Goal: Task Accomplishment & Management: Use online tool/utility

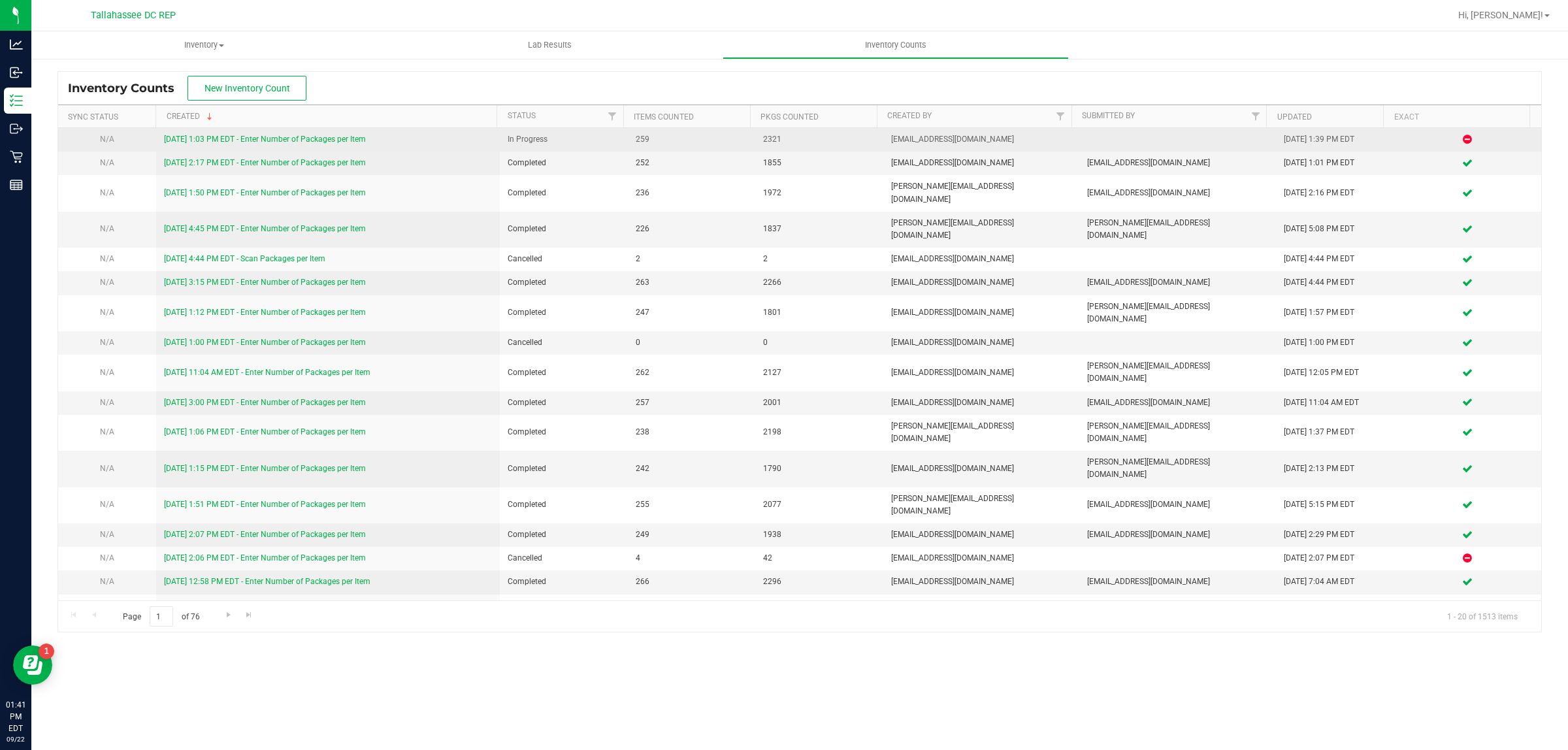
click at [356, 137] on link "[DATE] 1:03 PM EDT - Enter Number of Packages per Item" at bounding box center [264, 140] width 202 height 9
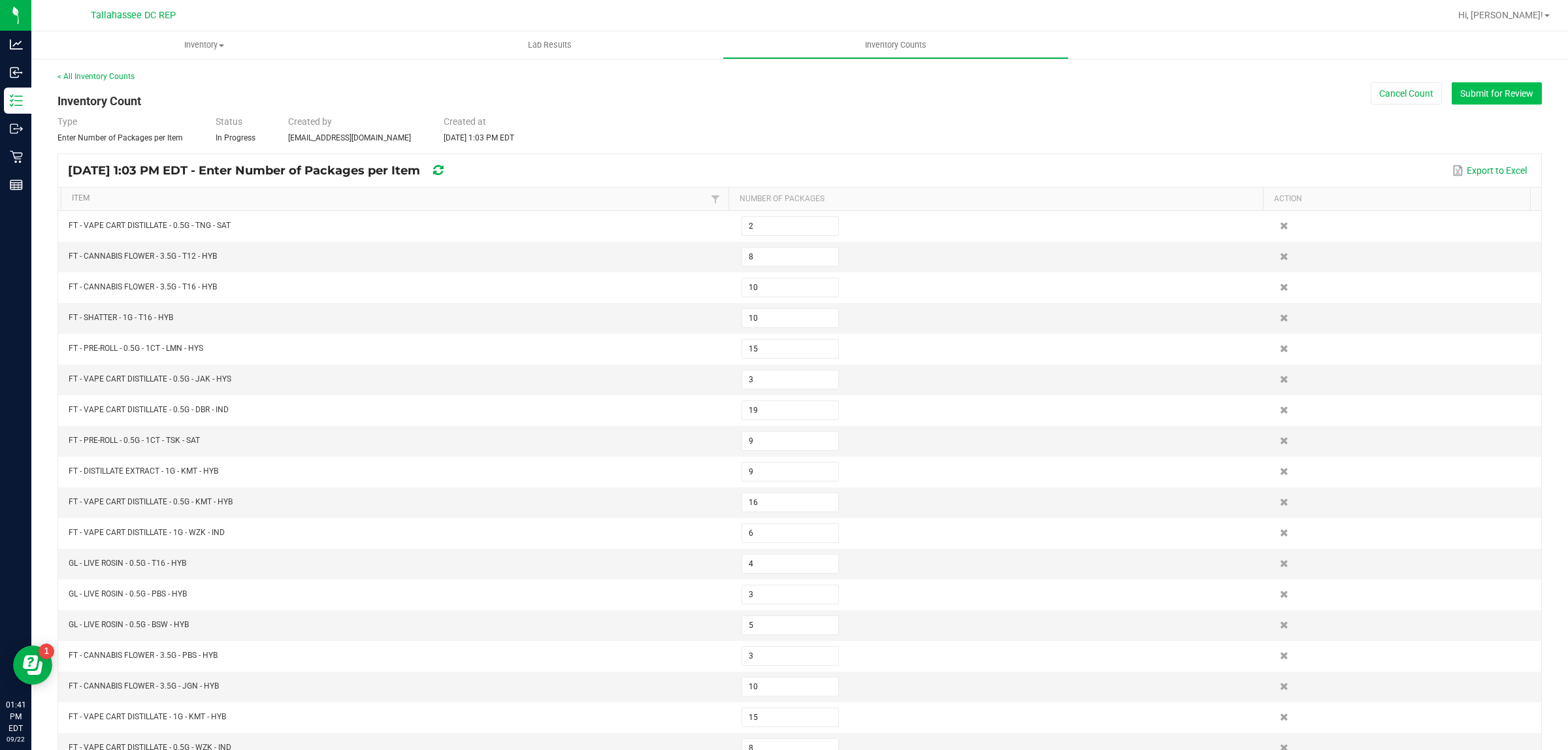
click at [1452, 100] on button "Submit for Review" at bounding box center [1496, 93] width 90 height 22
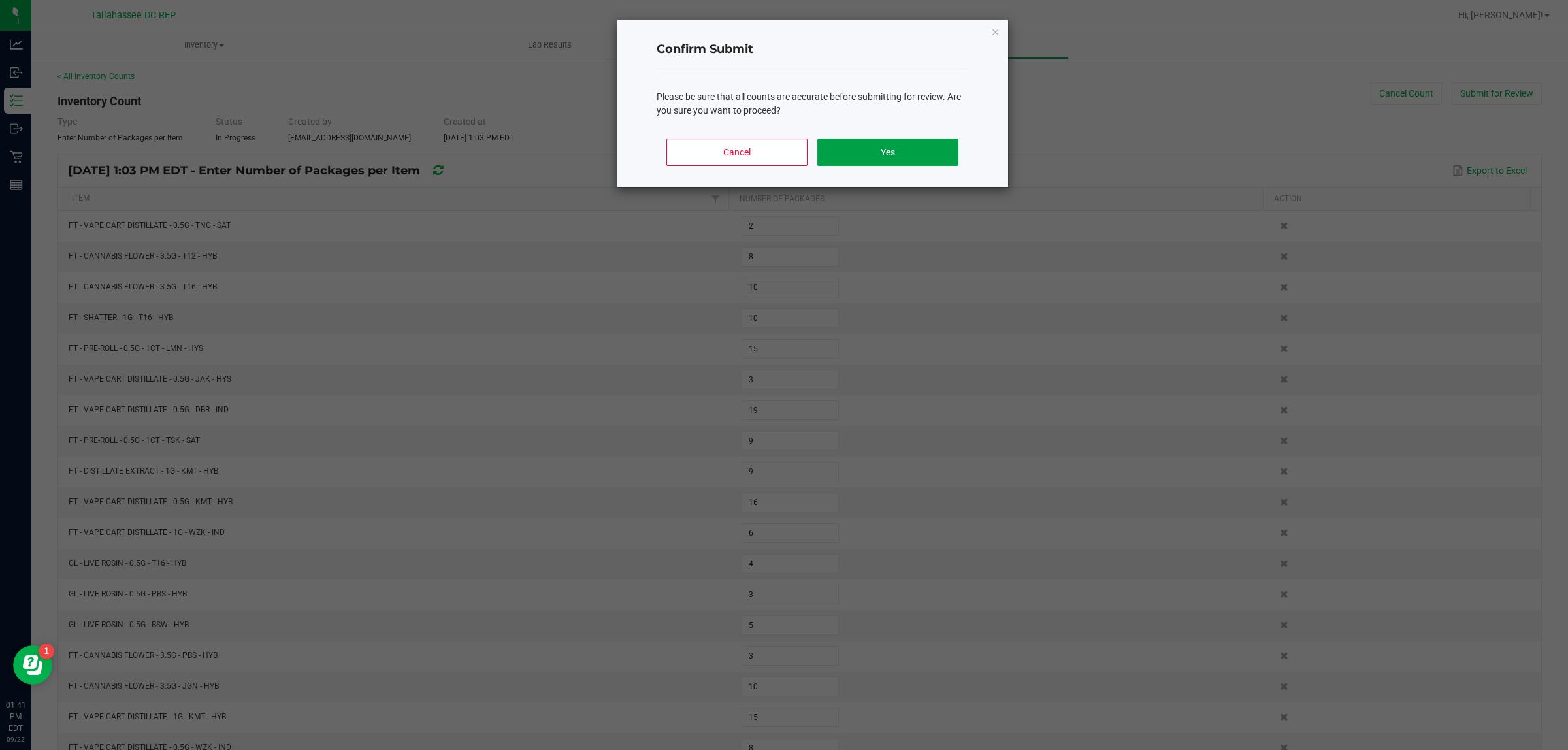
click at [899, 161] on button "Yes" at bounding box center [887, 152] width 141 height 27
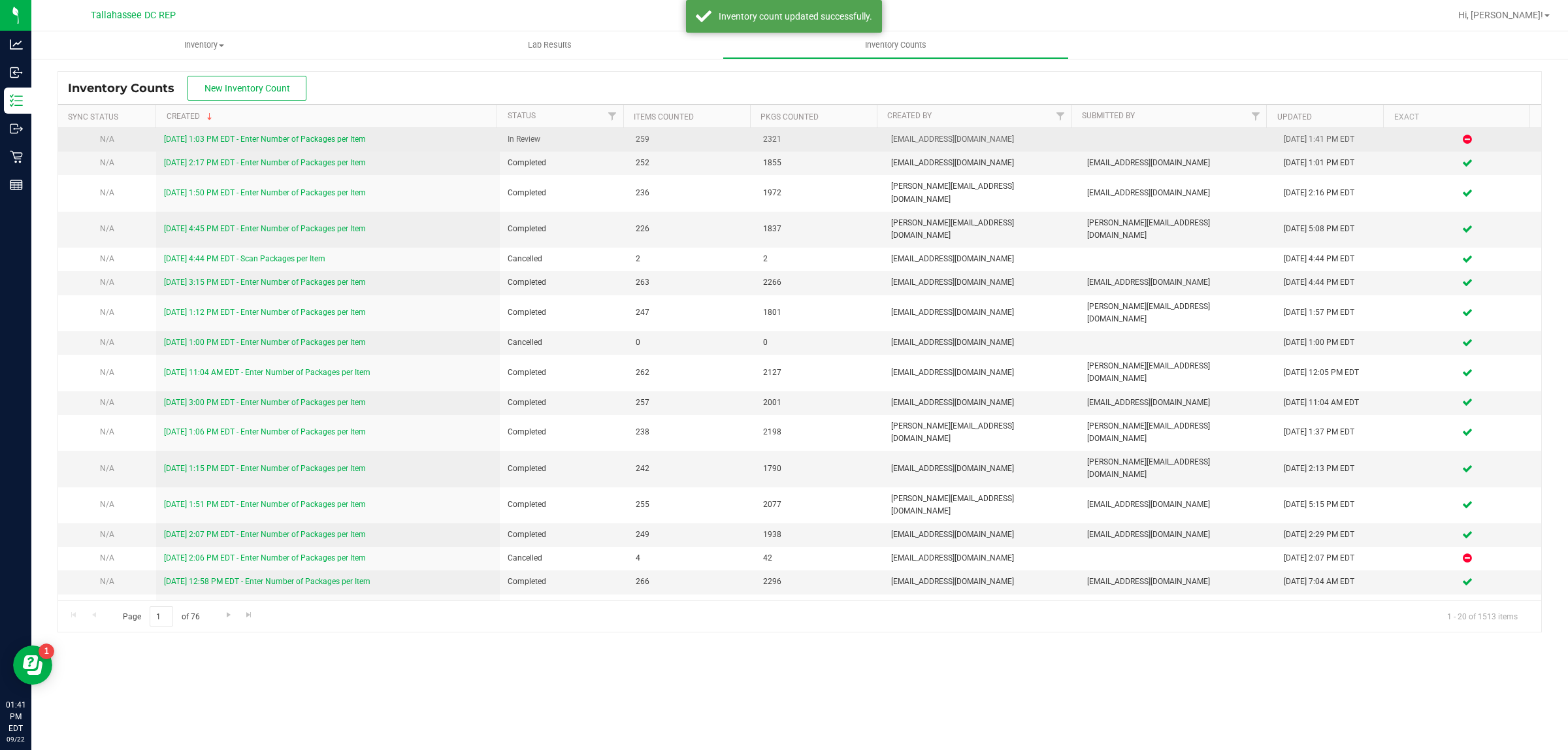
click at [329, 140] on link "[DATE] 1:03 PM EDT - Enter Number of Packages per Item" at bounding box center [264, 140] width 202 height 9
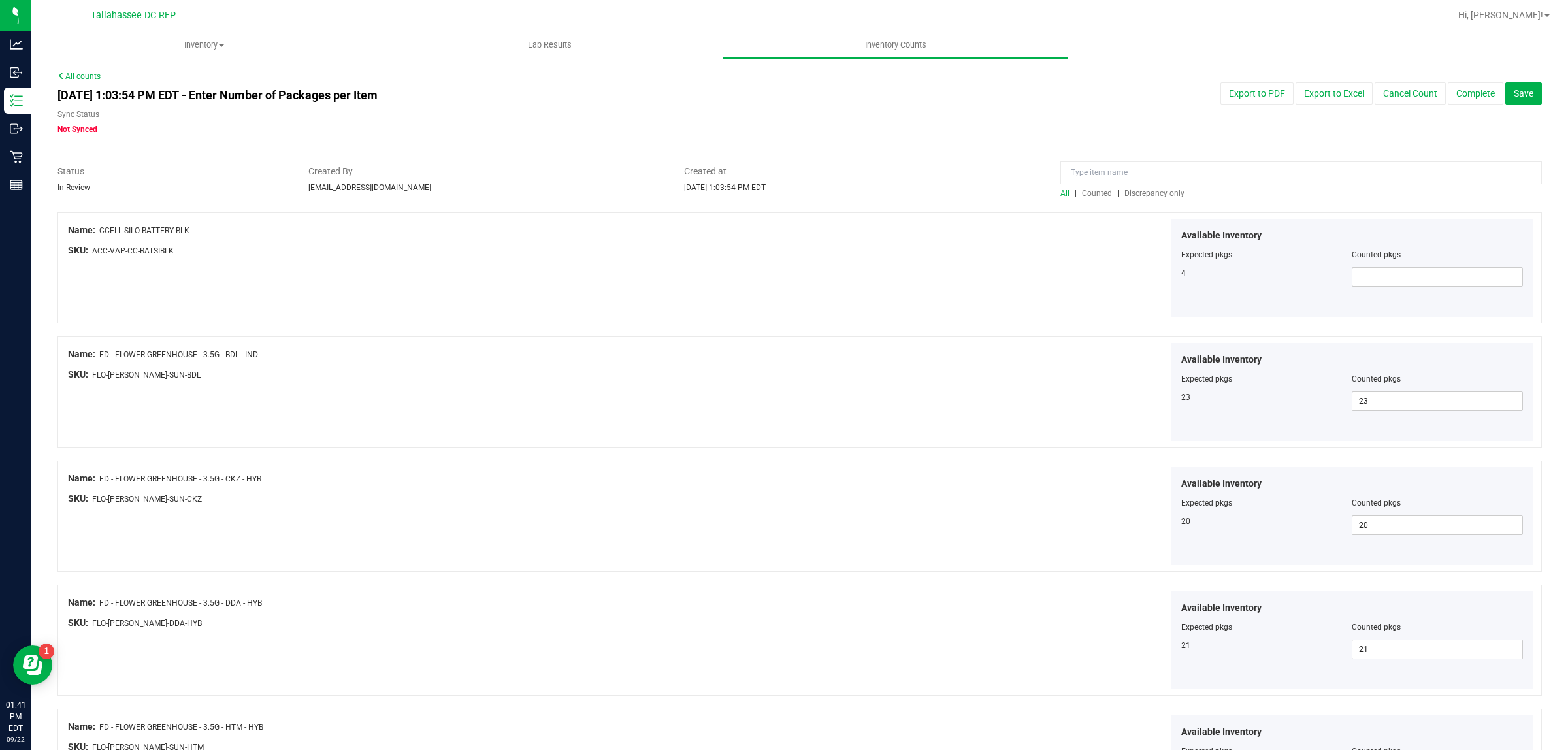
click at [1147, 199] on div at bounding box center [799, 206] width 1484 height 13
click at [1147, 192] on span "Discrepancy only" at bounding box center [1154, 194] width 60 height 9
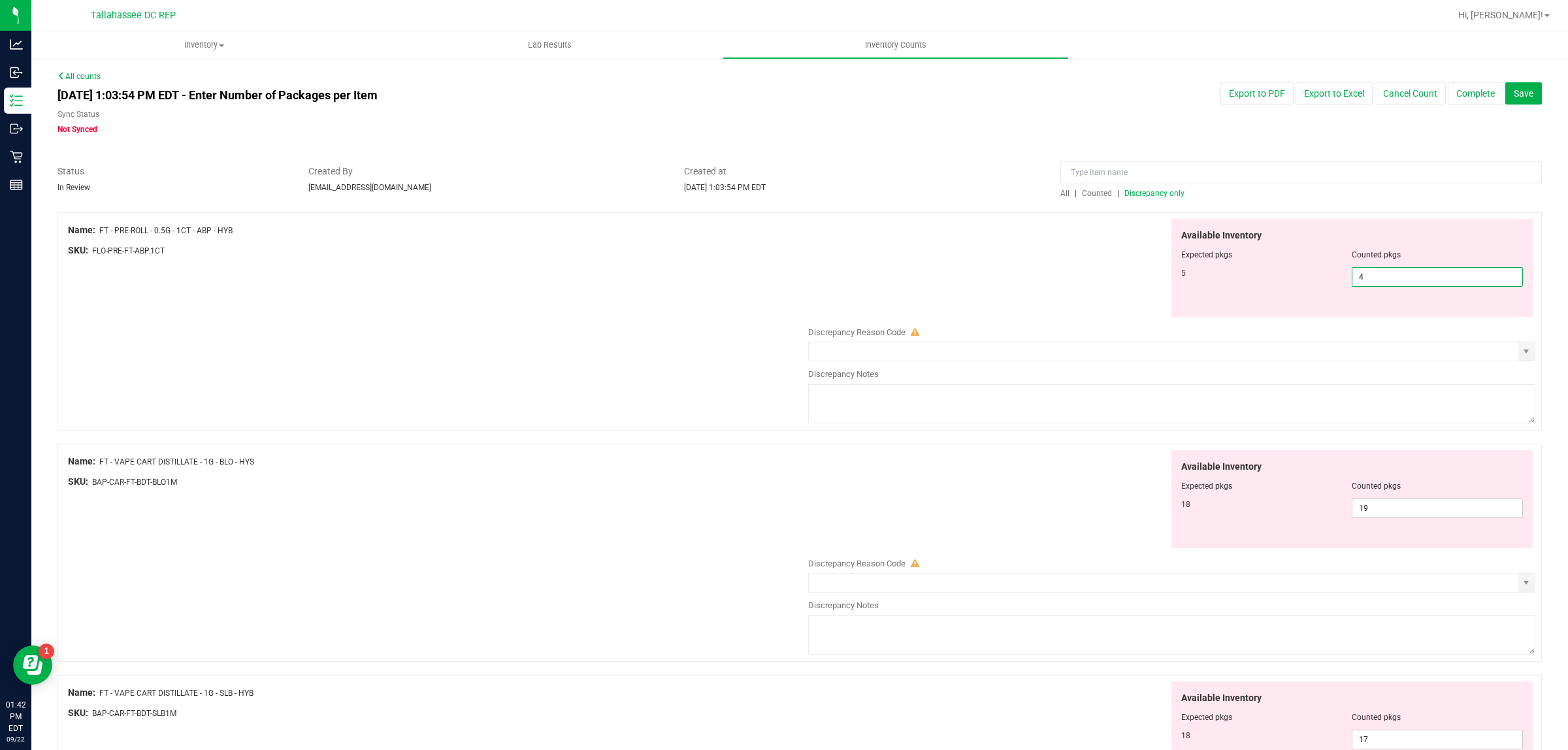
click at [1399, 281] on span "4 4" at bounding box center [1437, 276] width 171 height 20
type input "5"
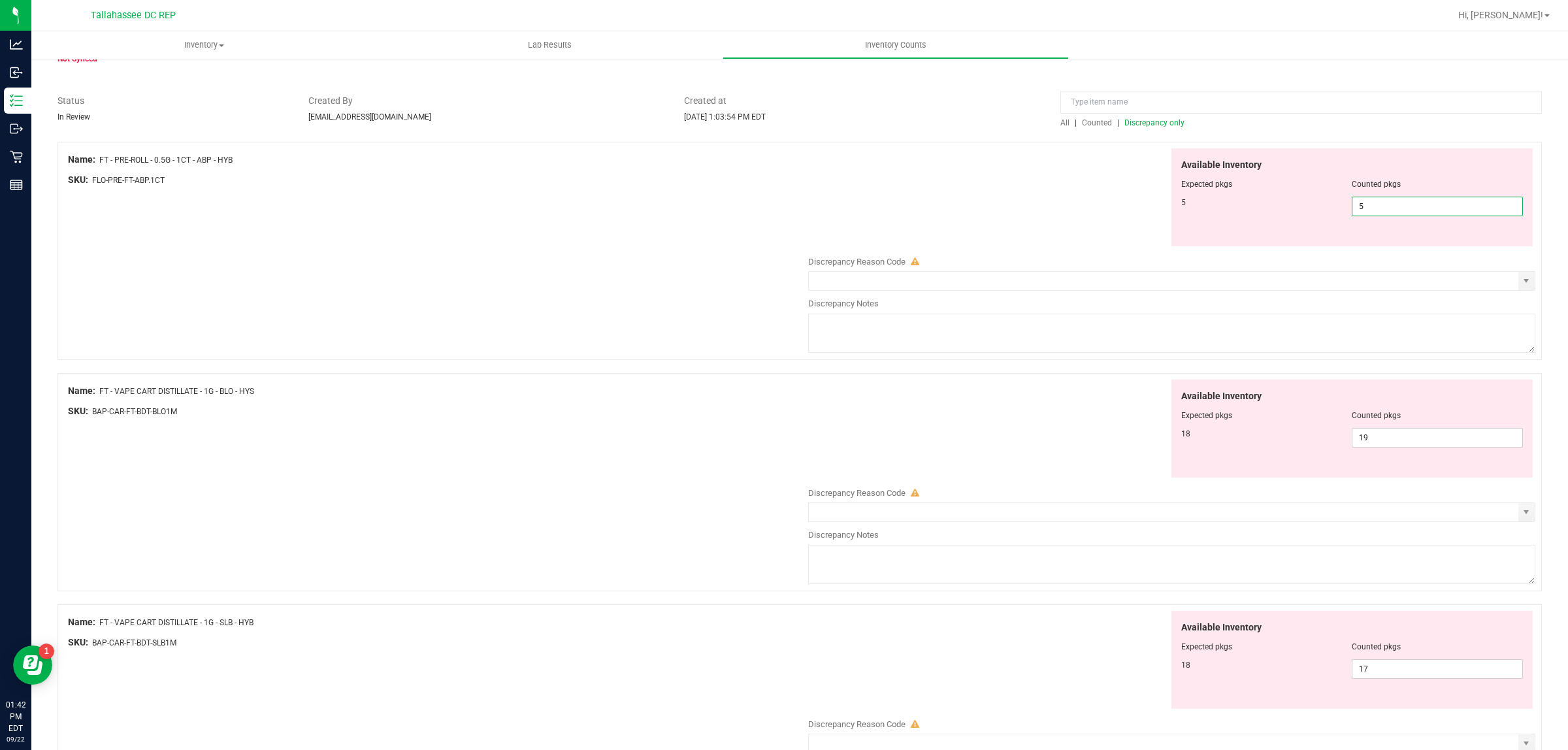
scroll to position [163, 0]
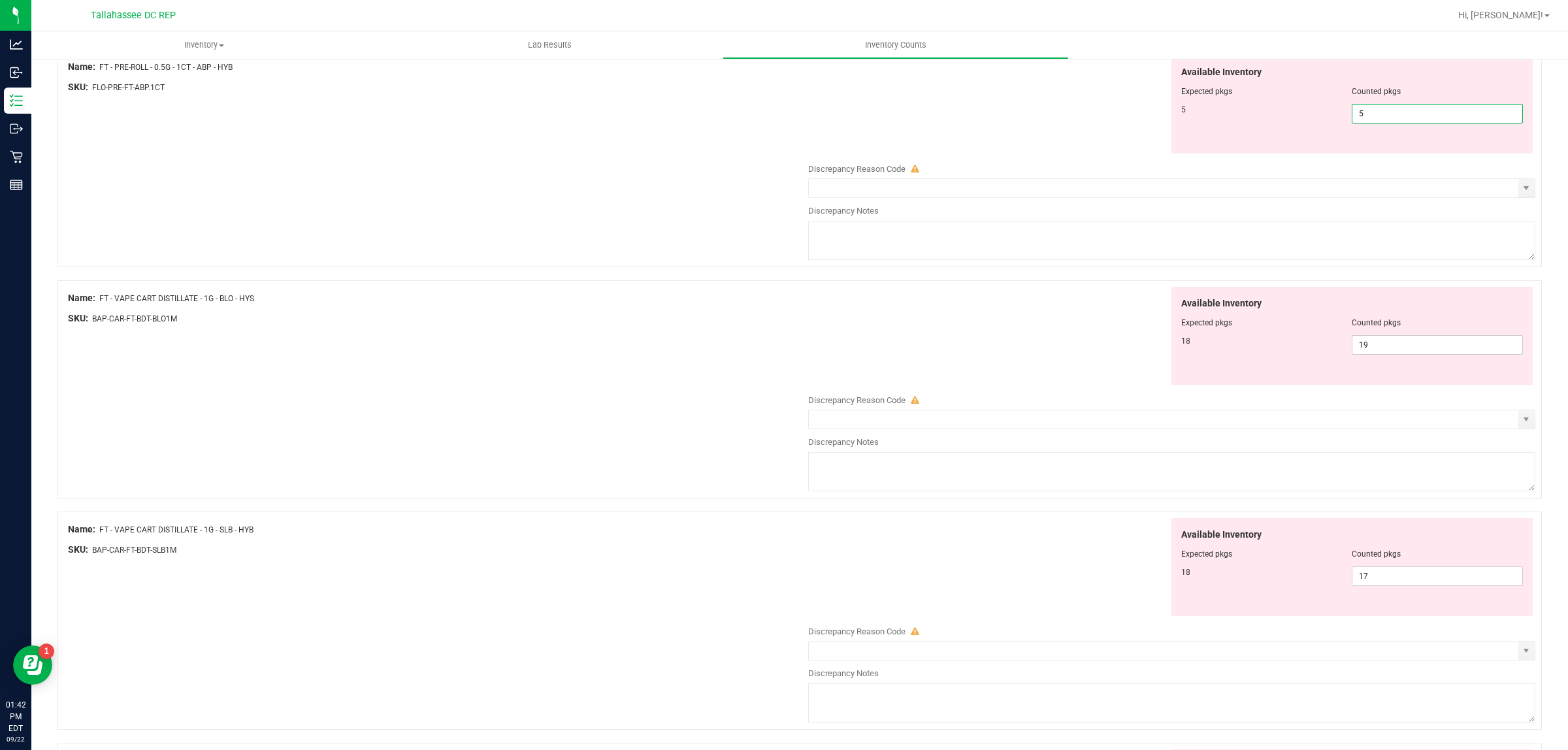
type input "5"
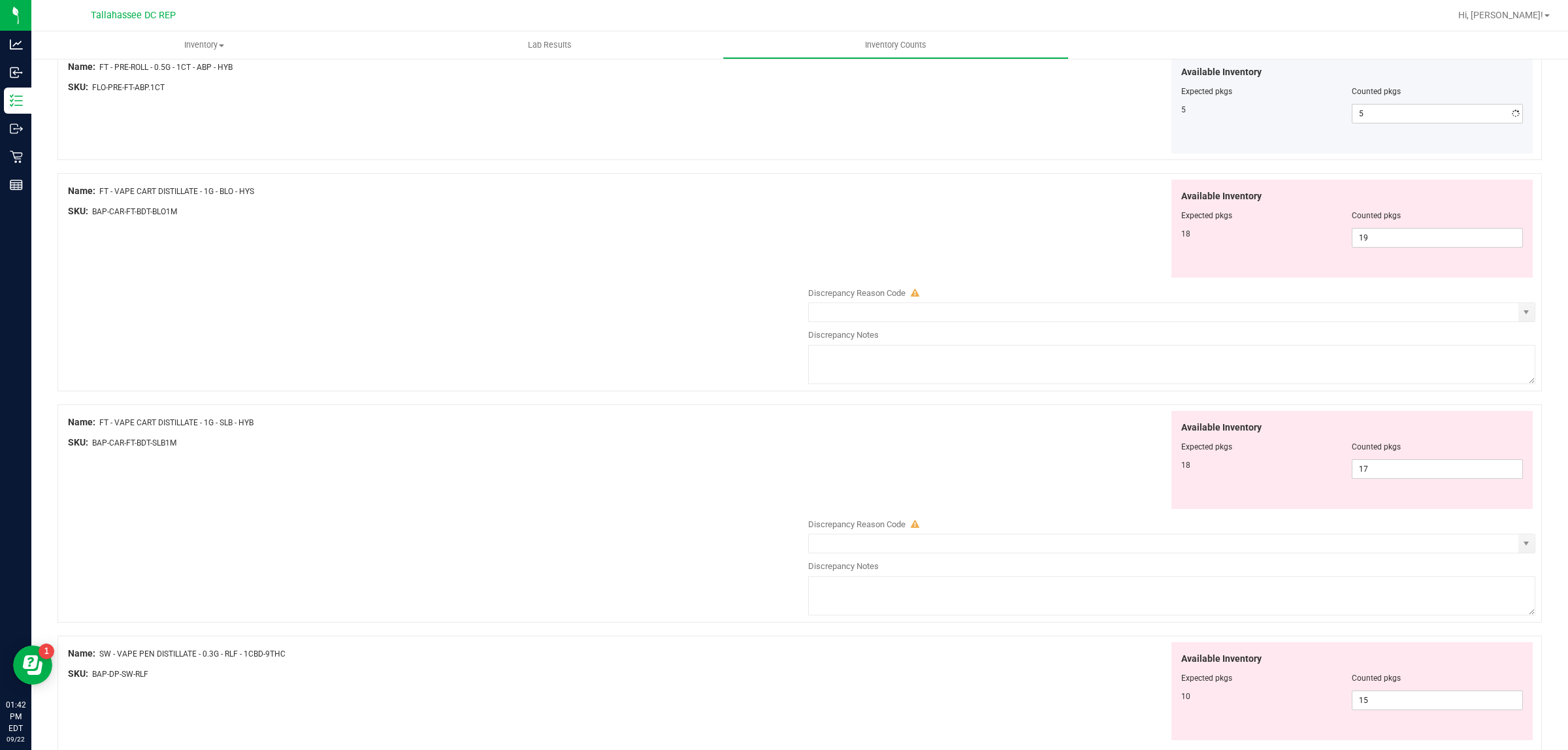
click at [632, 593] on div "Name: FT - VAPE CART DISTILLATE - 1G - SLB - HYB SKU: BAP-CAR-FT-BDT-SLB1M Avai…" at bounding box center [799, 514] width 1484 height 218
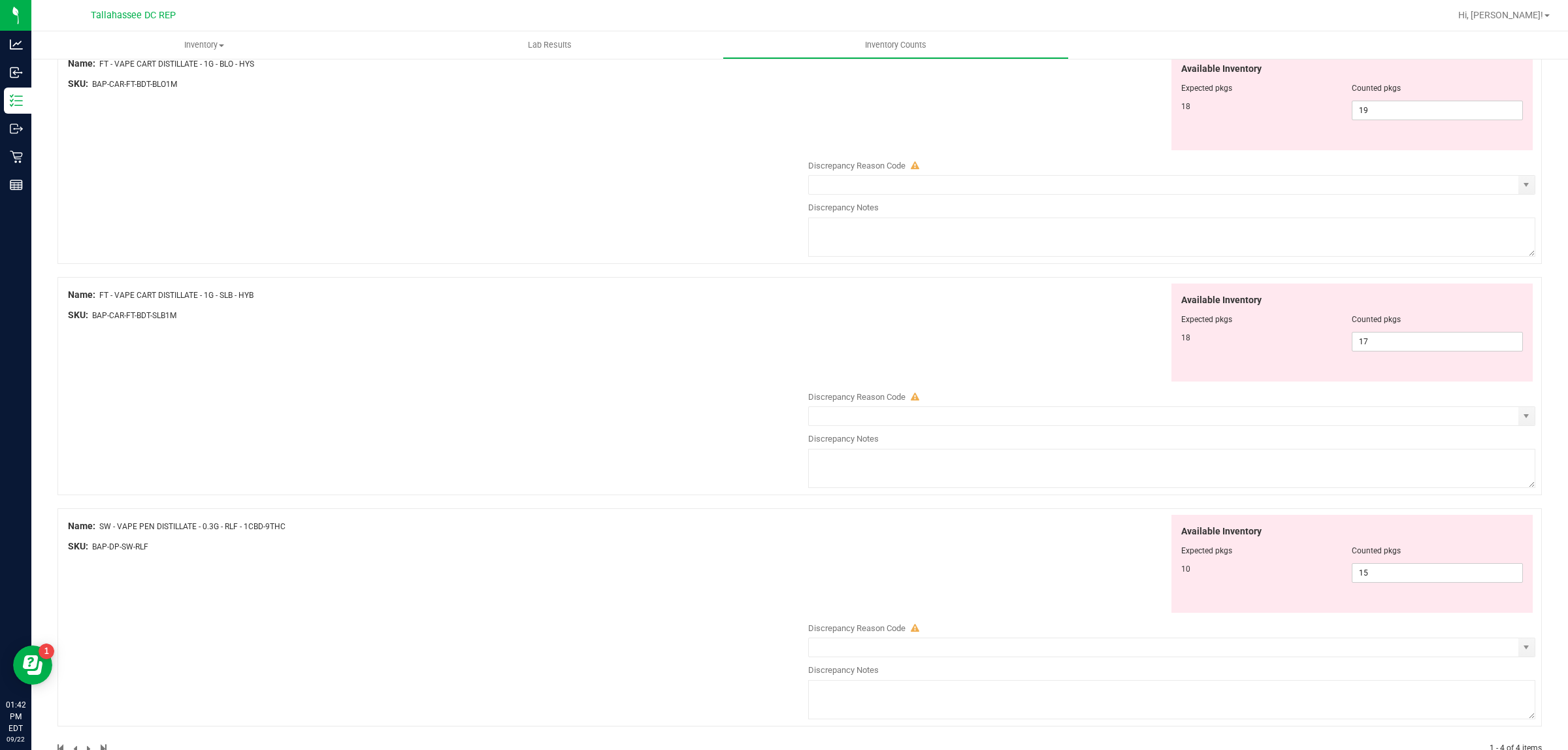
scroll to position [327, 0]
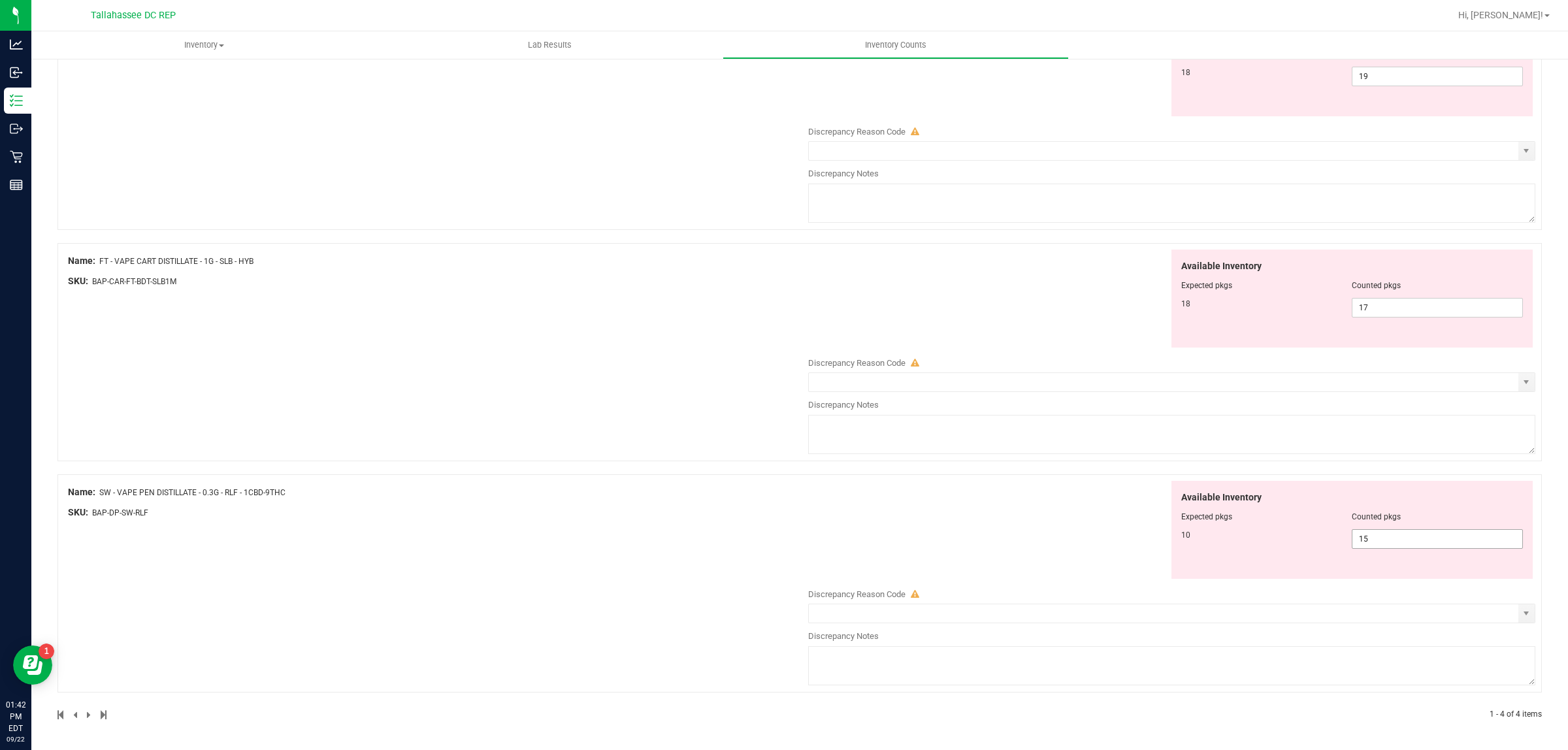
click at [1383, 541] on span "15 15" at bounding box center [1437, 539] width 171 height 20
click at [1377, 307] on span "17 17" at bounding box center [1437, 307] width 171 height 20
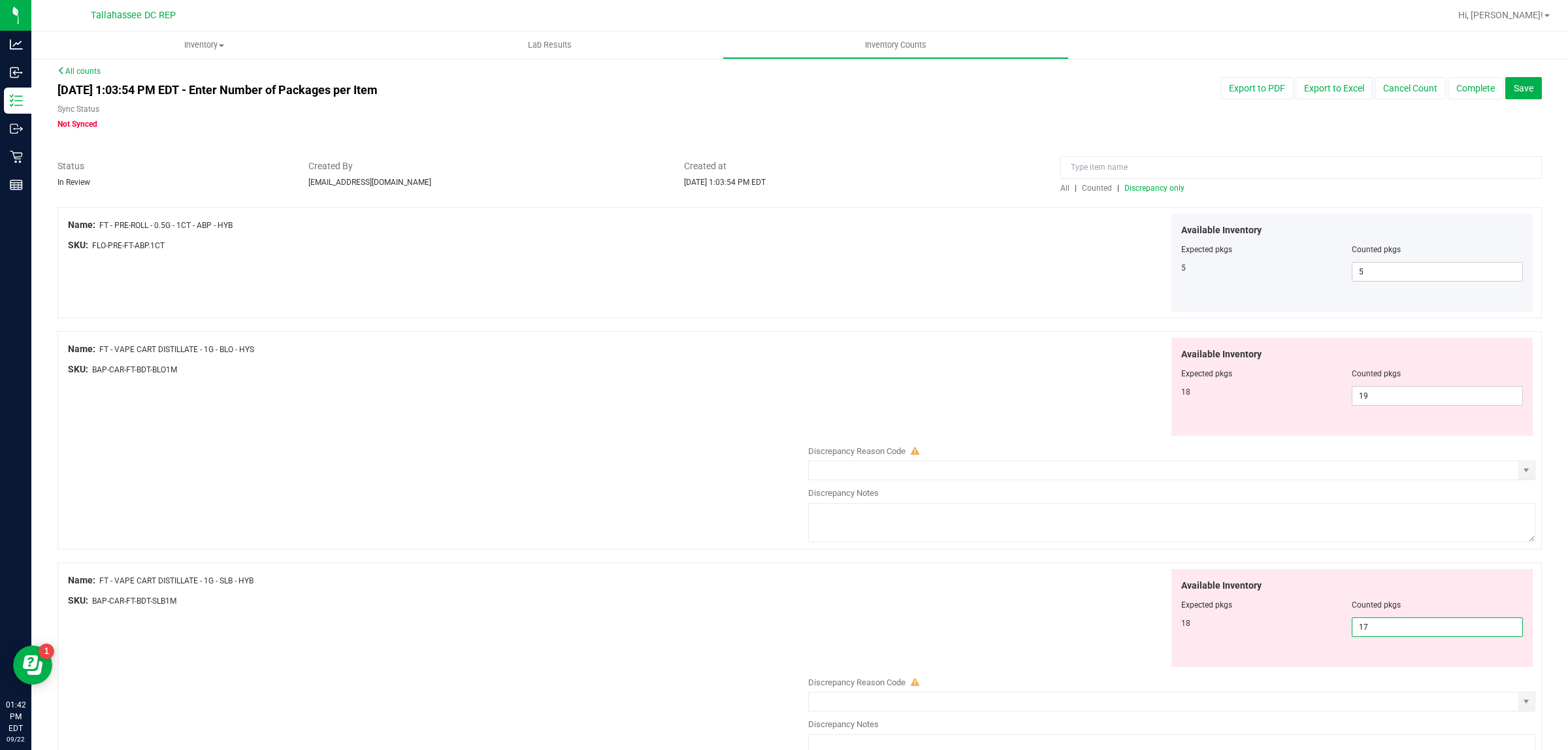
scroll to position [0, 0]
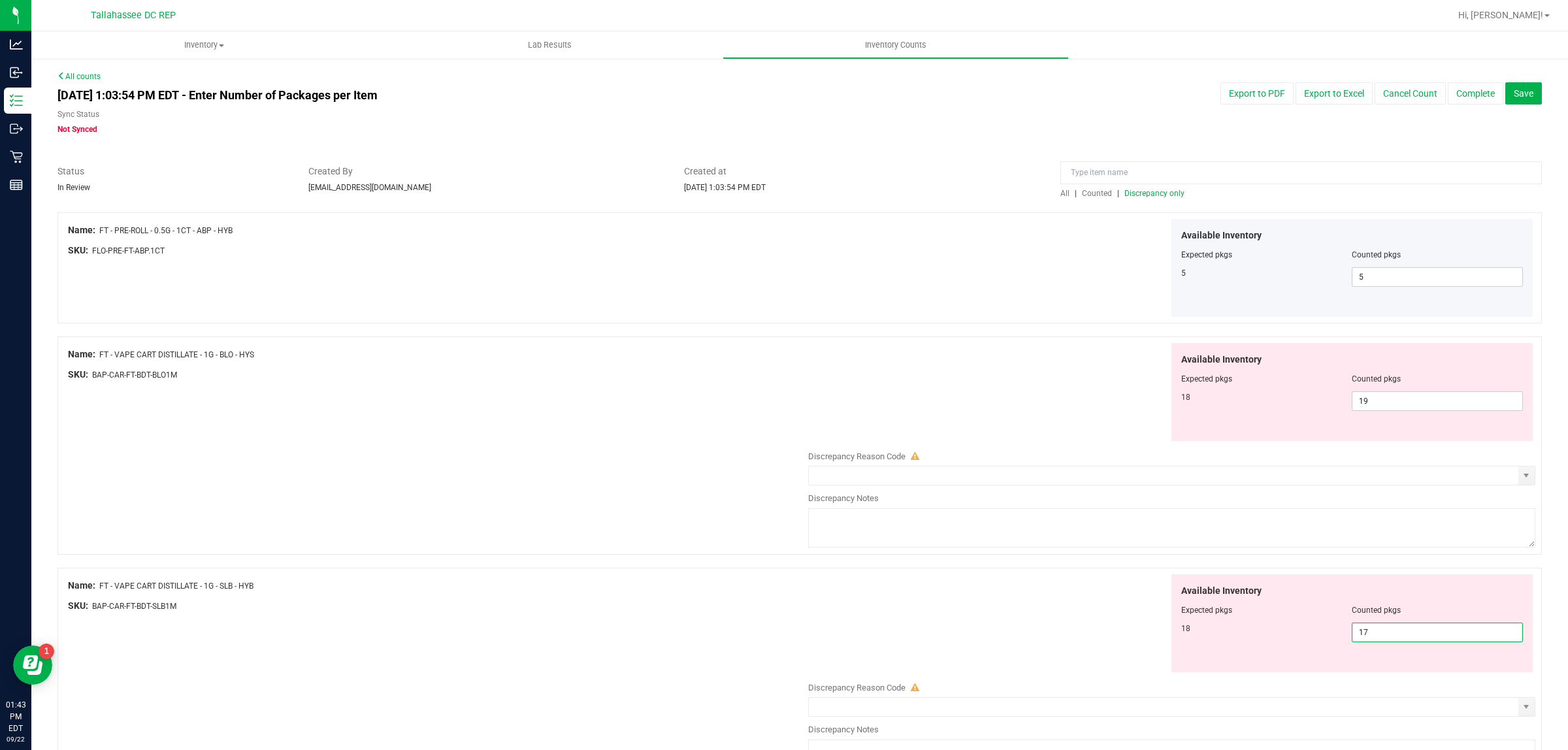
click at [1419, 625] on input "17" at bounding box center [1437, 633] width 170 height 19
type input "18"
click at [1398, 398] on span "19 19" at bounding box center [1437, 400] width 171 height 20
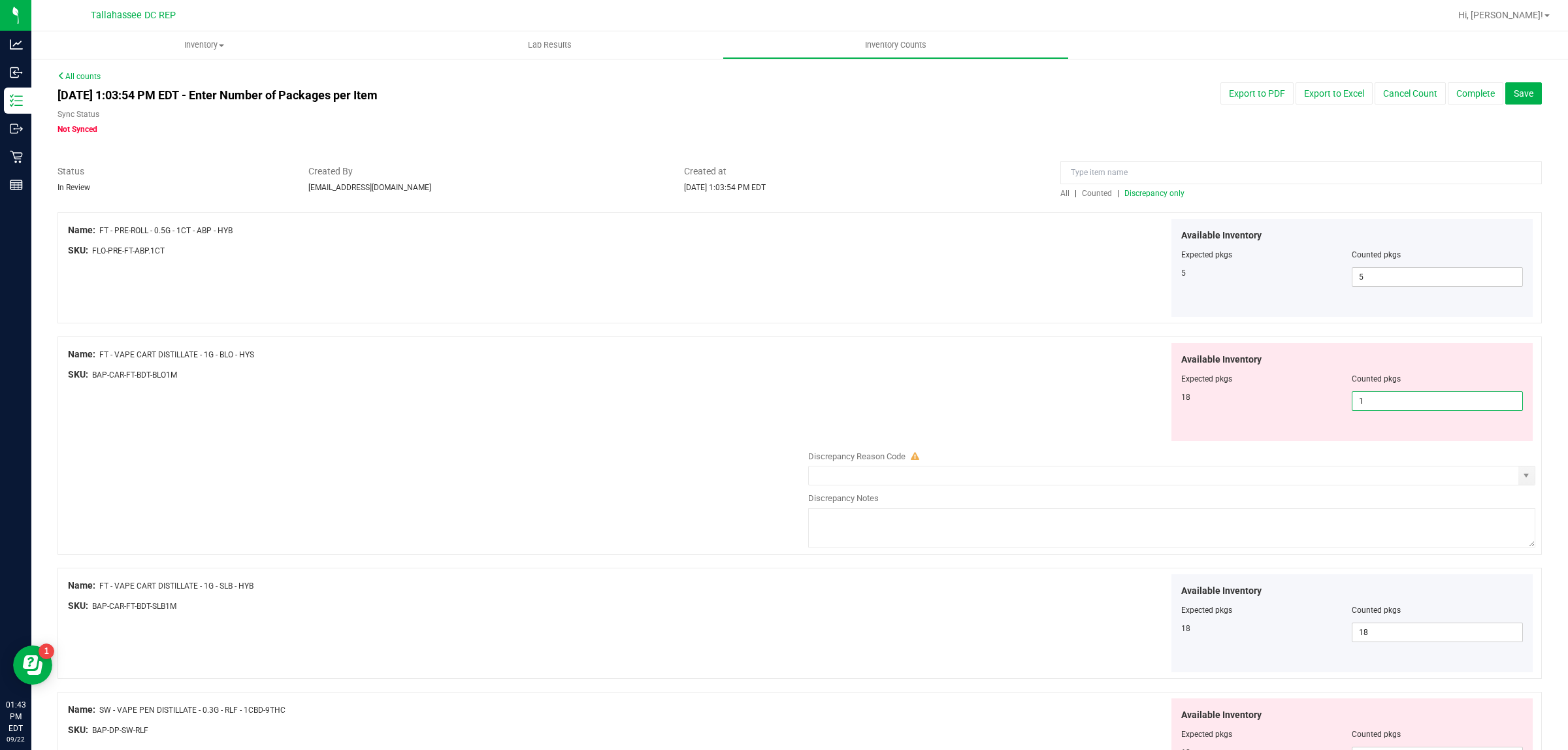
type input "18"
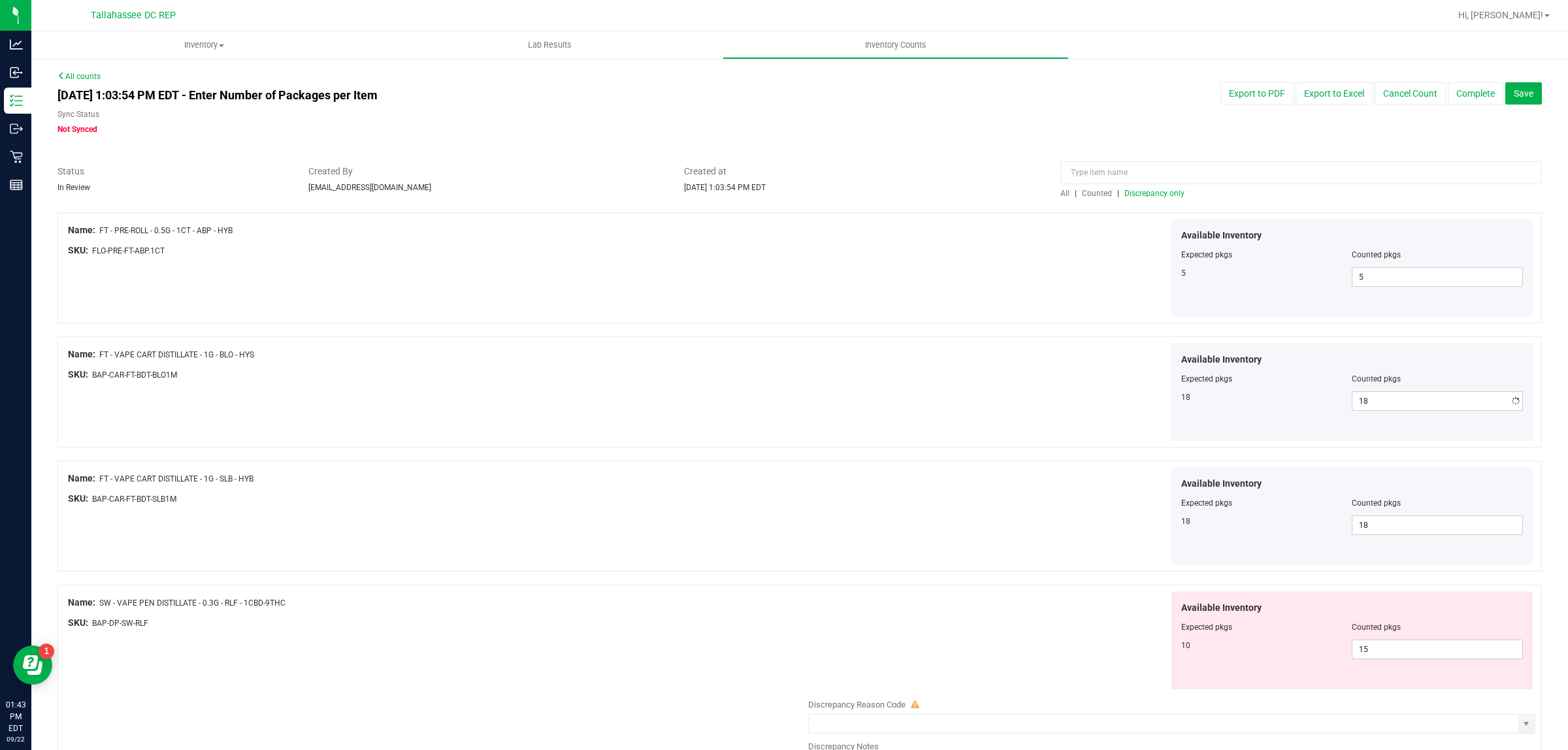
click at [1000, 625] on div "Name: FT - PRE-ROLL - 0.5G - 1CT - ABP - HYB SKU: FLO-PRE-FT-ABP.1CT Available …" at bounding box center [799, 521] width 1484 height 619
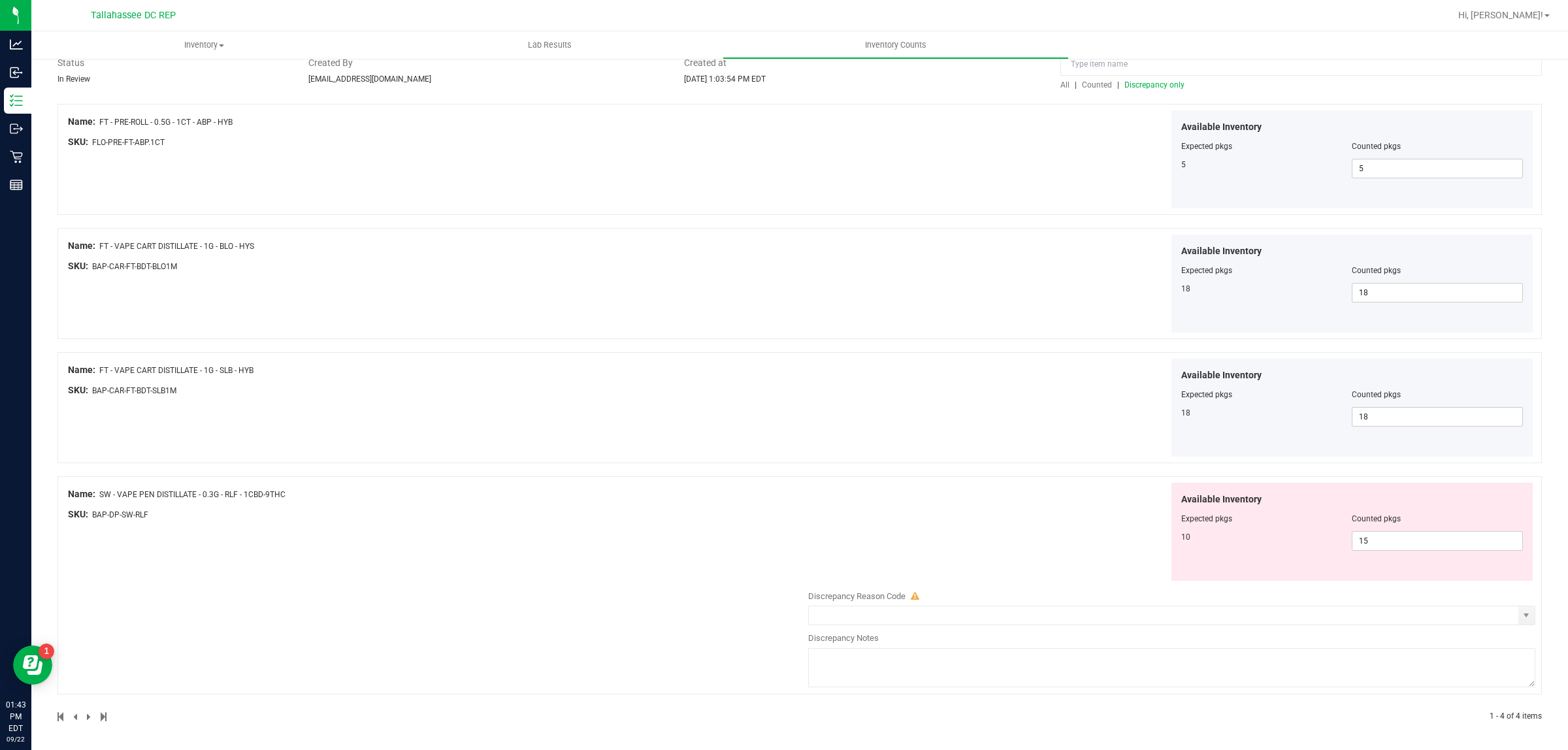
scroll to position [111, 0]
click at [1387, 543] on span "15 15" at bounding box center [1437, 539] width 171 height 20
type input "1"
type input "10"
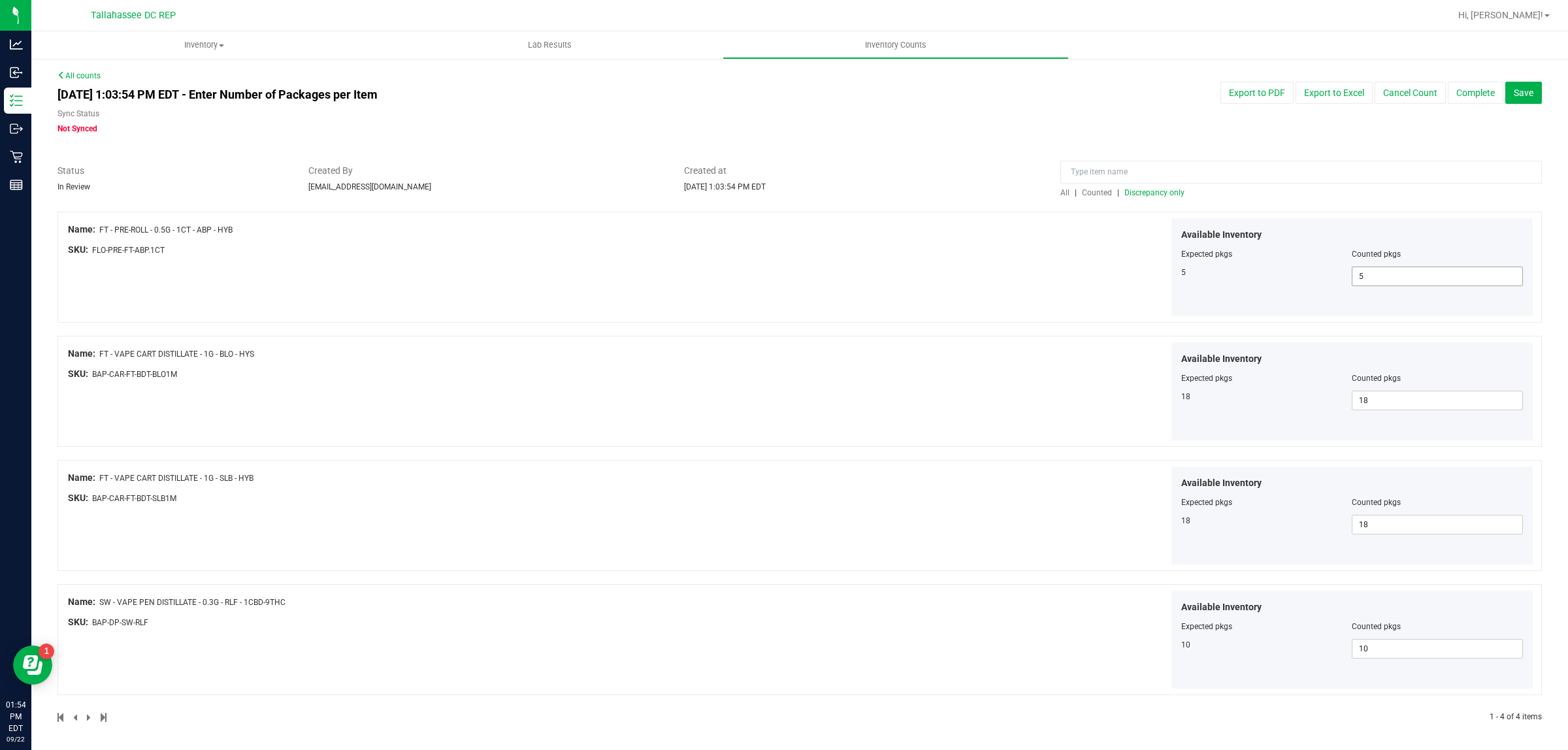
scroll to position [0, 0]
click at [1521, 84] on button "Save" at bounding box center [1522, 93] width 36 height 22
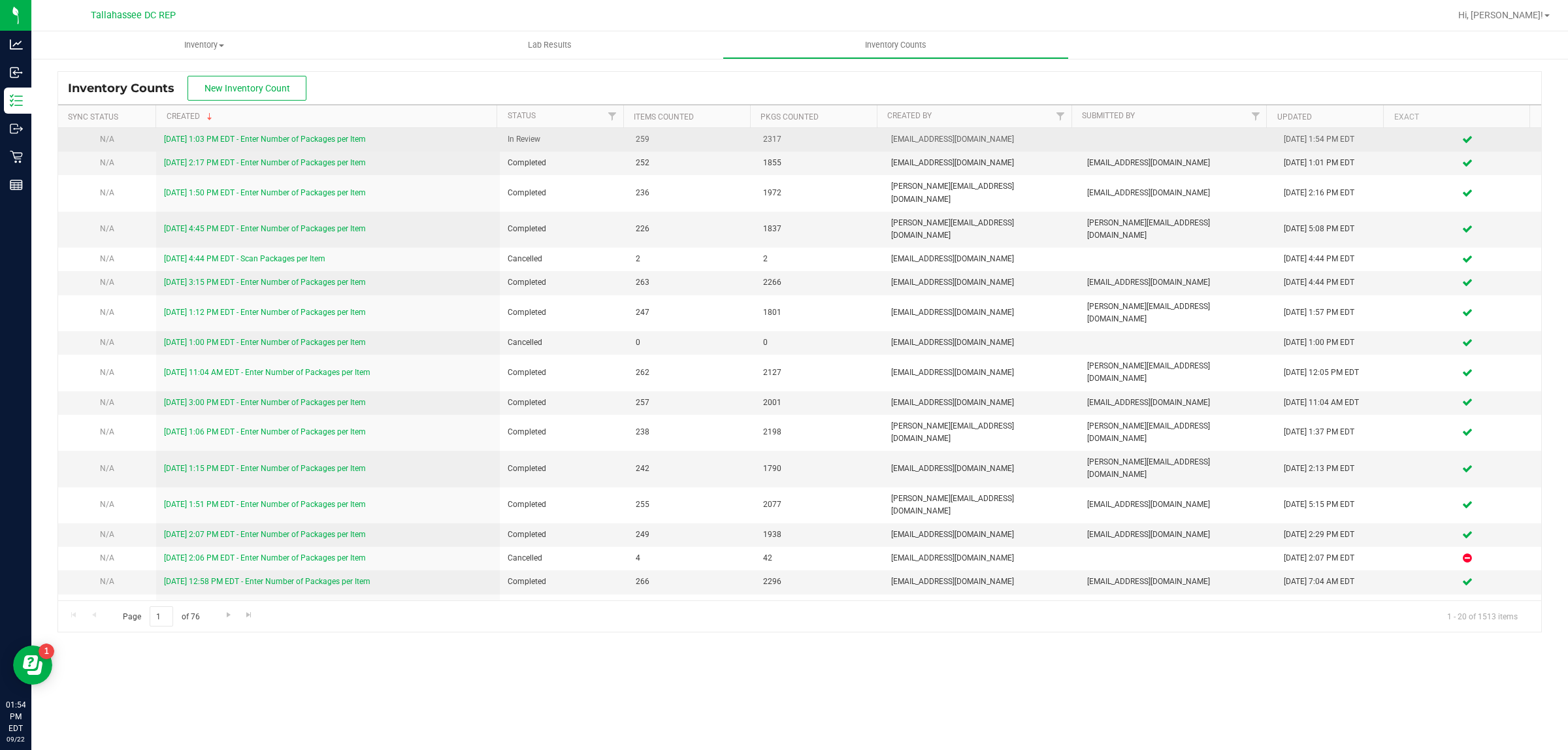
click at [341, 143] on link "[DATE] 1:03 PM EDT - Enter Number of Packages per Item" at bounding box center [264, 140] width 202 height 9
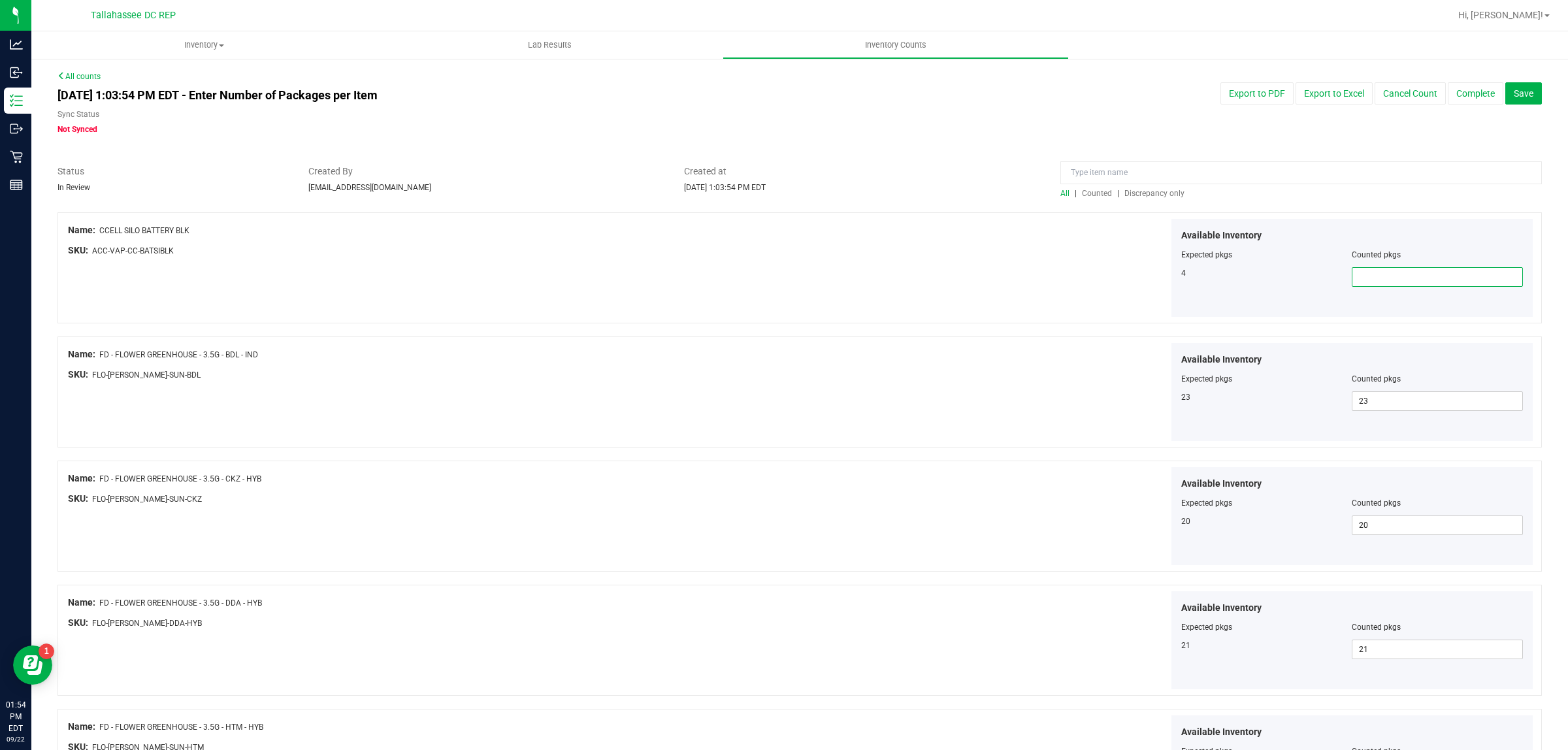
click at [1409, 281] on span at bounding box center [1437, 276] width 171 height 20
type input "4"
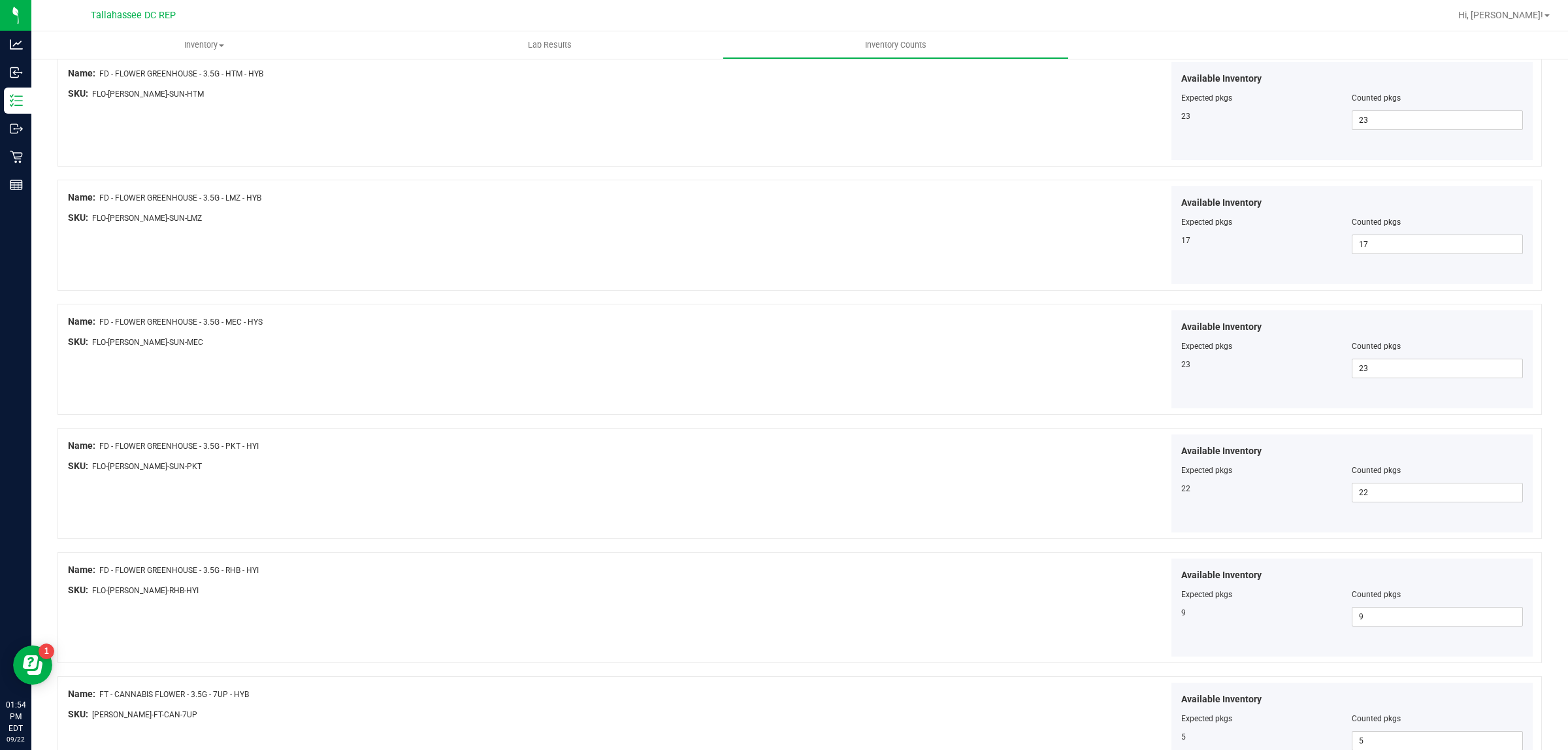
type input "4"
click at [1060, 382] on div "Available Inventory Expected pkgs Counted pkgs 23 23 23" at bounding box center [1168, 359] width 733 height 99
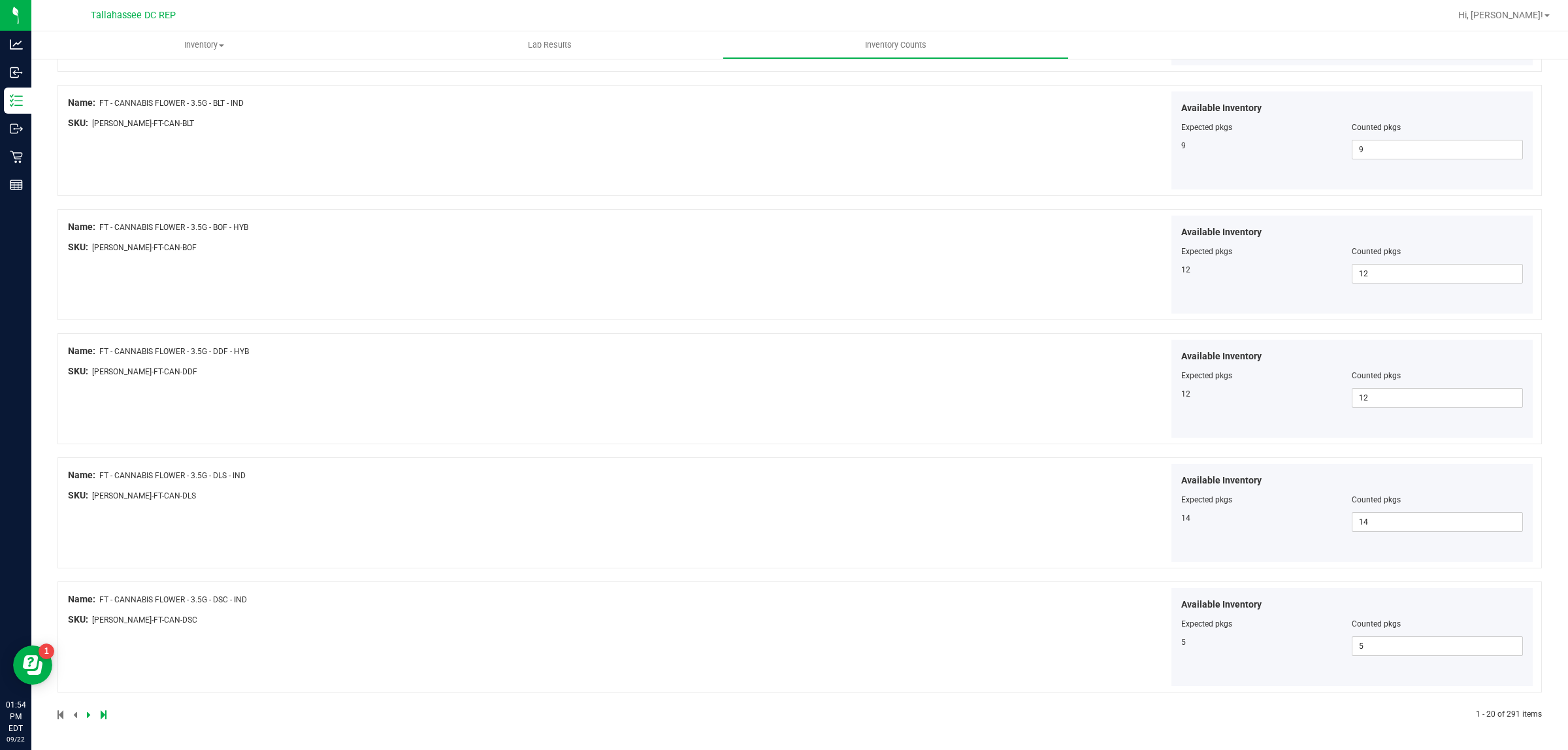
scroll to position [1993, 0]
click at [89, 716] on icon at bounding box center [88, 715] width 4 height 7
click at [84, 713] on div at bounding box center [428, 715] width 742 height 12
click at [95, 712] on div at bounding box center [428, 715] width 742 height 12
click at [88, 711] on icon at bounding box center [88, 715] width 4 height 7
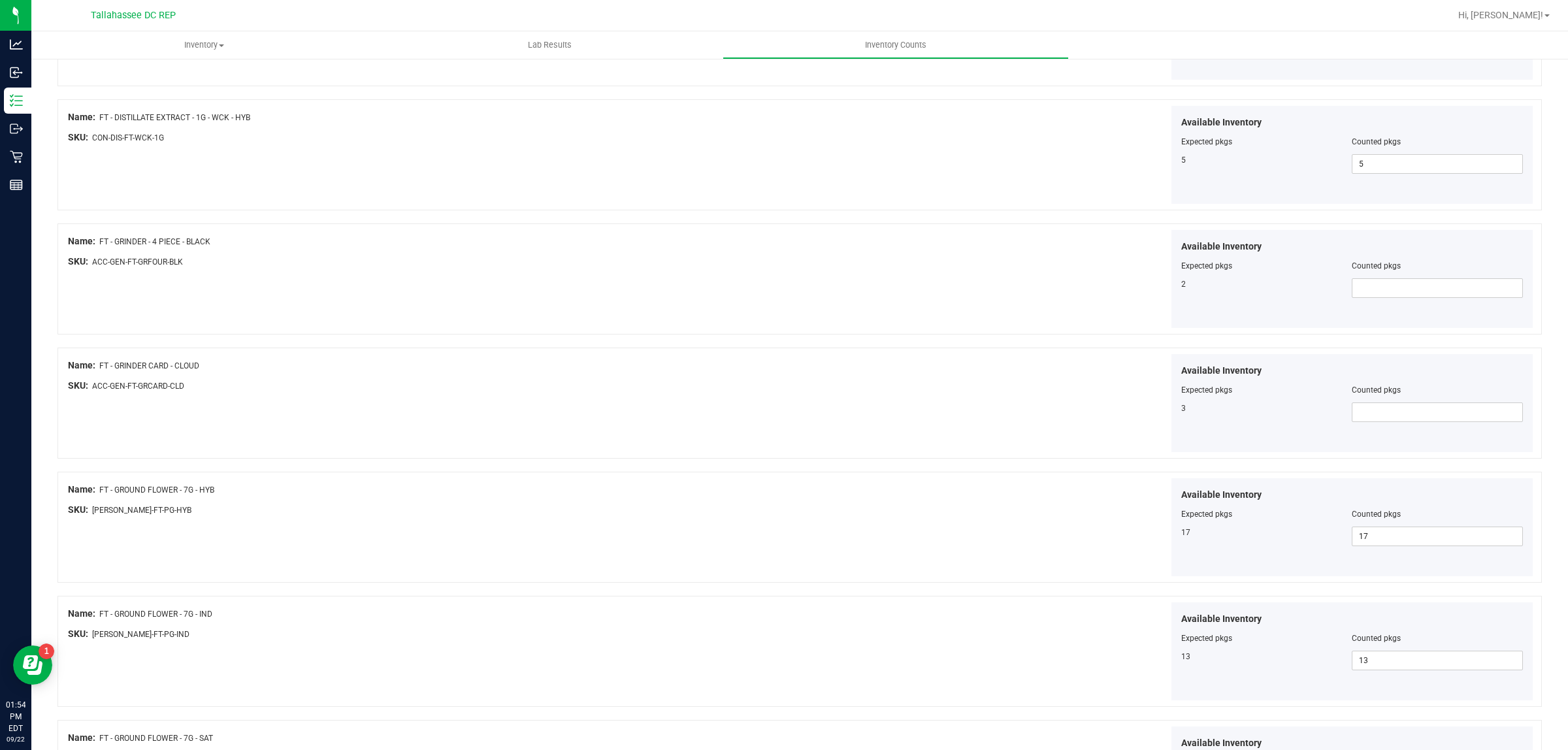
scroll to position [1878, 0]
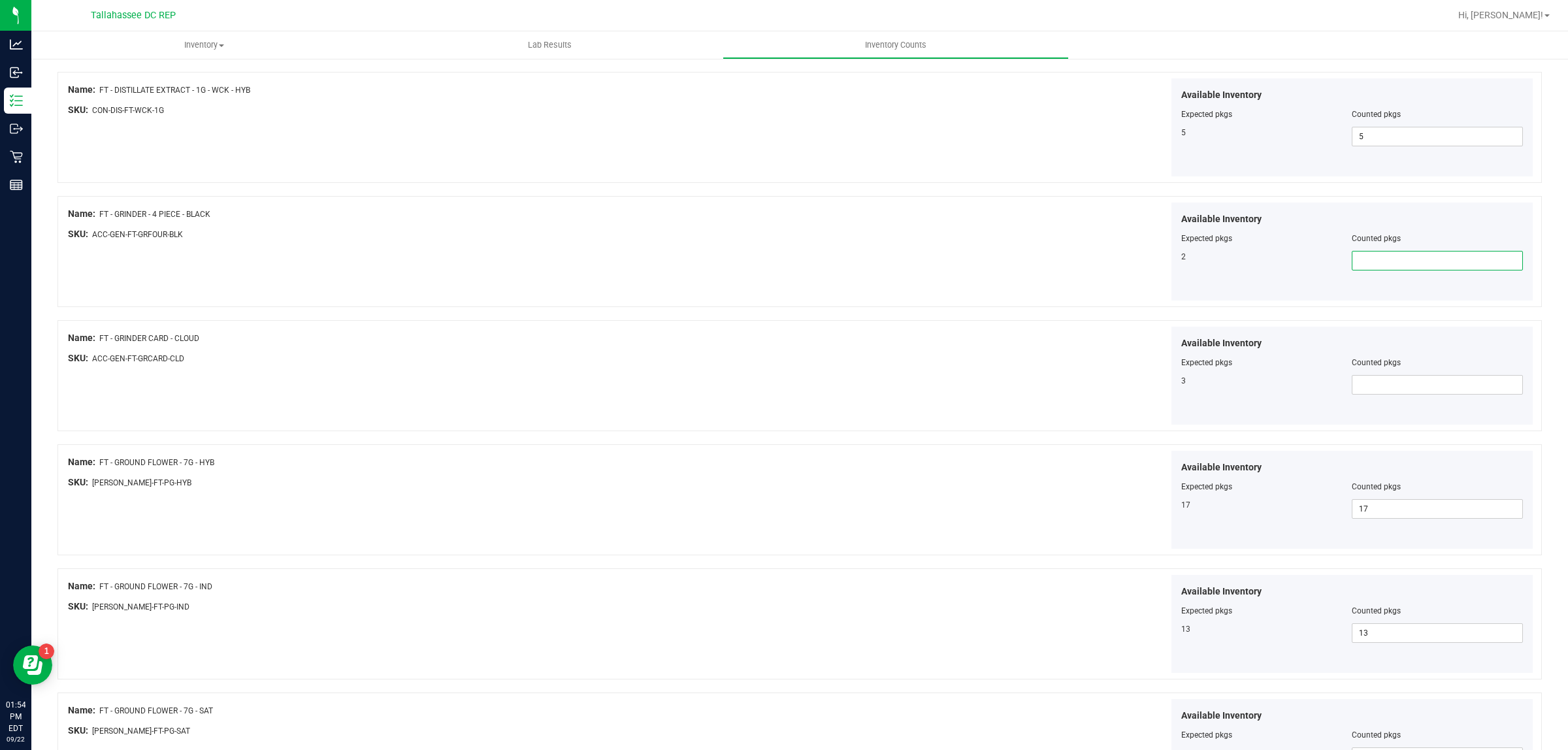
click at [1421, 262] on span at bounding box center [1437, 261] width 171 height 20
type input "2"
click at [1382, 384] on span at bounding box center [1437, 384] width 171 height 20
type input "3"
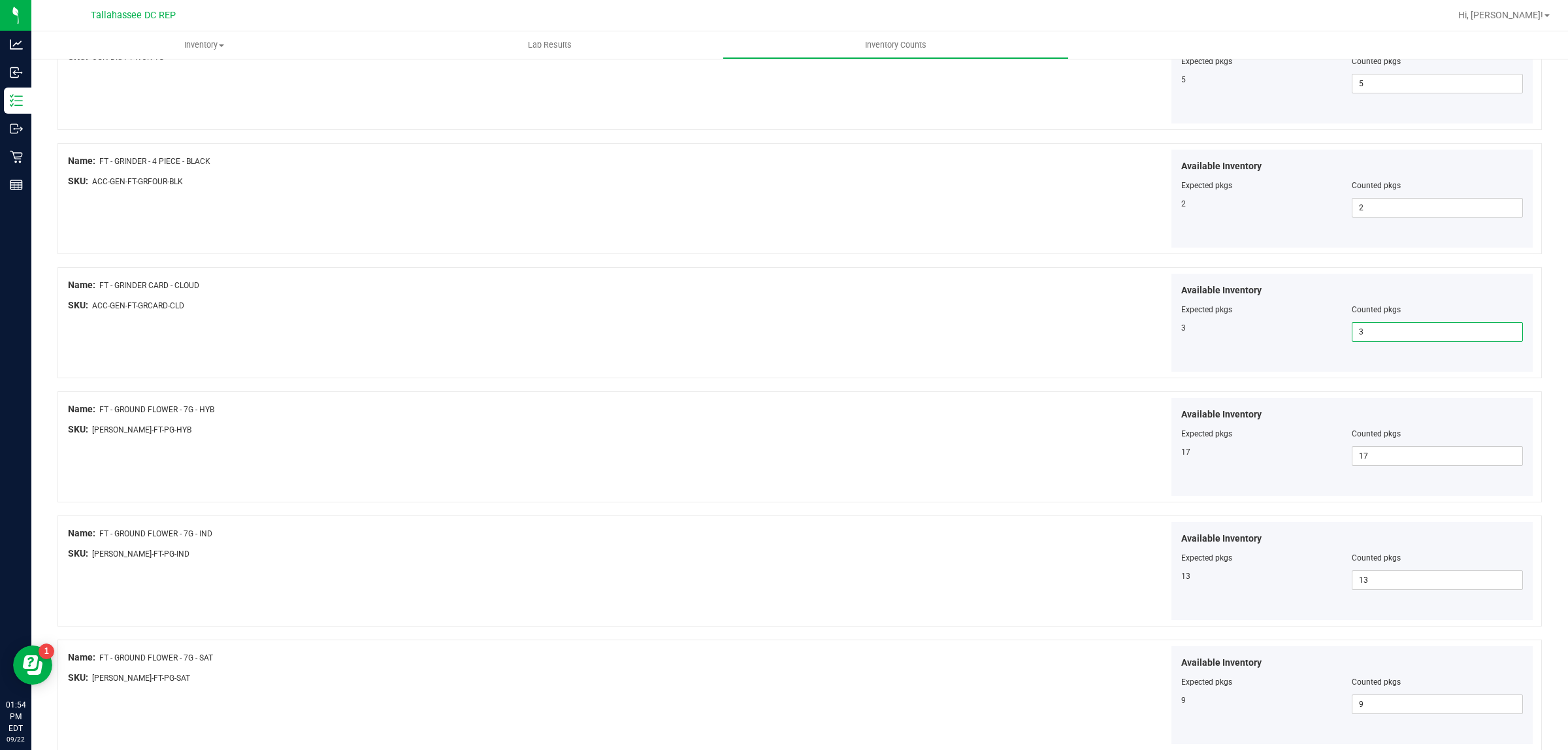
scroll to position [1993, 0]
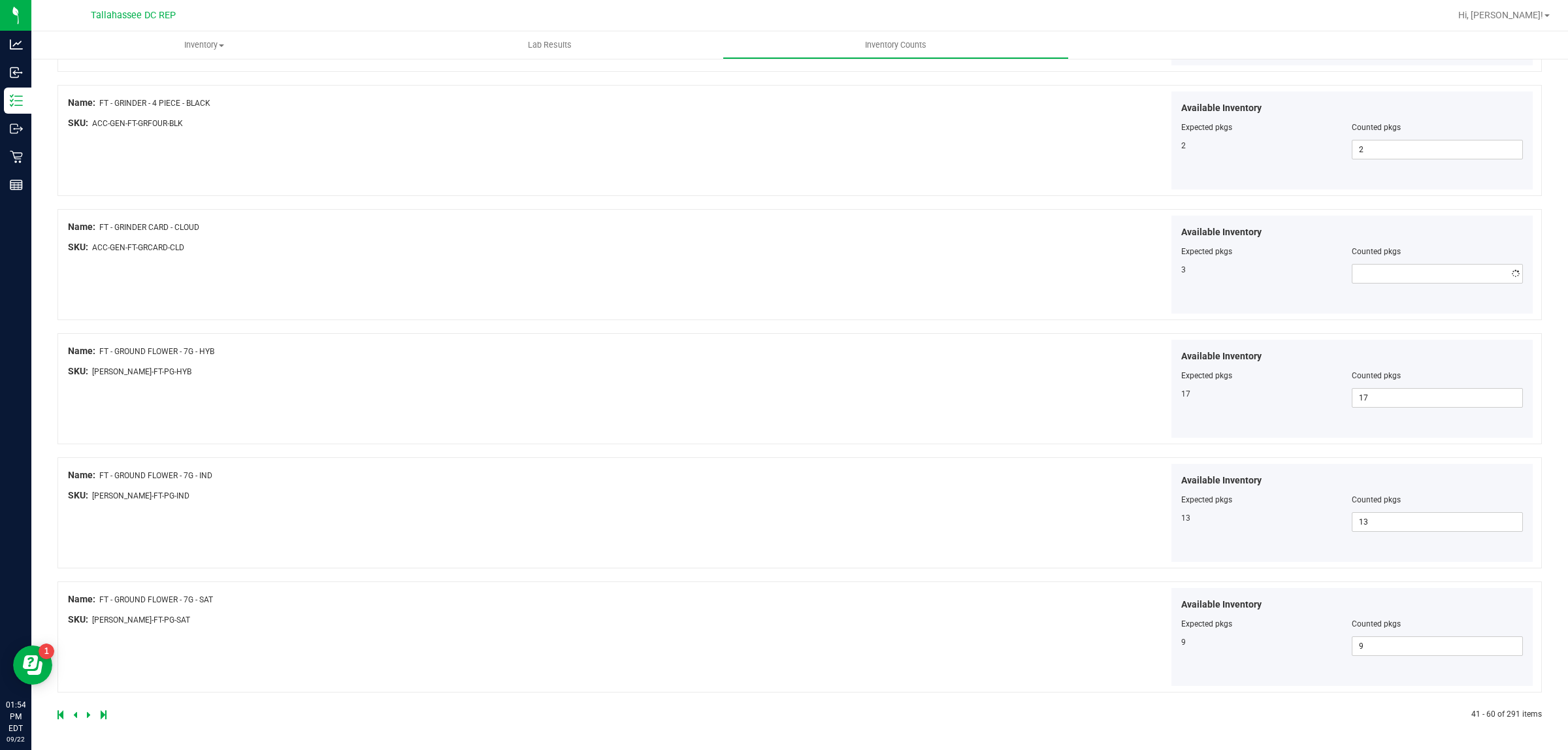
type input "3"
click at [87, 712] on icon at bounding box center [88, 715] width 4 height 7
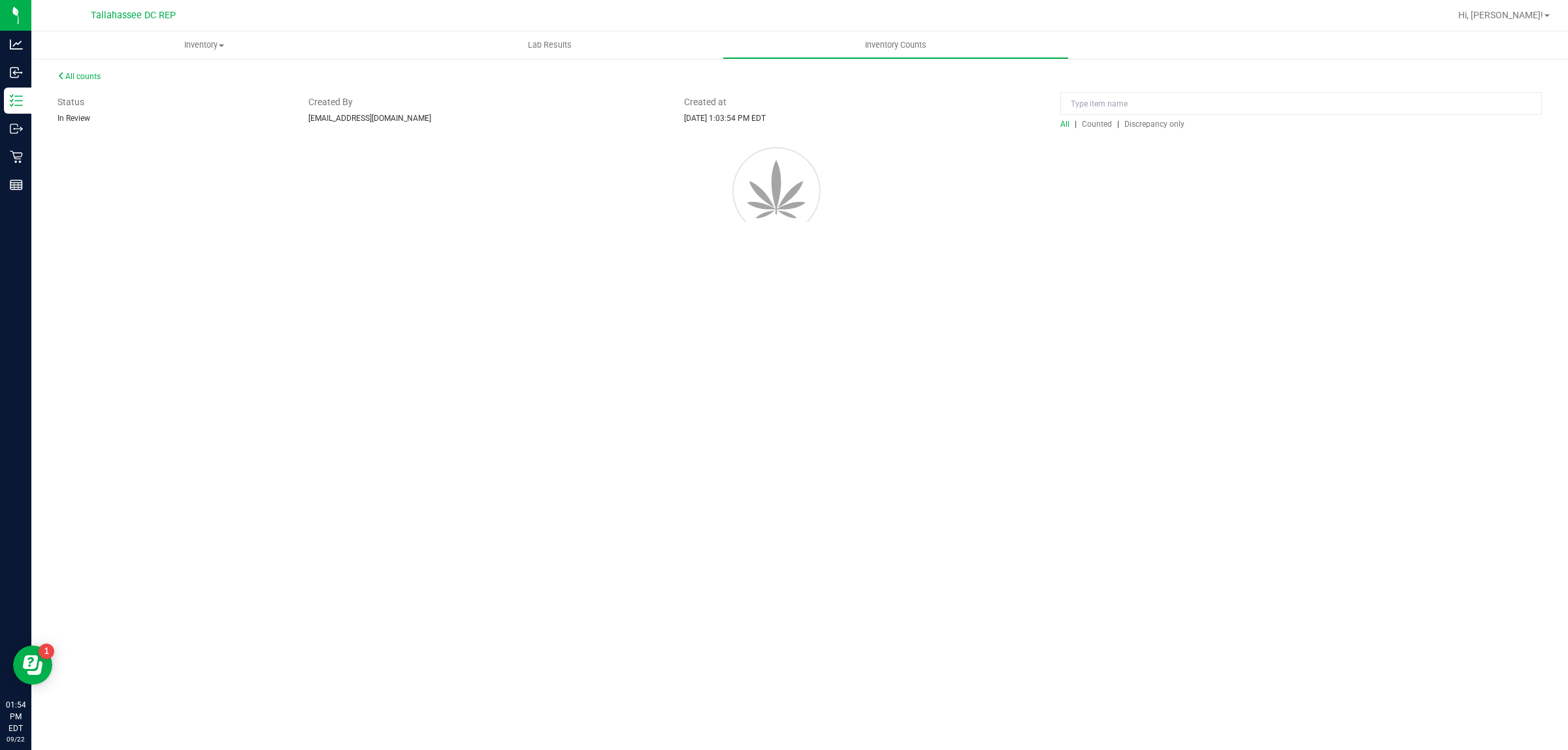
scroll to position [0, 0]
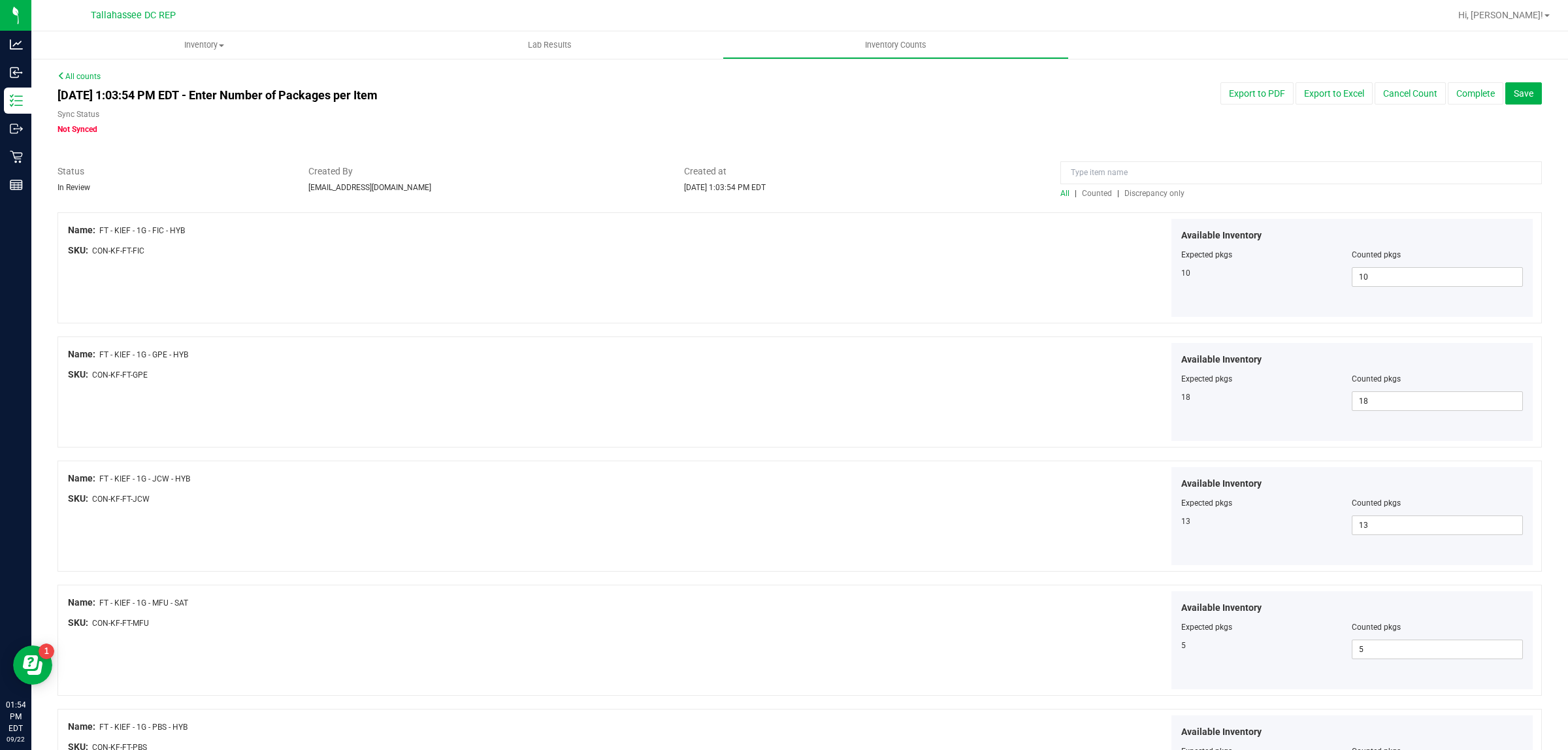
click at [801, 416] on div "Available Inventory Expected pkgs Counted pkgs 18 18 18" at bounding box center [1168, 393] width 733 height 99
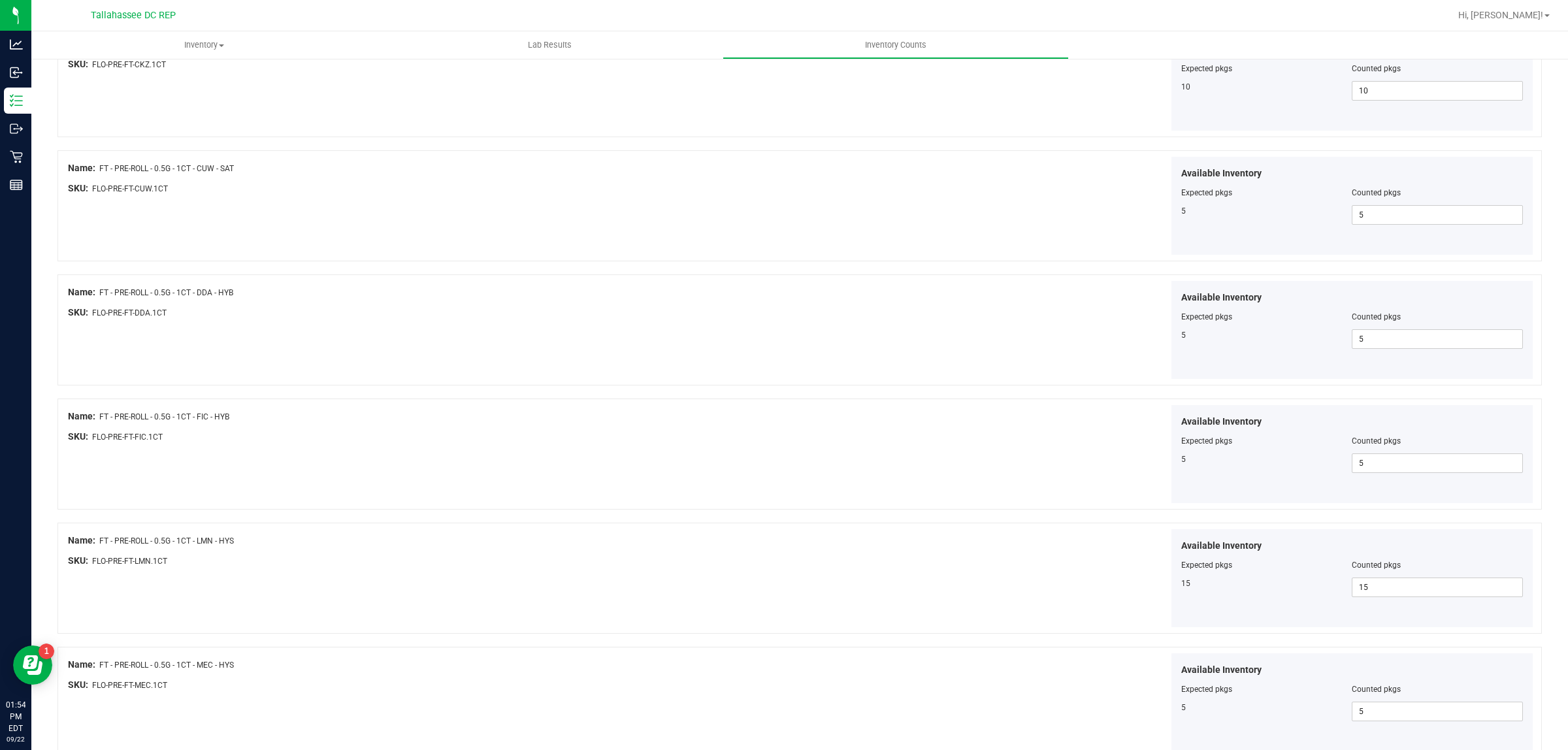
scroll to position [1993, 0]
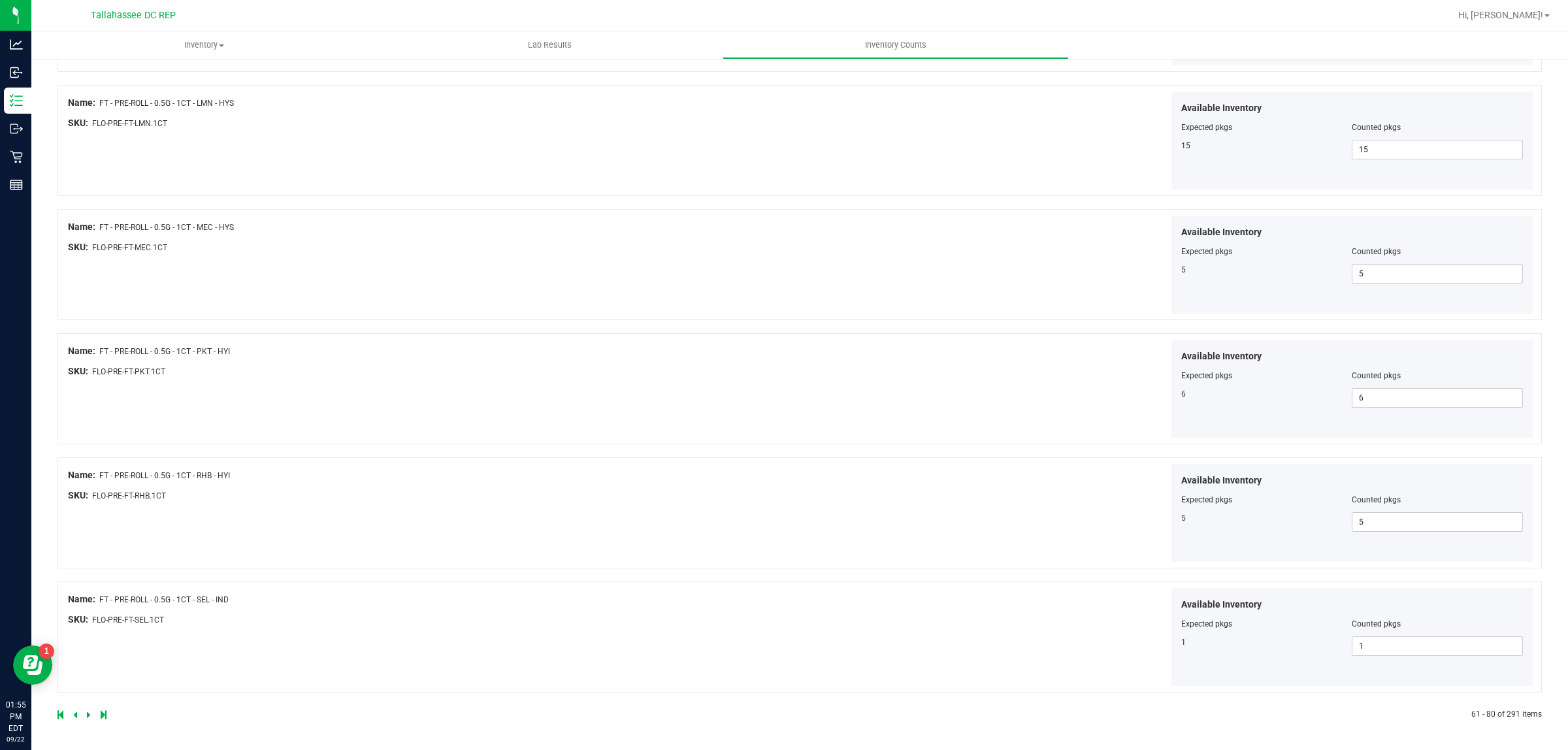
click at [88, 716] on icon at bounding box center [88, 715] width 4 height 7
click at [87, 709] on div at bounding box center [428, 715] width 742 height 12
click at [87, 716] on icon at bounding box center [88, 715] width 4 height 7
click at [87, 714] on icon at bounding box center [88, 715] width 4 height 7
drag, startPoint x: 90, startPoint y: 716, endPoint x: 82, endPoint y: 720, distance: 8.9
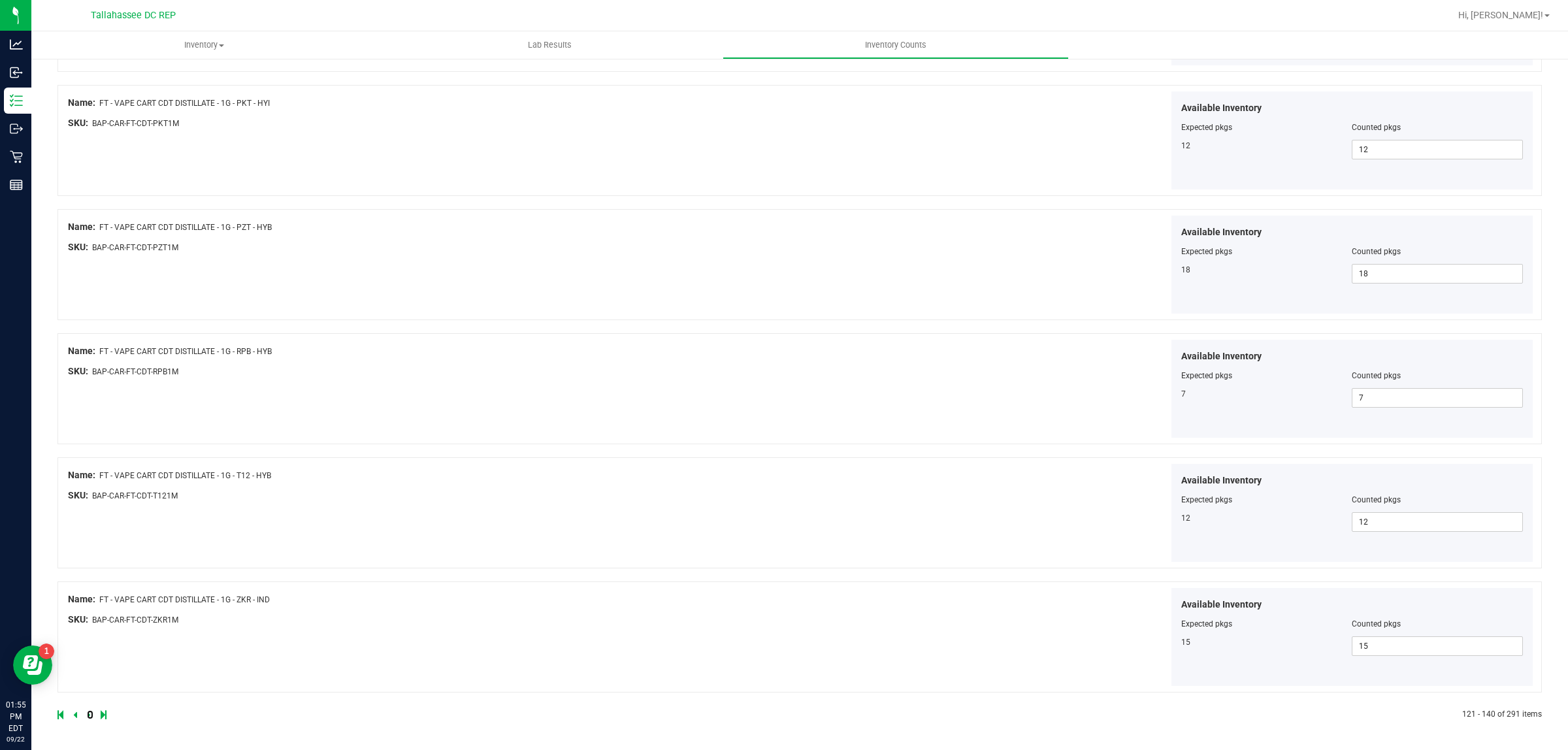
click at [88, 717] on link at bounding box center [89, 715] width 6 height 9
click at [88, 714] on icon at bounding box center [88, 715] width 4 height 7
click at [1358, 400] on span at bounding box center [1437, 397] width 171 height 20
type input "5"
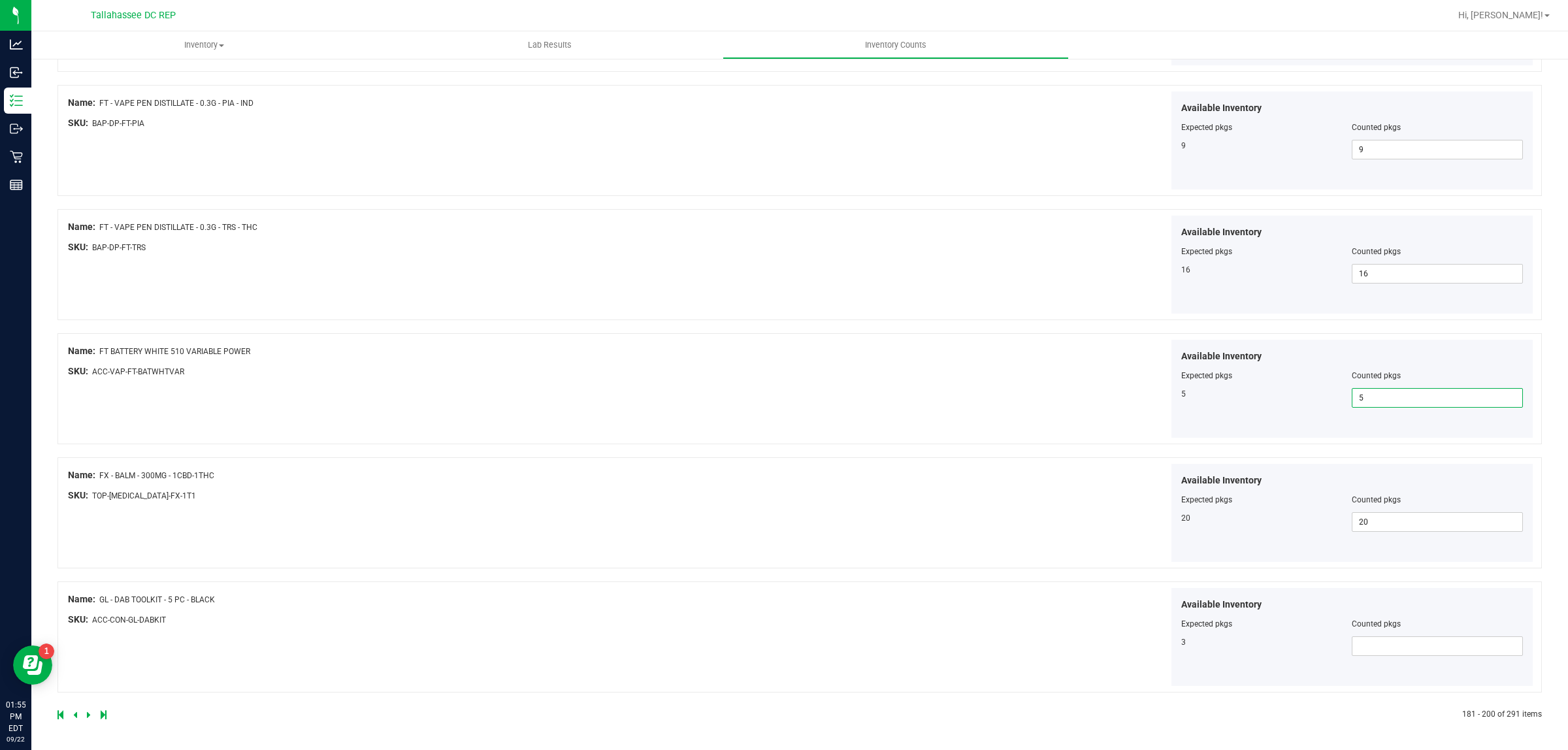
type input "5"
click at [958, 483] on div "Available Inventory Expected pkgs Counted pkgs 20 20 20" at bounding box center [1168, 513] width 733 height 99
click at [1371, 639] on span at bounding box center [1437, 646] width 171 height 20
type input "3"
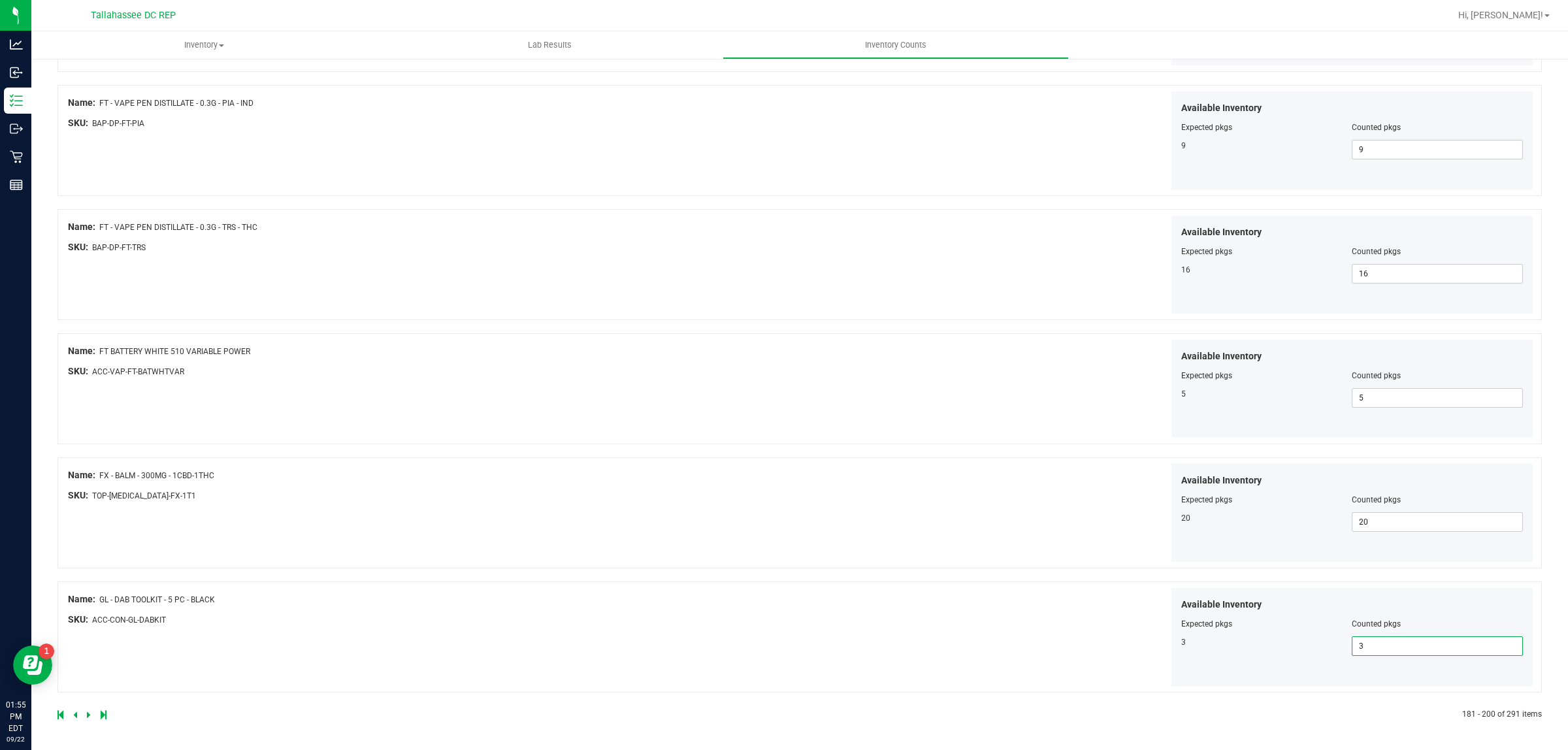
click at [88, 714] on icon at bounding box center [88, 715] width 4 height 7
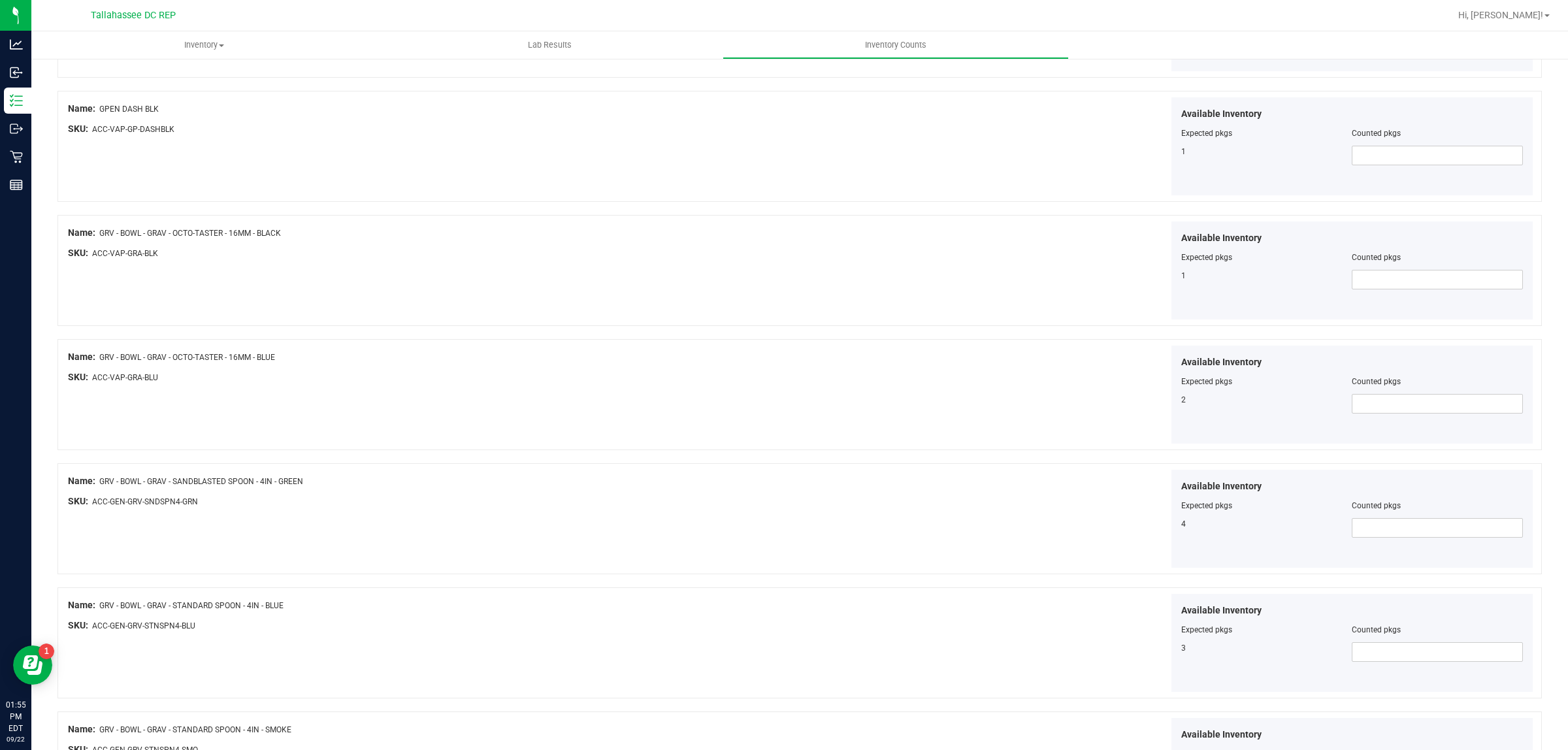
scroll to position [1469, 0]
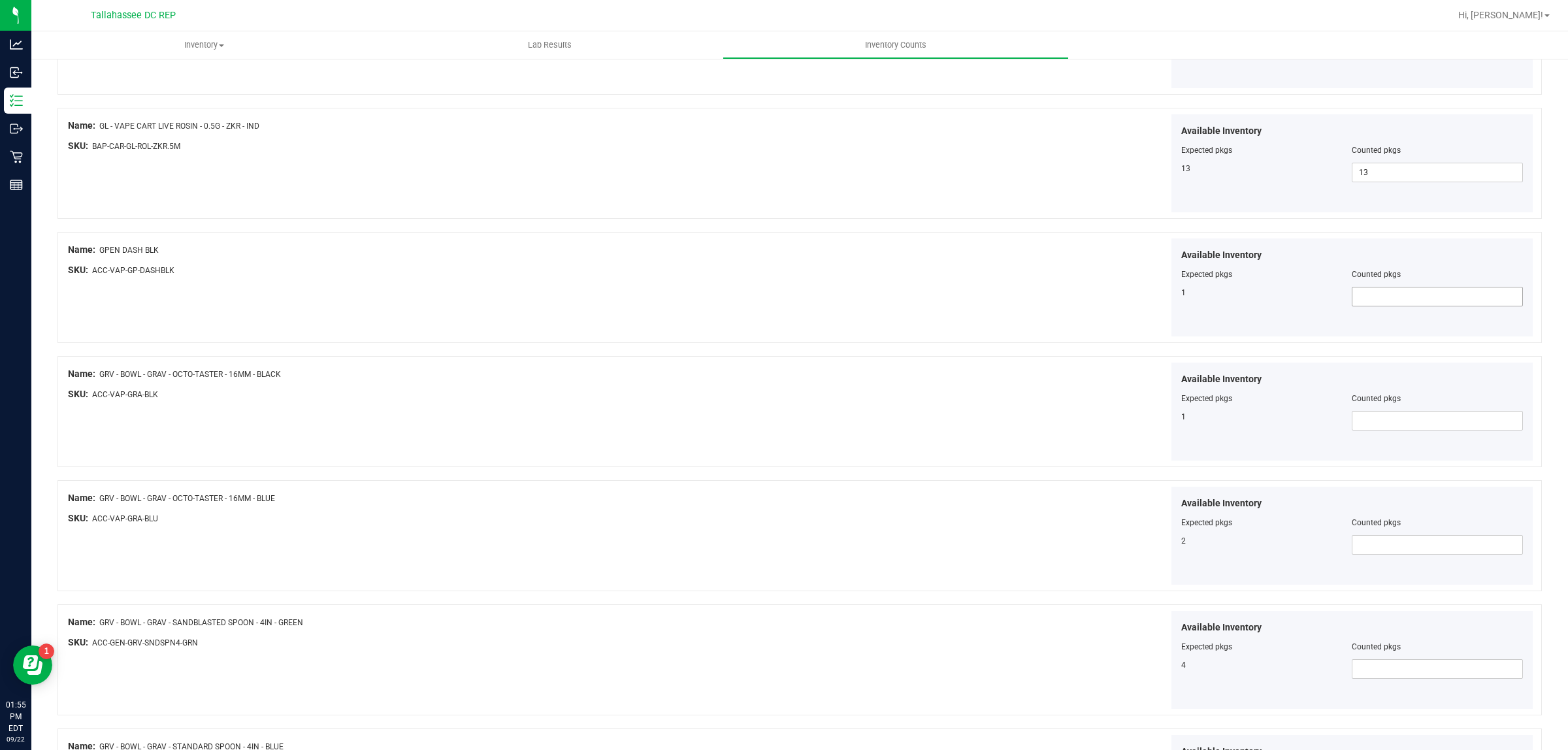
click at [1383, 304] on span at bounding box center [1437, 296] width 171 height 20
type input "1"
click at [1360, 424] on span at bounding box center [1437, 421] width 171 height 20
type input "1"
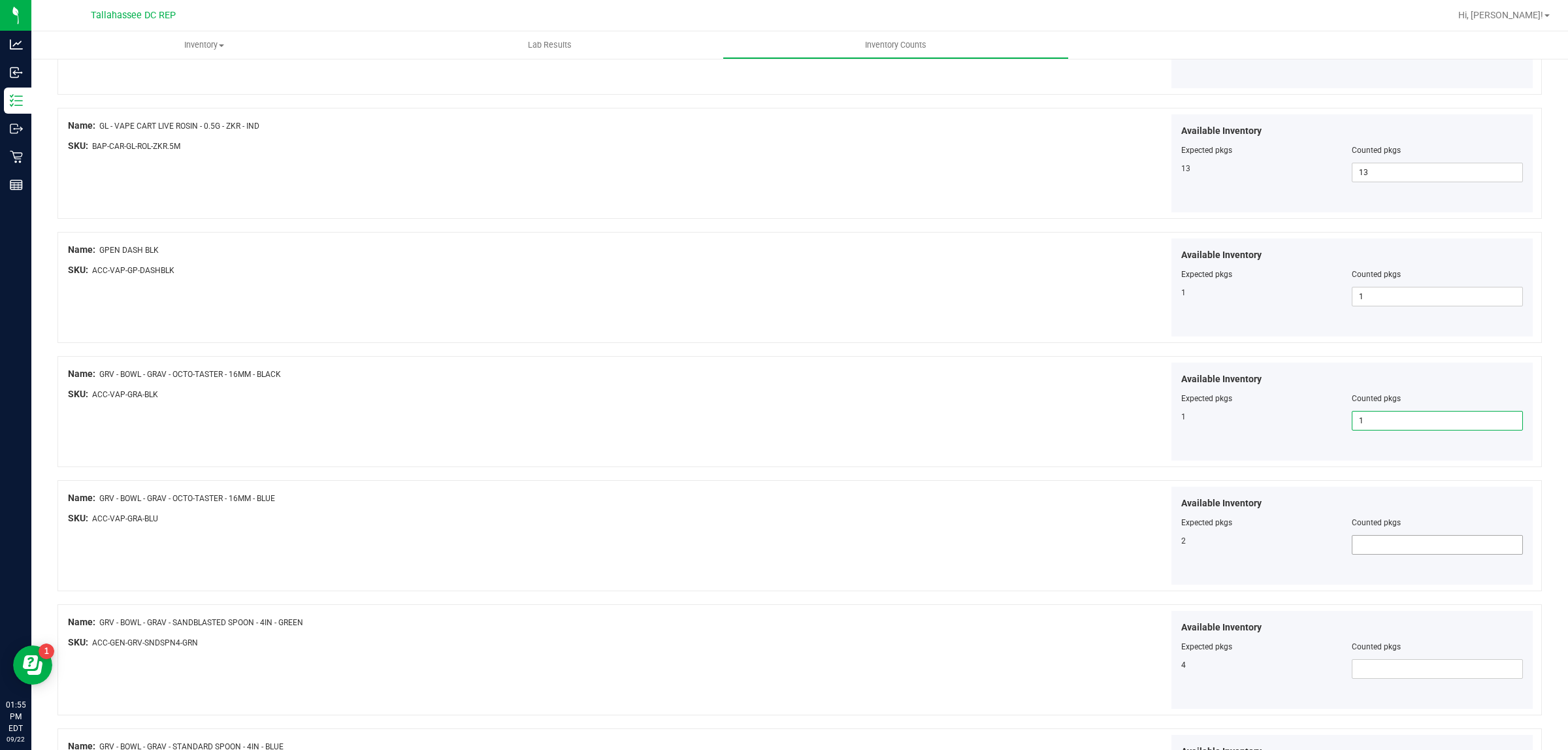
type input "1"
click at [1387, 547] on span at bounding box center [1437, 544] width 171 height 20
type input "2"
click at [1376, 672] on span at bounding box center [1437, 668] width 171 height 20
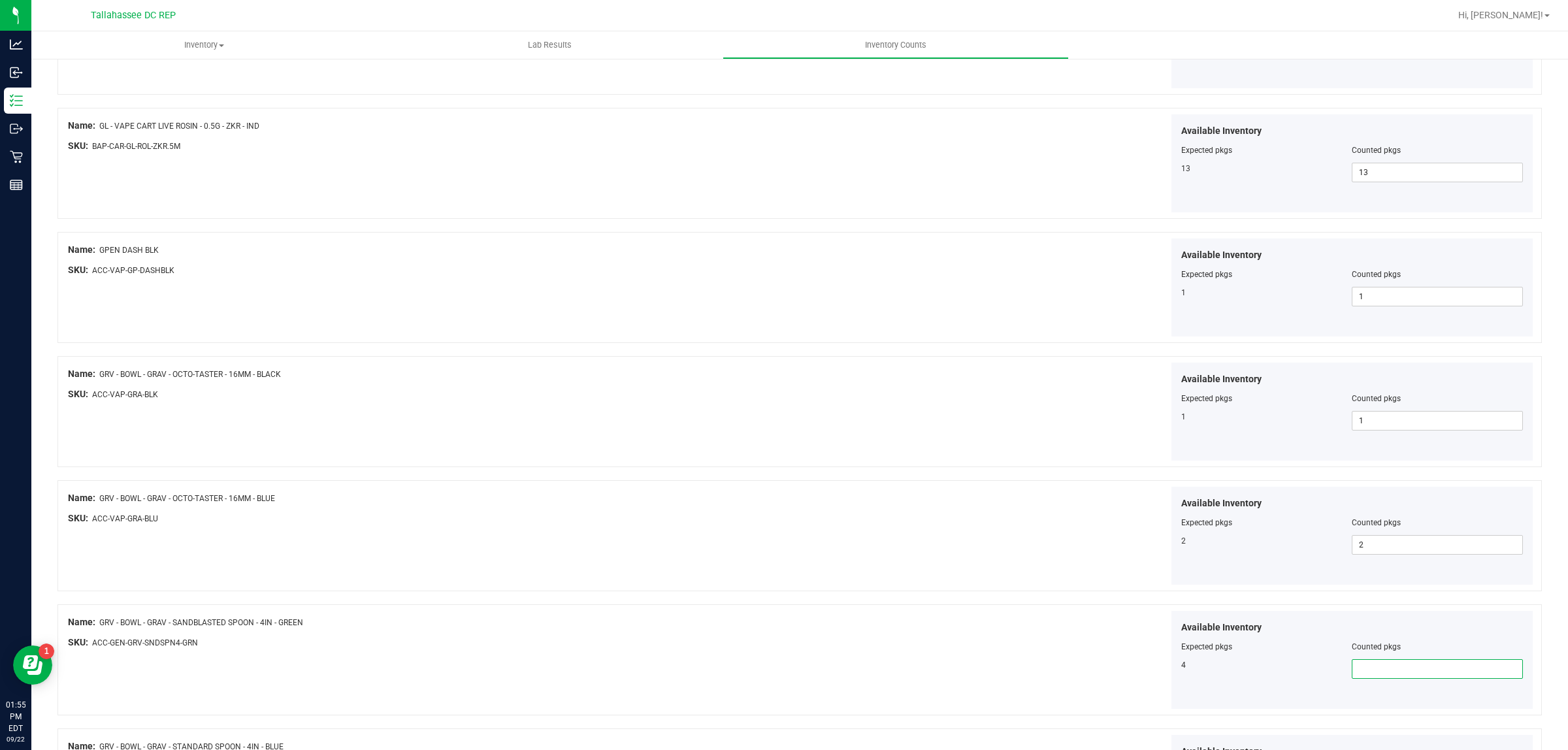
type input "4"
click at [945, 670] on div "Available Inventory Expected pkgs Counted pkgs 4 4 4" at bounding box center [1168, 660] width 733 height 99
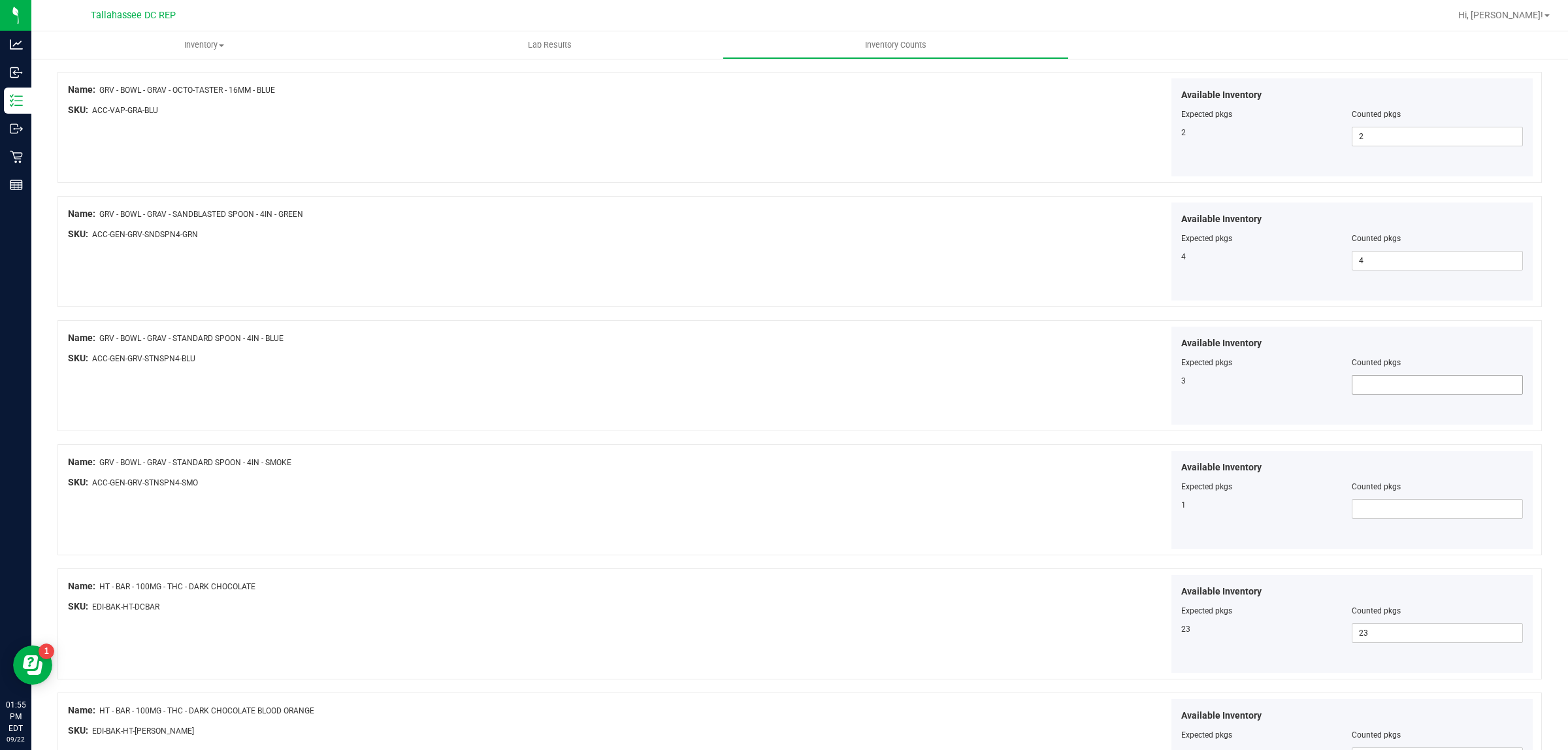
click at [1375, 384] on span at bounding box center [1437, 384] width 171 height 20
type input "3"
click at [1387, 516] on span at bounding box center [1437, 508] width 171 height 20
type input "1"
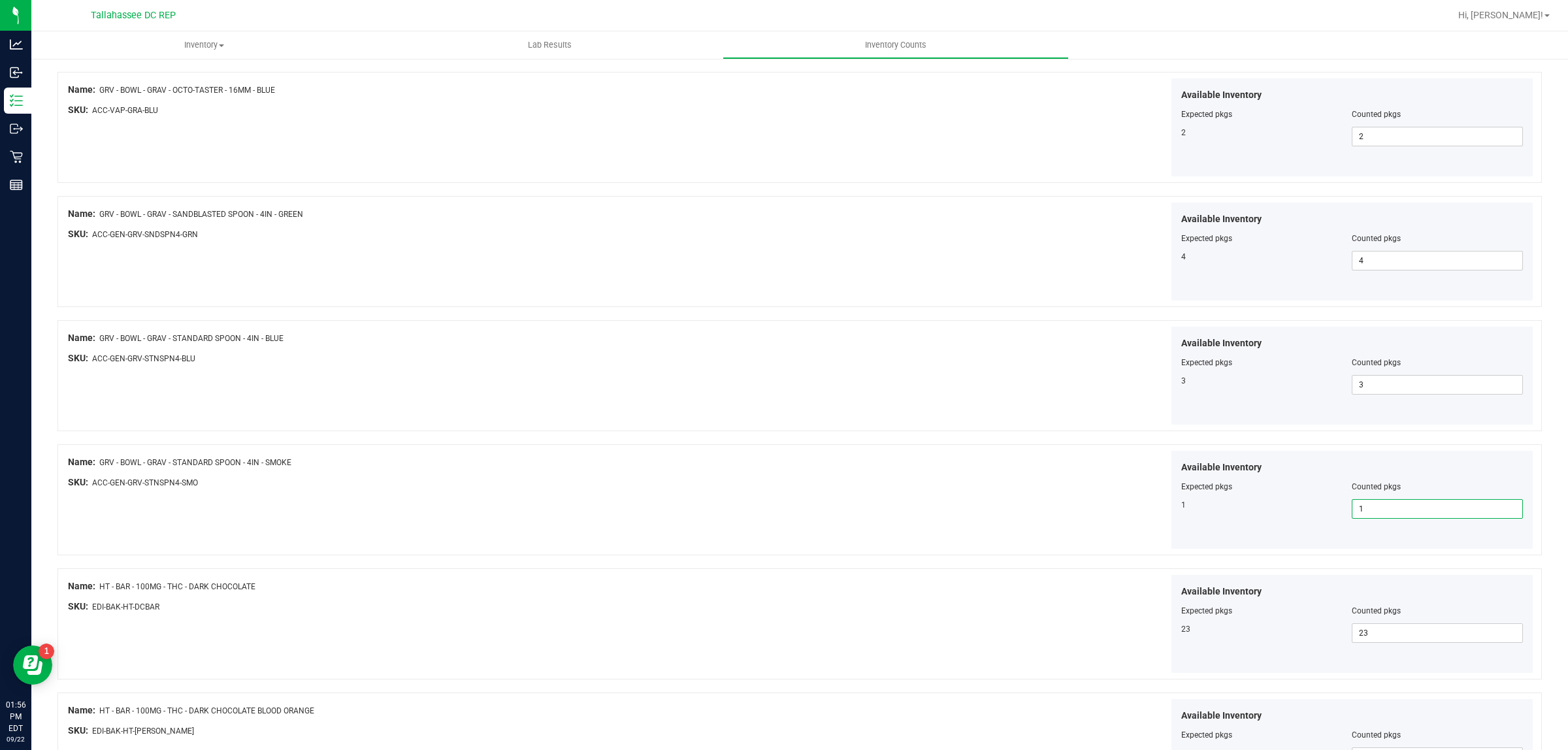
type input "1"
click at [997, 593] on div "Available Inventory Expected pkgs Counted pkgs 23 23 23" at bounding box center [1168, 624] width 733 height 99
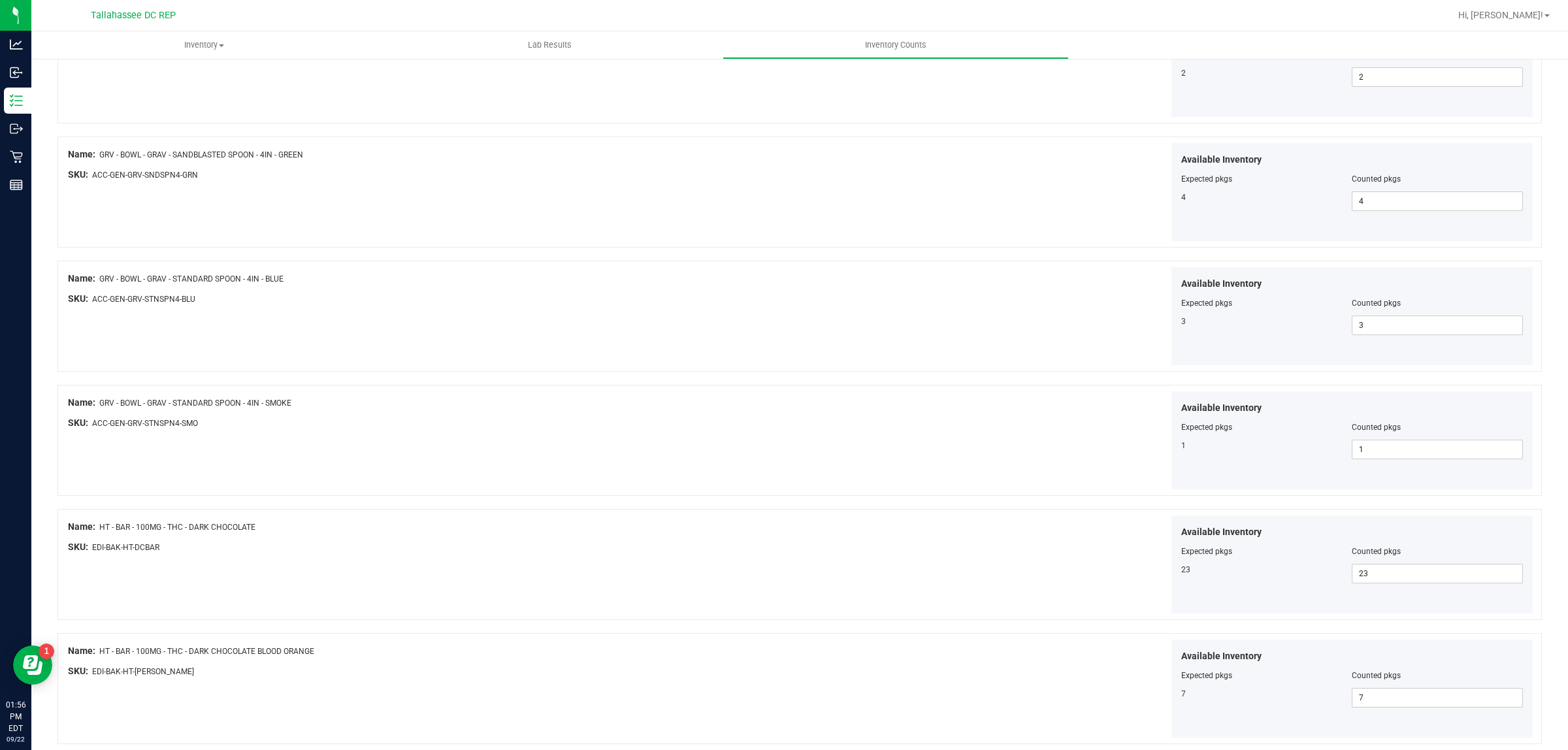
scroll to position [1993, 0]
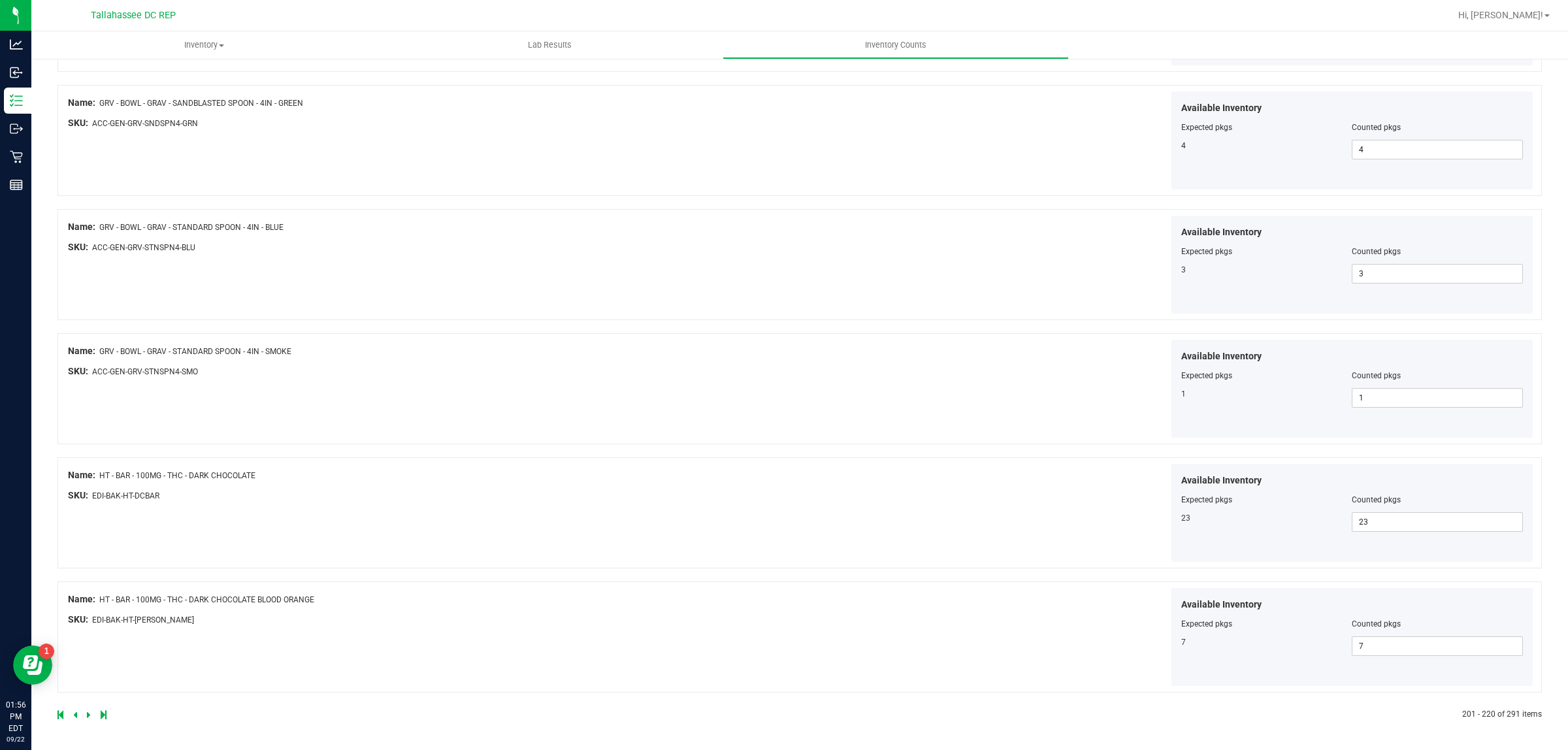
click at [90, 711] on link at bounding box center [89, 715] width 6 height 9
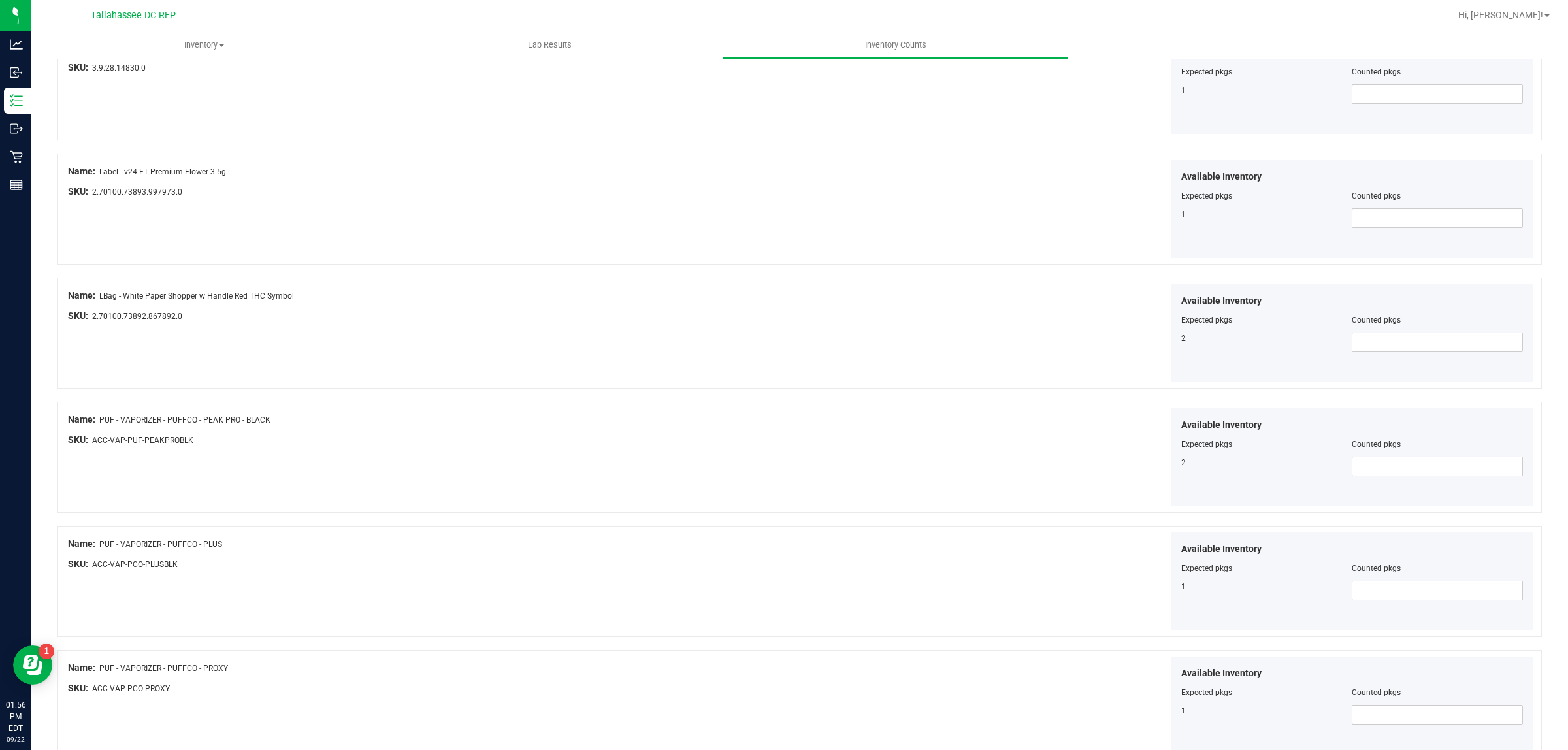
scroll to position [1633, 0]
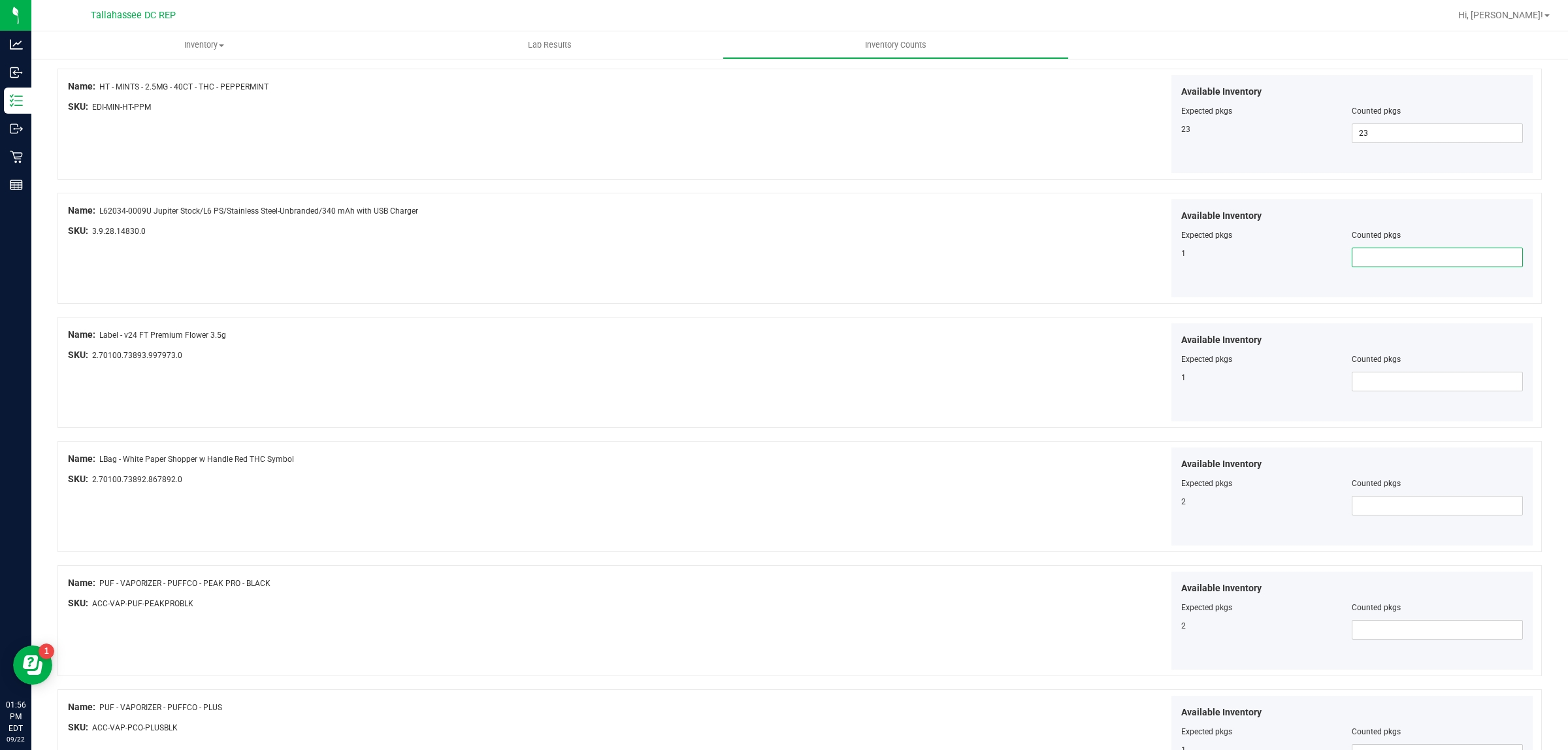
click at [1392, 261] on span at bounding box center [1437, 257] width 171 height 20
click at [1399, 386] on span at bounding box center [1437, 381] width 171 height 20
click at [1392, 639] on span at bounding box center [1437, 629] width 171 height 20
type input "2"
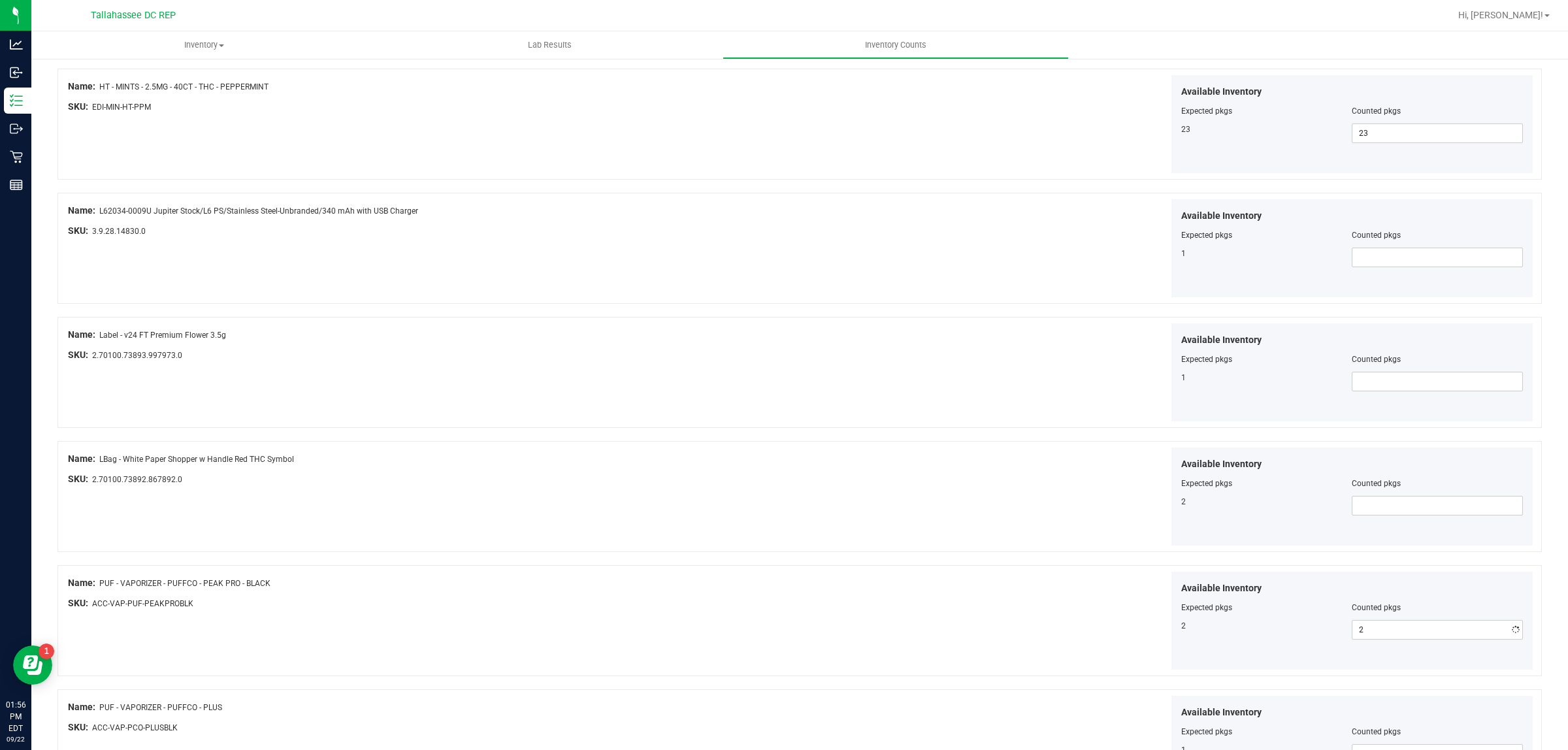
click at [762, 741] on div at bounding box center [435, 737] width 733 height 7
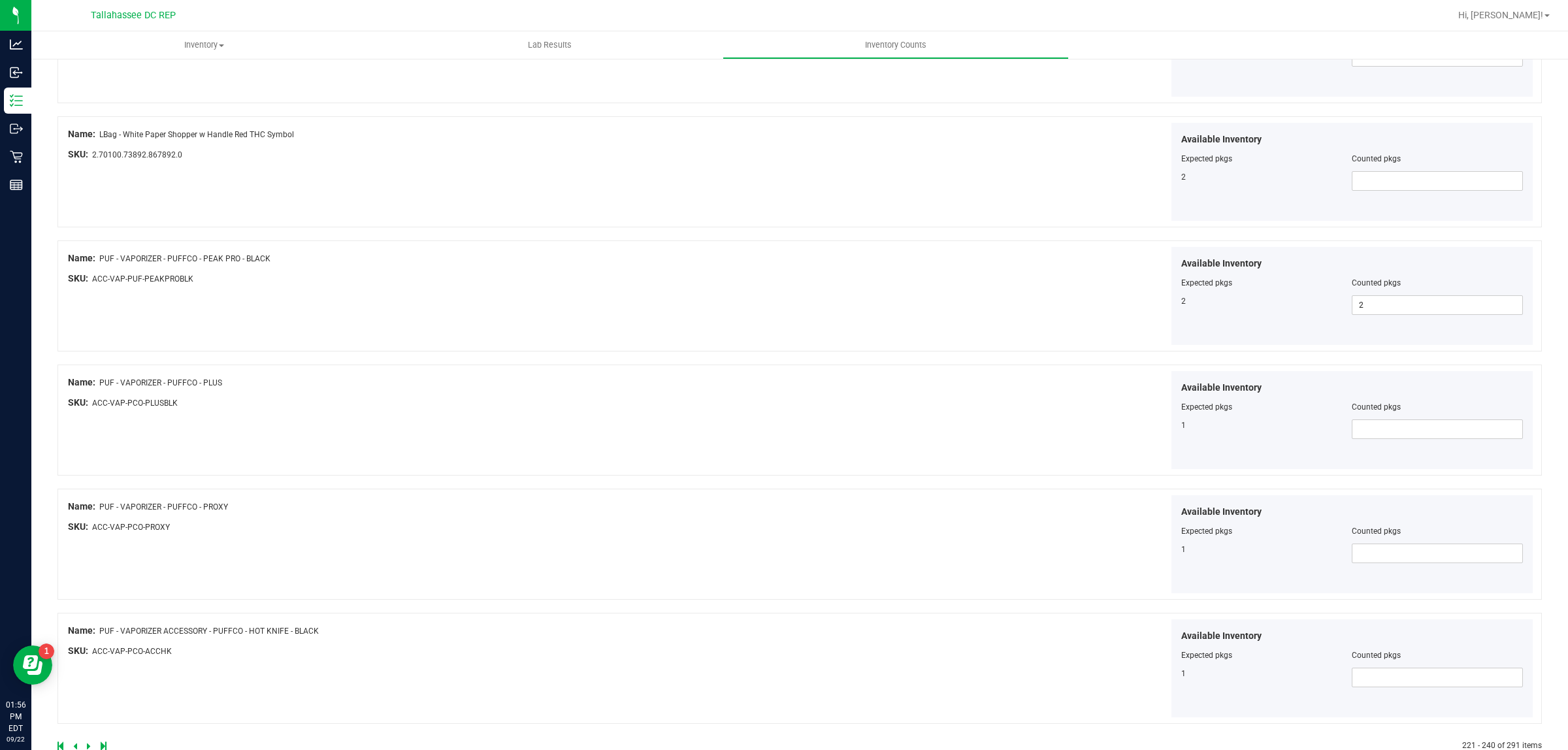
scroll to position [1993, 0]
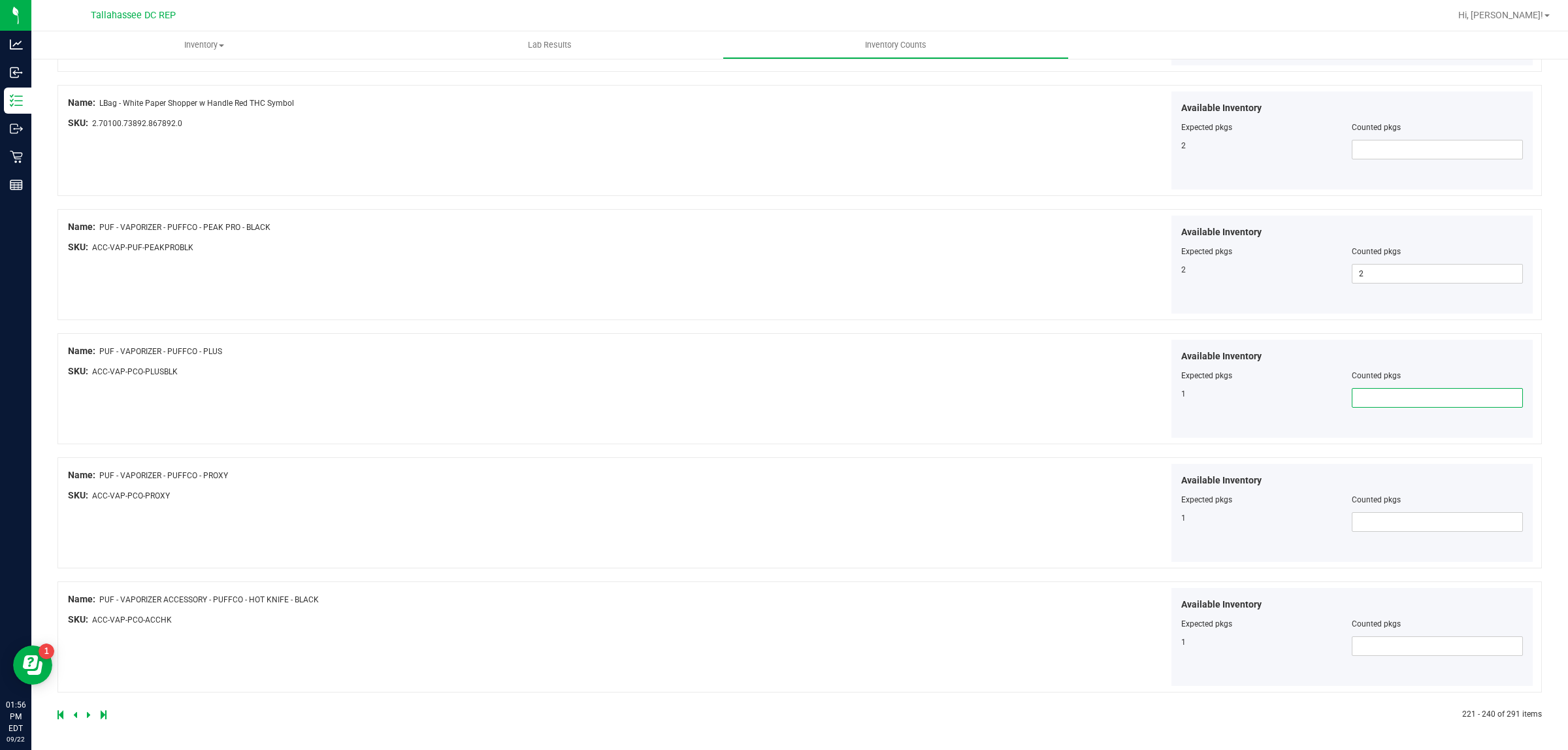
click at [1415, 406] on span at bounding box center [1437, 397] width 171 height 20
type input "1"
click at [1388, 521] on span at bounding box center [1437, 521] width 171 height 20
type input "1"
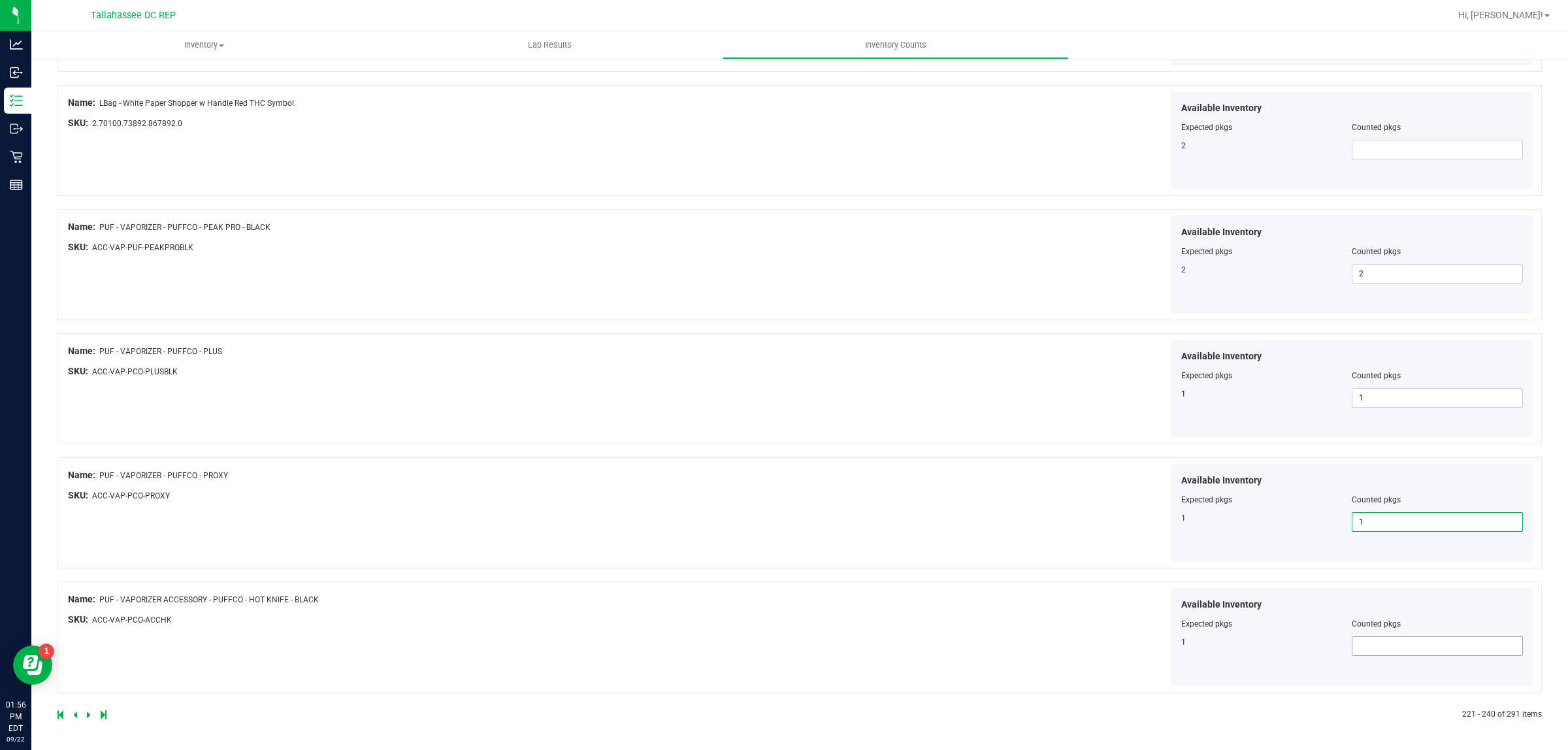
type input "1"
click at [1377, 642] on span at bounding box center [1437, 646] width 171 height 20
type input "1"
click at [935, 648] on div "Available Inventory Expected pkgs Counted pkgs 1 1 1" at bounding box center [1168, 637] width 733 height 99
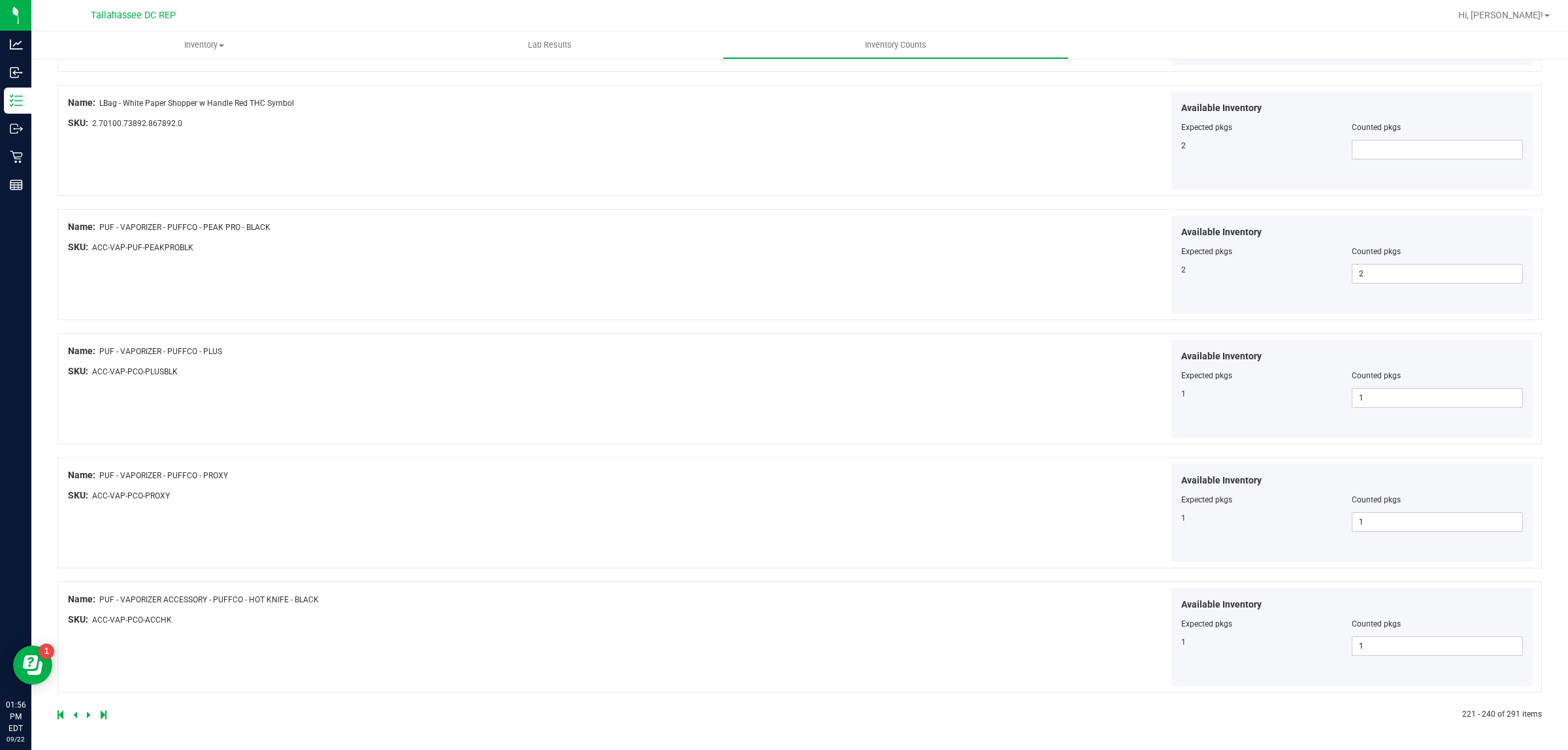
click at [84, 714] on div at bounding box center [428, 715] width 742 height 12
click at [89, 716] on icon at bounding box center [88, 715] width 4 height 7
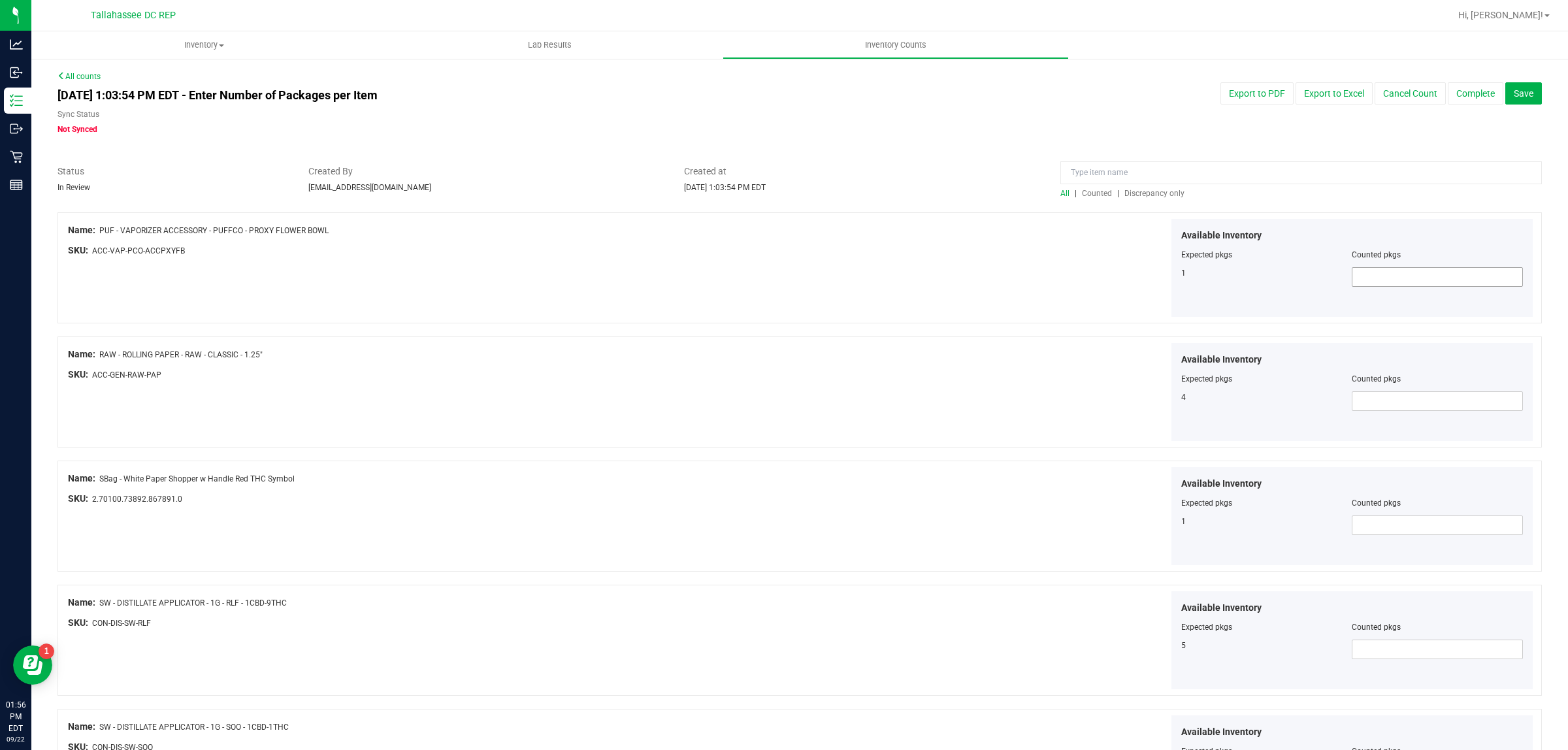
click at [1382, 281] on span at bounding box center [1437, 276] width 171 height 20
type input "1"
click at [1489, 396] on span at bounding box center [1437, 400] width 171 height 20
type input "4"
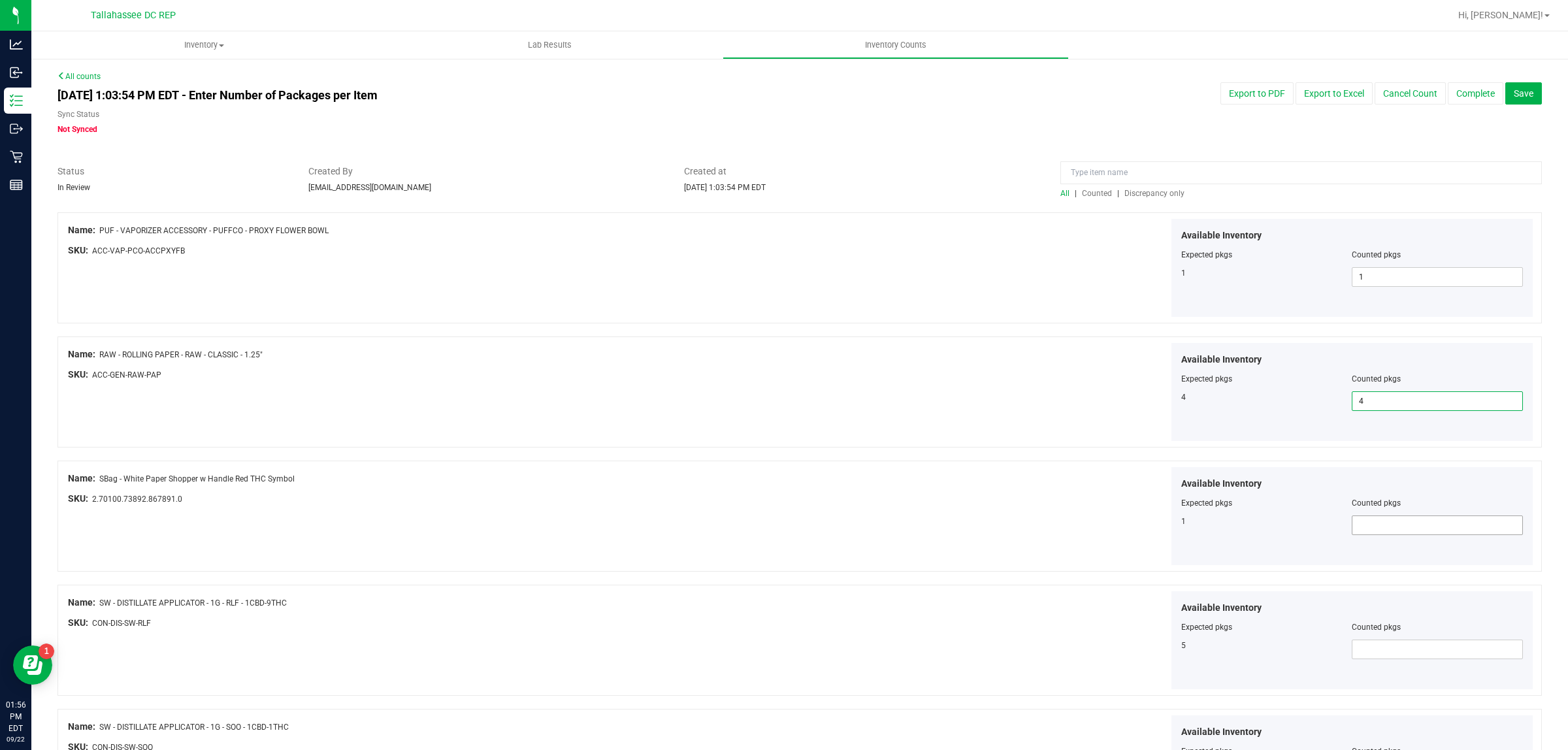
type input "4"
click at [1408, 520] on span at bounding box center [1437, 525] width 171 height 20
click at [1377, 652] on span at bounding box center [1437, 649] width 171 height 20
click at [1404, 649] on input "text" at bounding box center [1437, 650] width 170 height 19
type input "5"
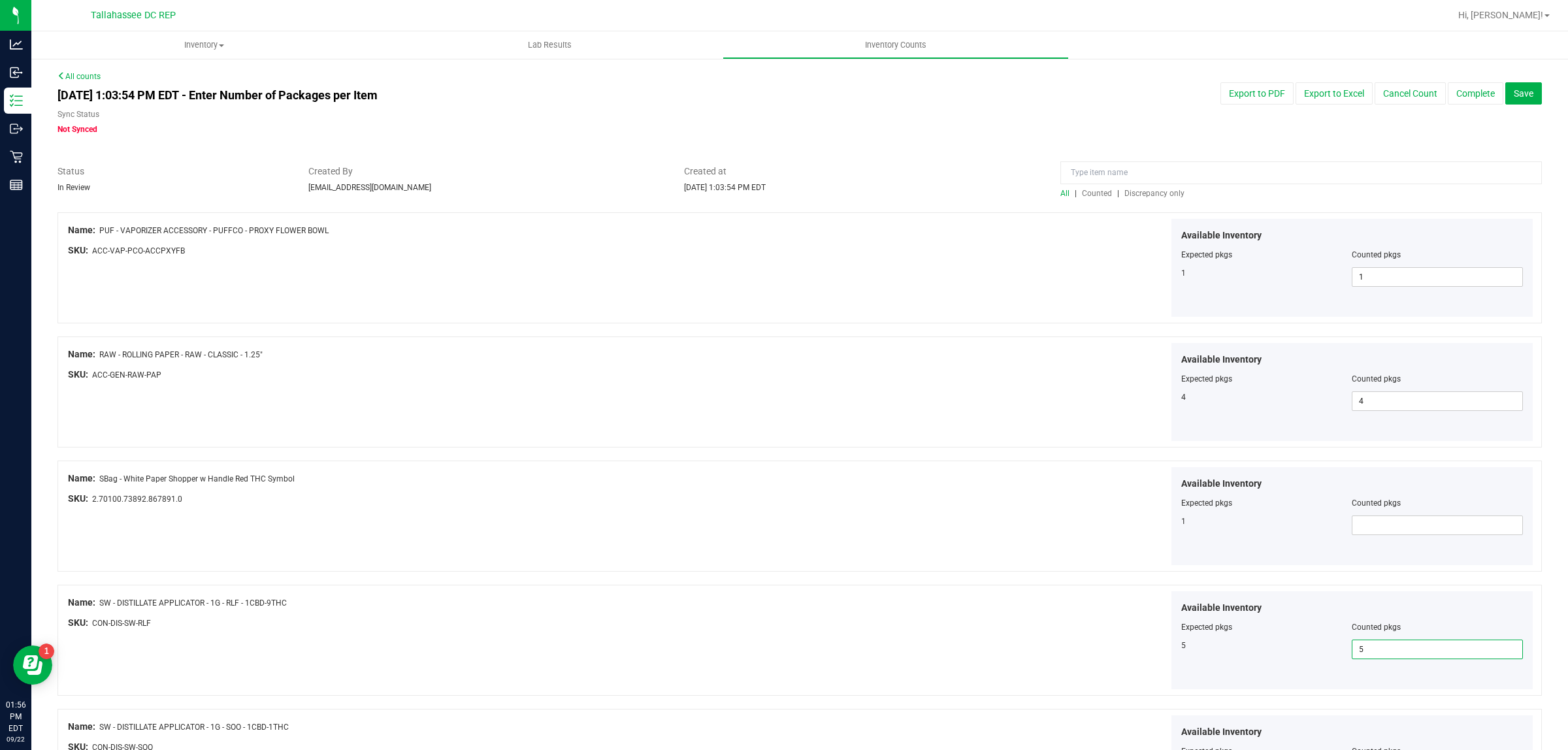
type input "5"
click at [1047, 668] on div "Available Inventory Expected pkgs Counted pkgs 5 5 5" at bounding box center [1168, 640] width 733 height 99
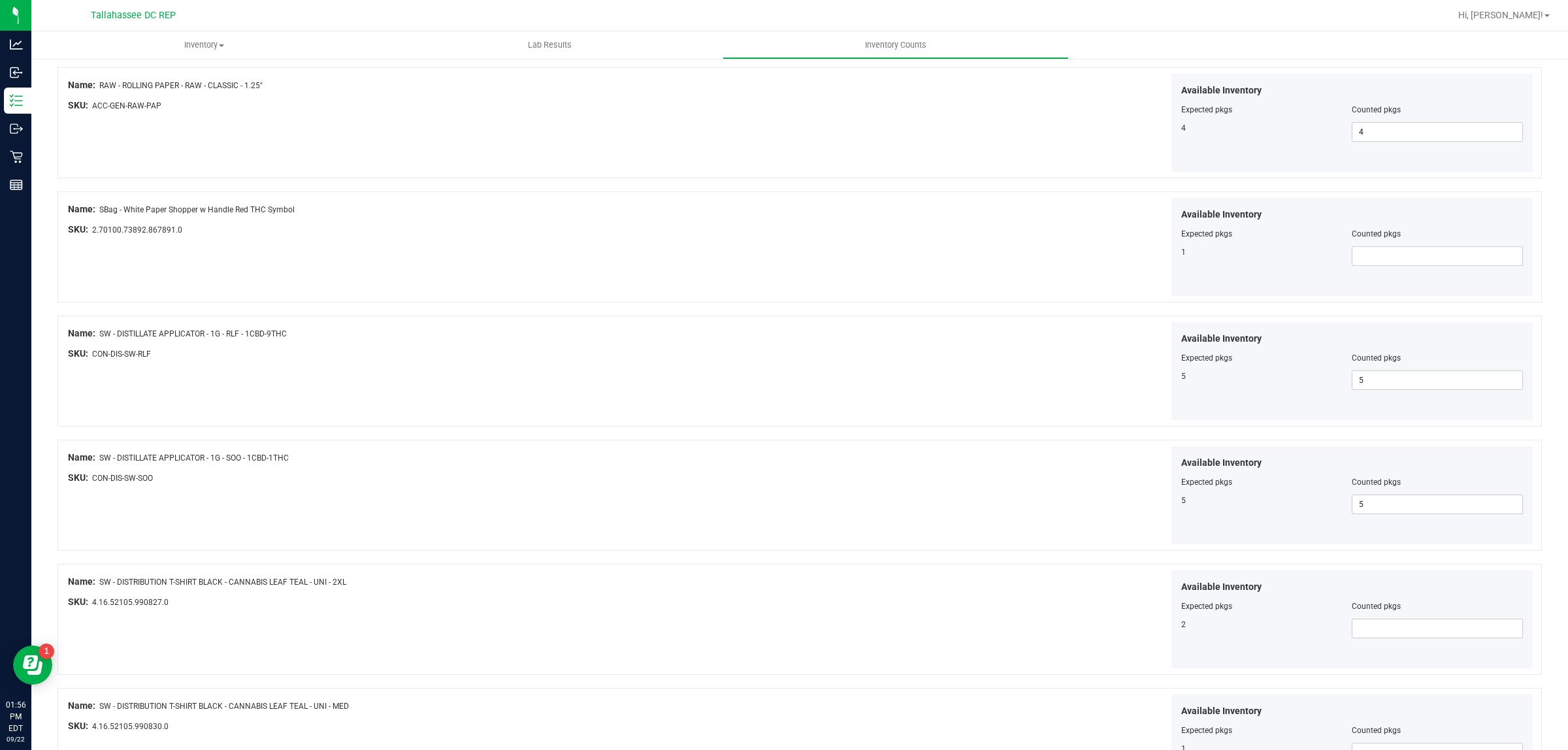
scroll to position [408, 0]
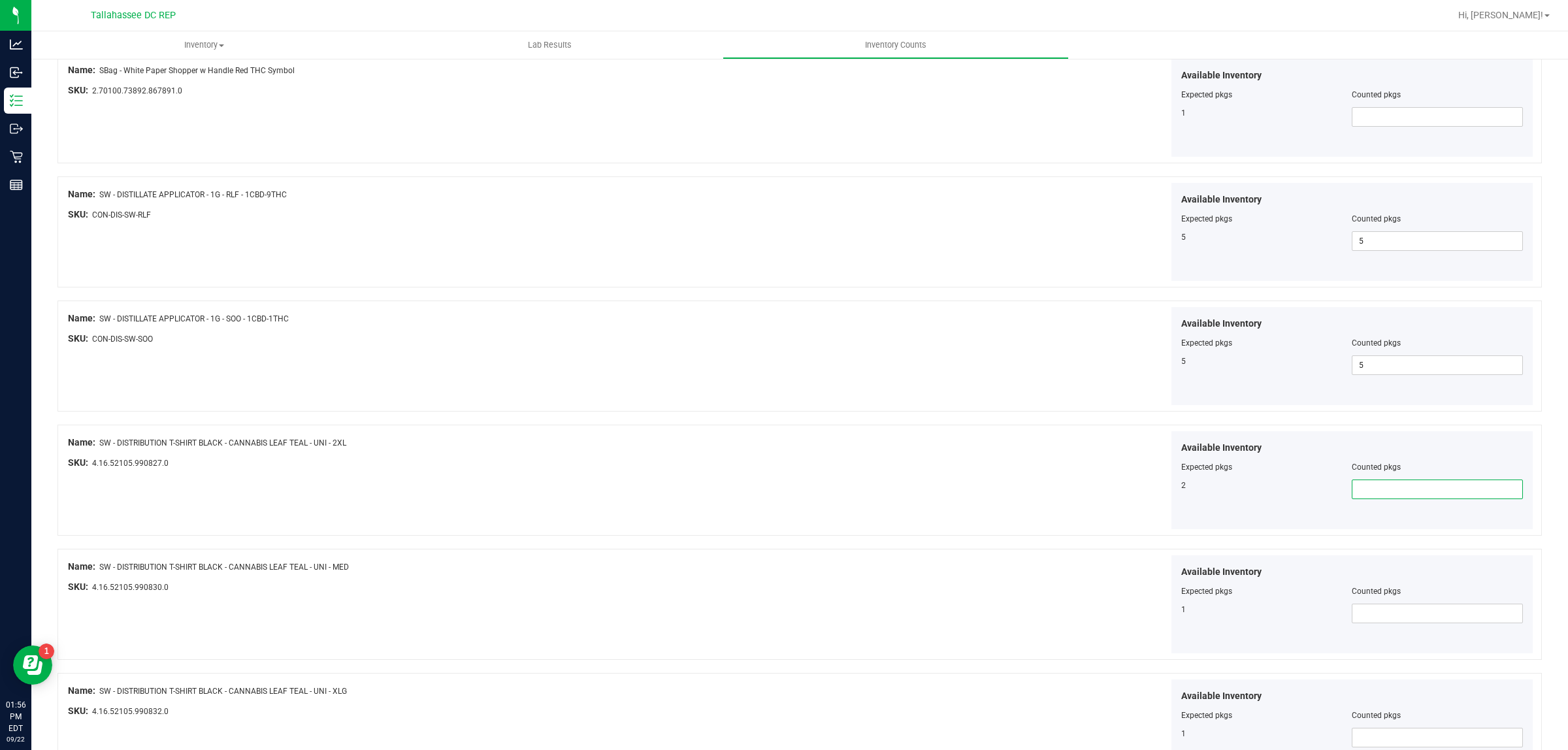
click at [1351, 489] on div "Available Inventory Expected pkgs Counted pkgs 2" at bounding box center [1352, 479] width 362 height 98
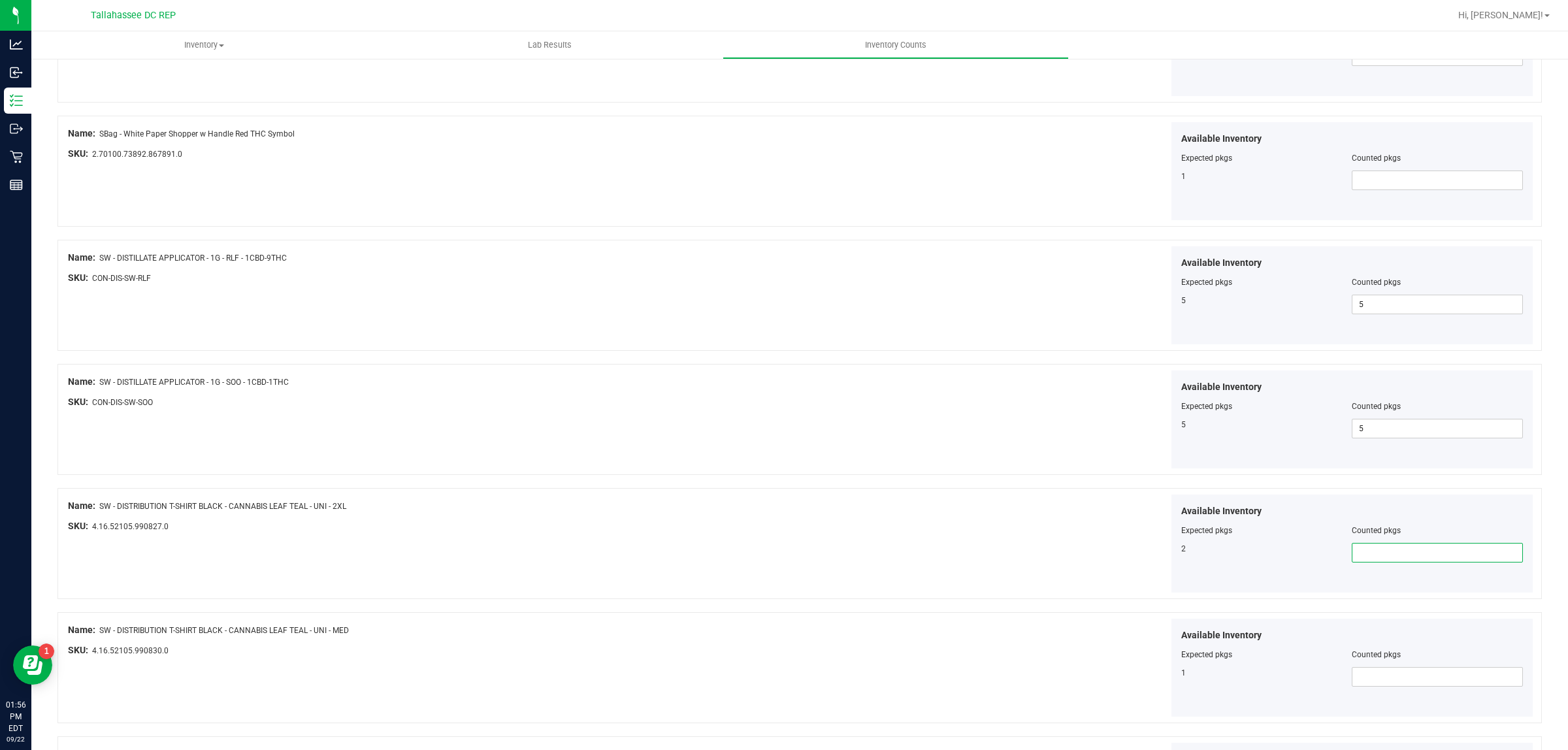
scroll to position [327, 0]
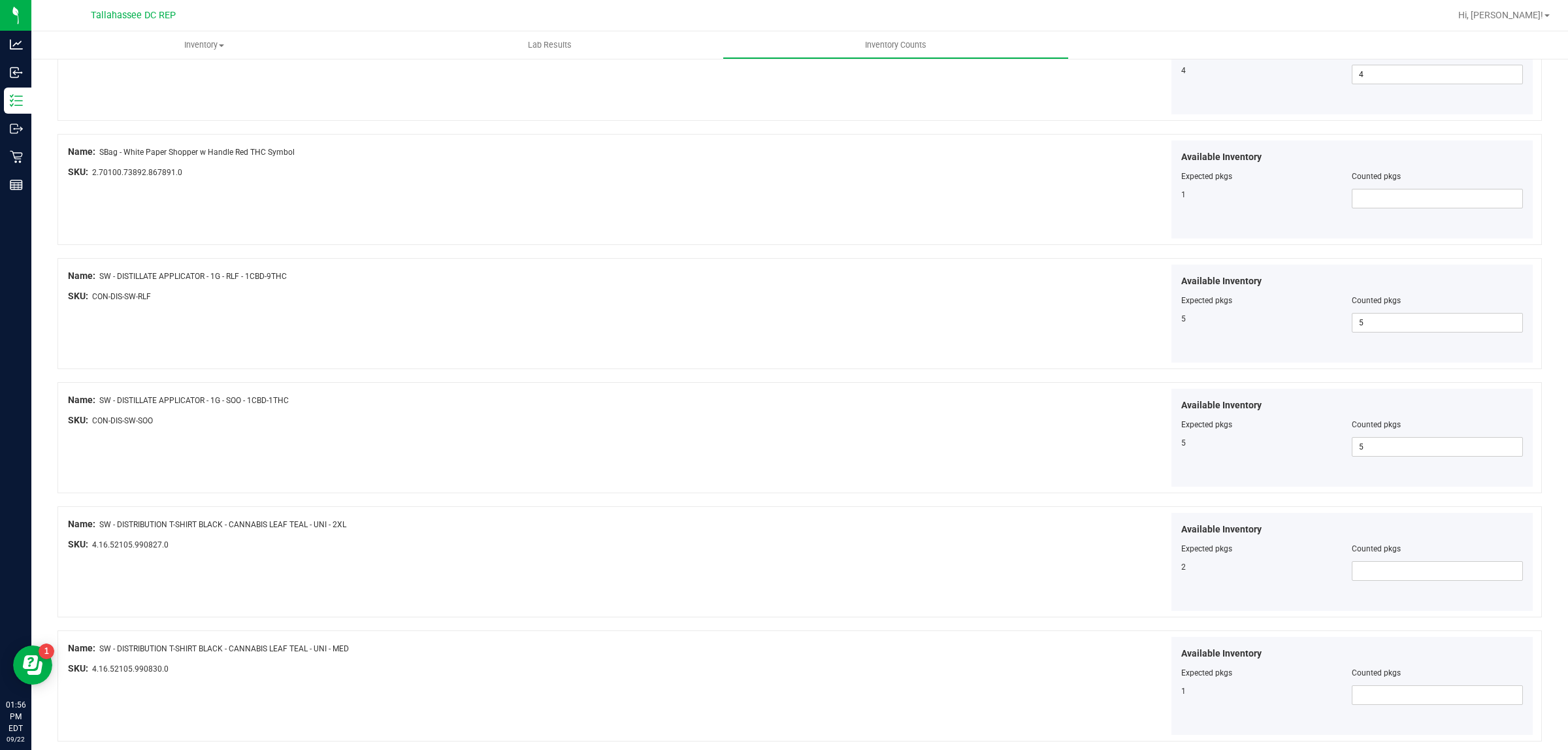
click at [918, 563] on div "Available Inventory Expected pkgs Counted pkgs 2" at bounding box center [1168, 562] width 733 height 99
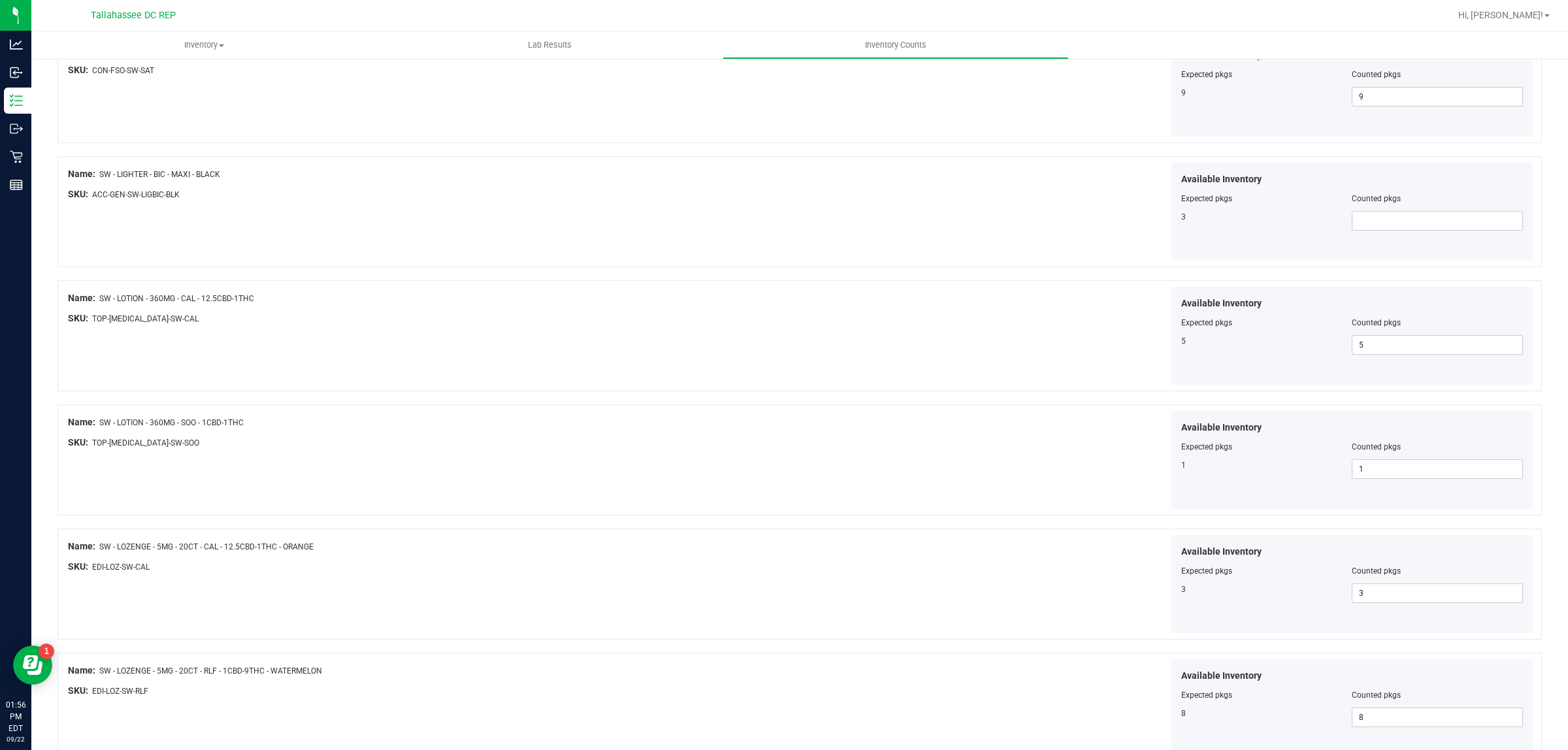
scroll to position [1796, 0]
click at [1388, 225] on span at bounding box center [1437, 218] width 171 height 20
type input "3"
click at [634, 510] on div "Name: SW - LOTION - 360MG - SOO - 1CBD-1THC SKU: TOP-[MEDICAL_DATA]-SW-SOO Avai…" at bounding box center [799, 457] width 1484 height 111
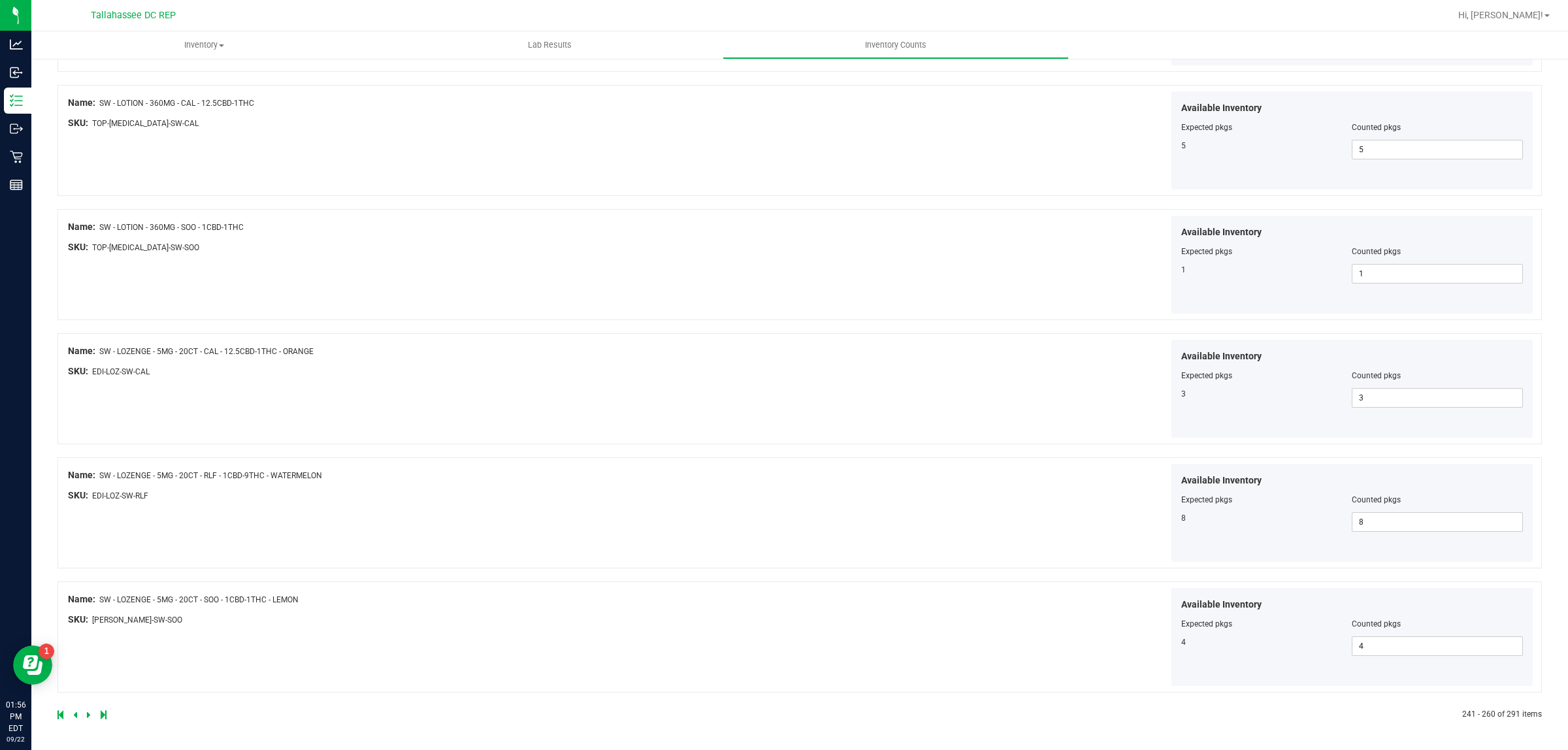
scroll to position [1993, 0]
click at [88, 714] on icon at bounding box center [88, 715] width 4 height 7
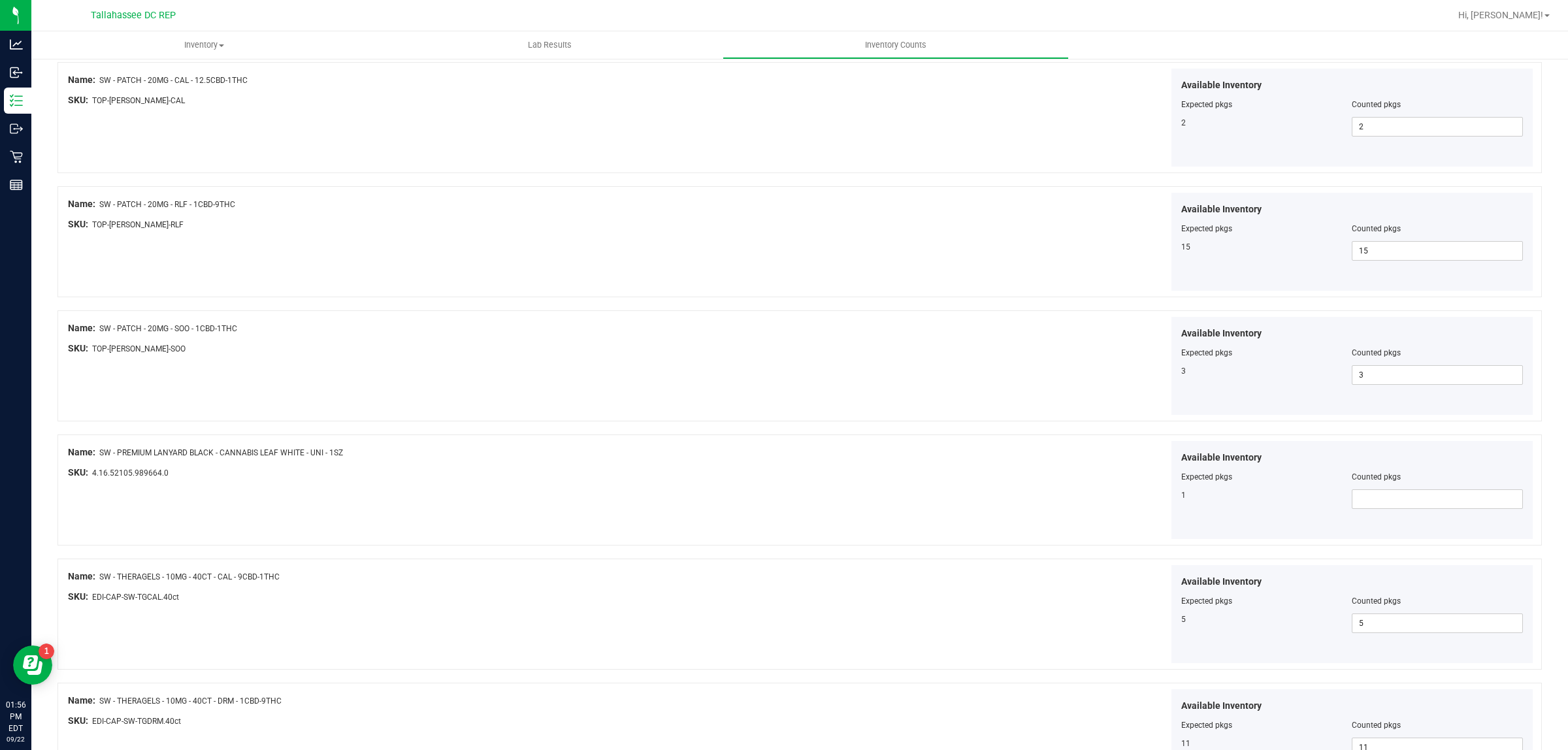
scroll to position [163, 0]
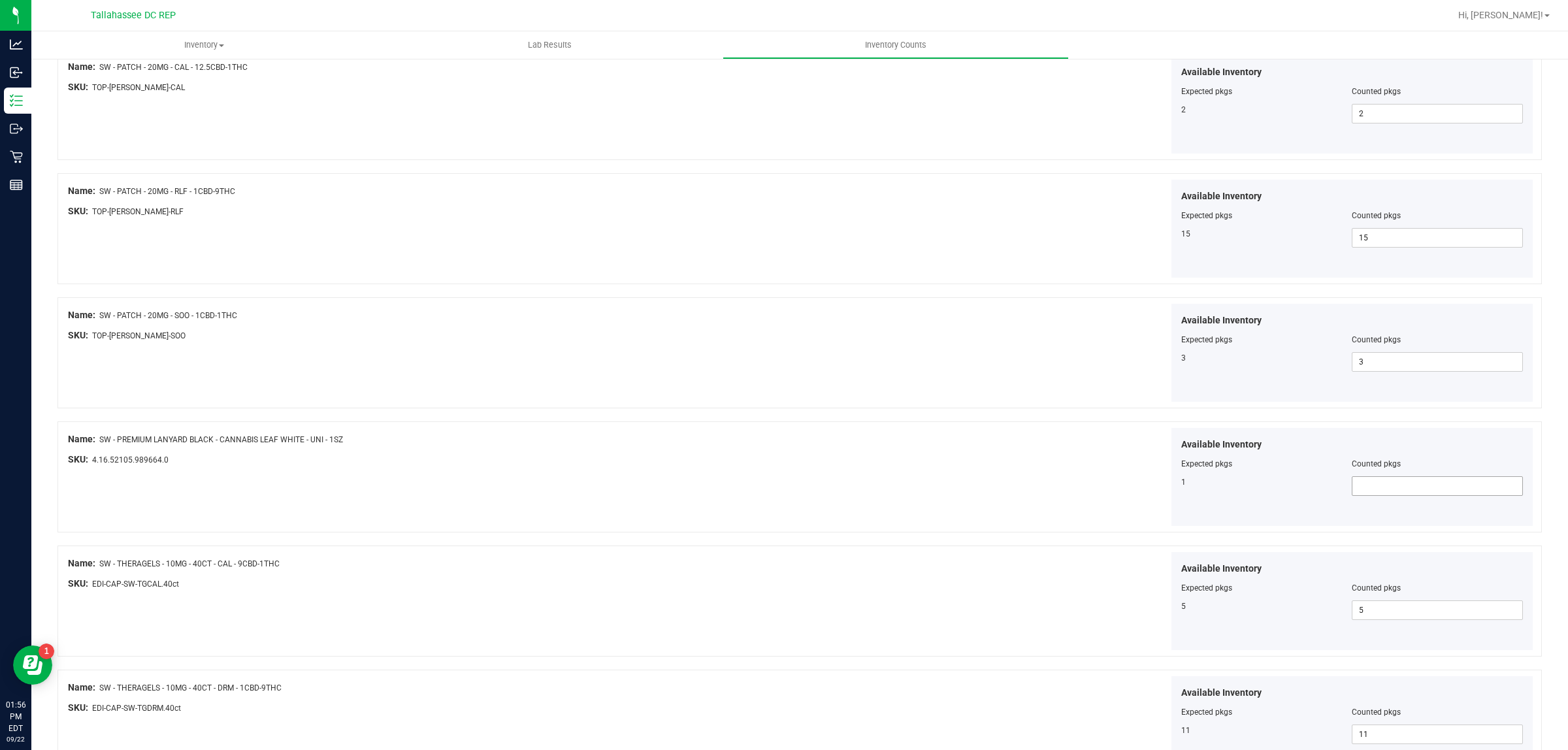
click at [1390, 484] on span at bounding box center [1437, 486] width 171 height 20
click at [835, 529] on div "Name: SW - PREMIUM LANYARD BLACK - CANNABIS LEAF WHITE - UNI - 1SZ SKU: 4.16.52…" at bounding box center [799, 476] width 1484 height 111
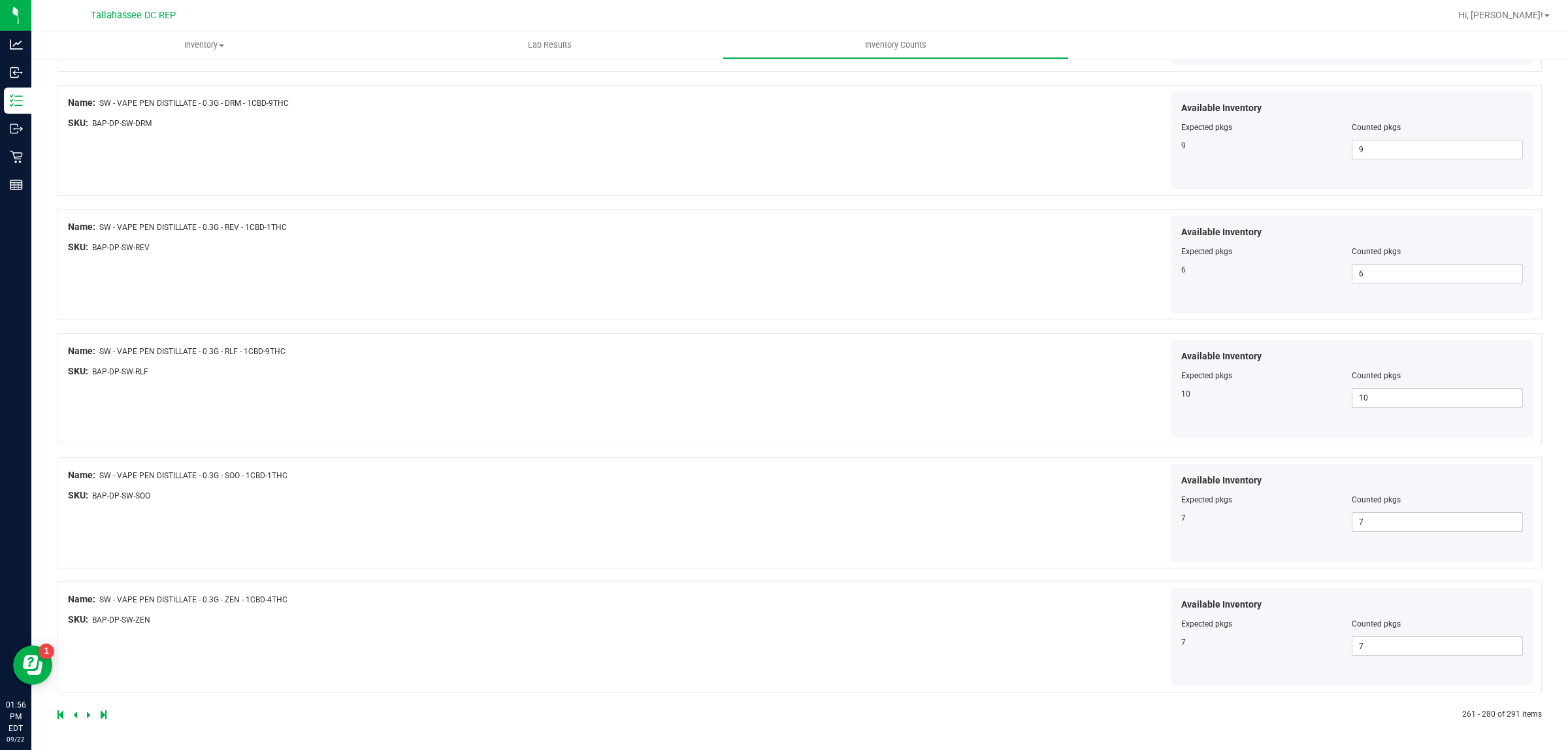
scroll to position [1993, 0]
drag, startPoint x: 89, startPoint y: 709, endPoint x: 82, endPoint y: 717, distance: 10.6
click at [93, 714] on div at bounding box center [428, 715] width 742 height 12
click at [89, 713] on icon at bounding box center [88, 715] width 4 height 7
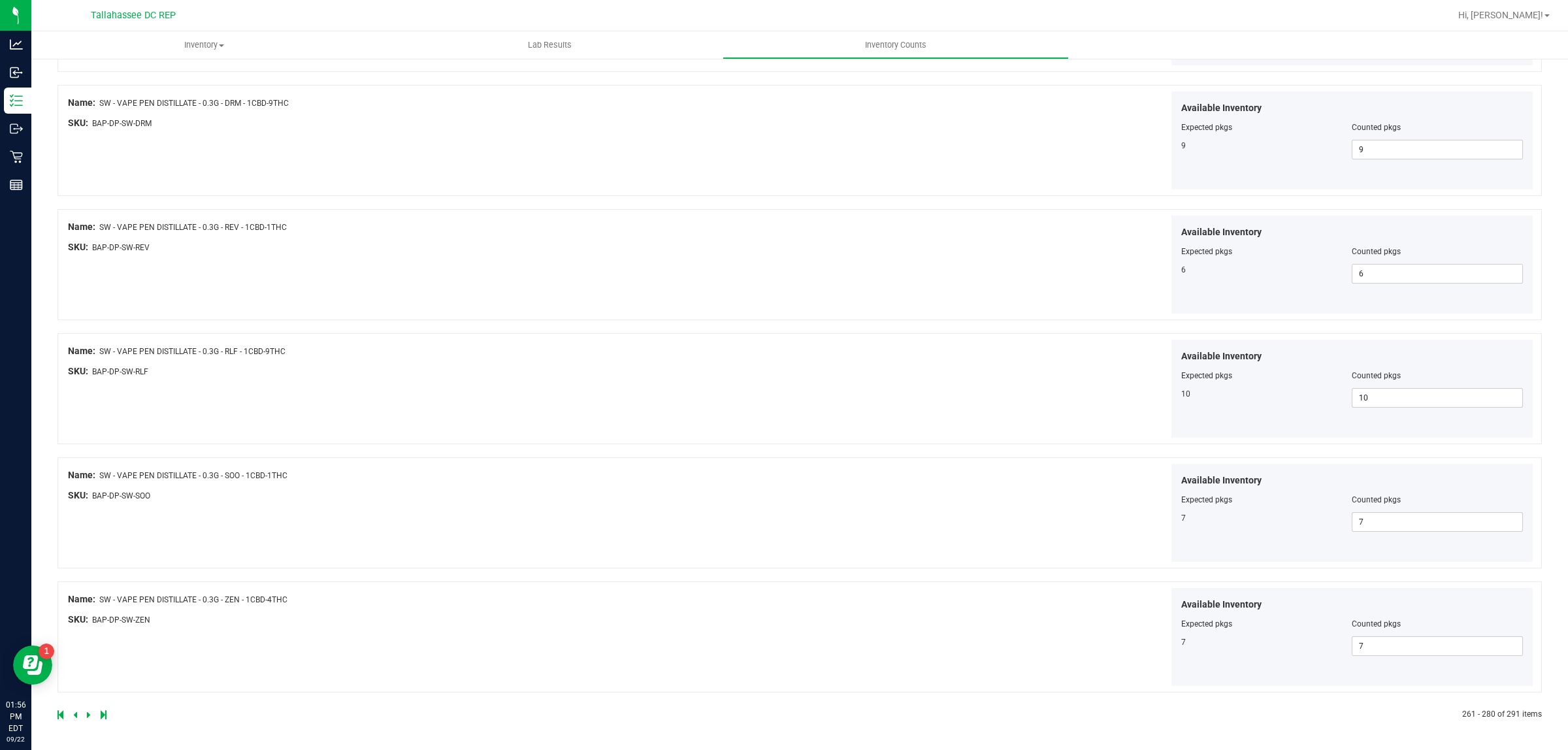
scroll to position [0, 0]
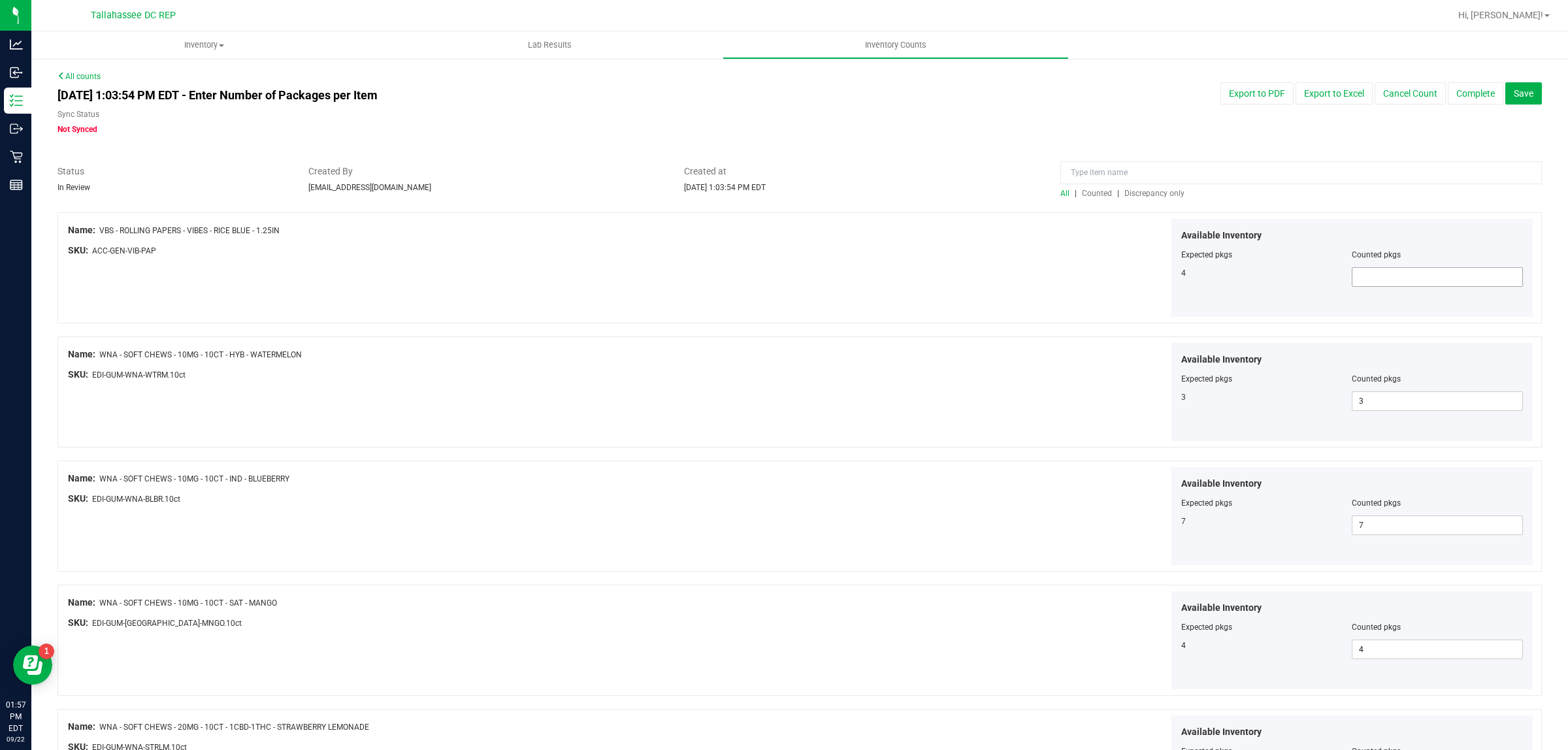
click at [1426, 279] on span at bounding box center [1437, 276] width 171 height 20
type input "4"
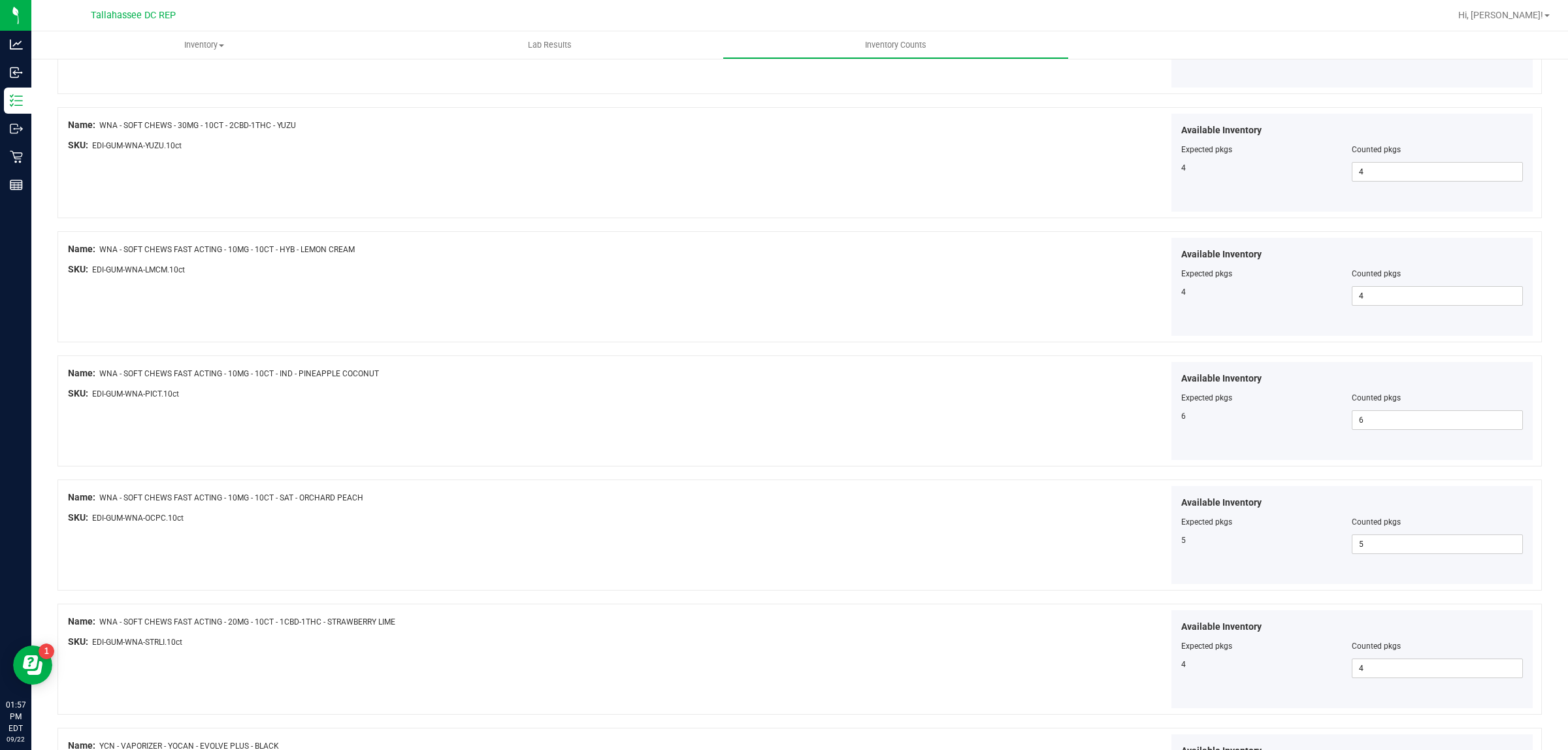
scroll to position [874, 0]
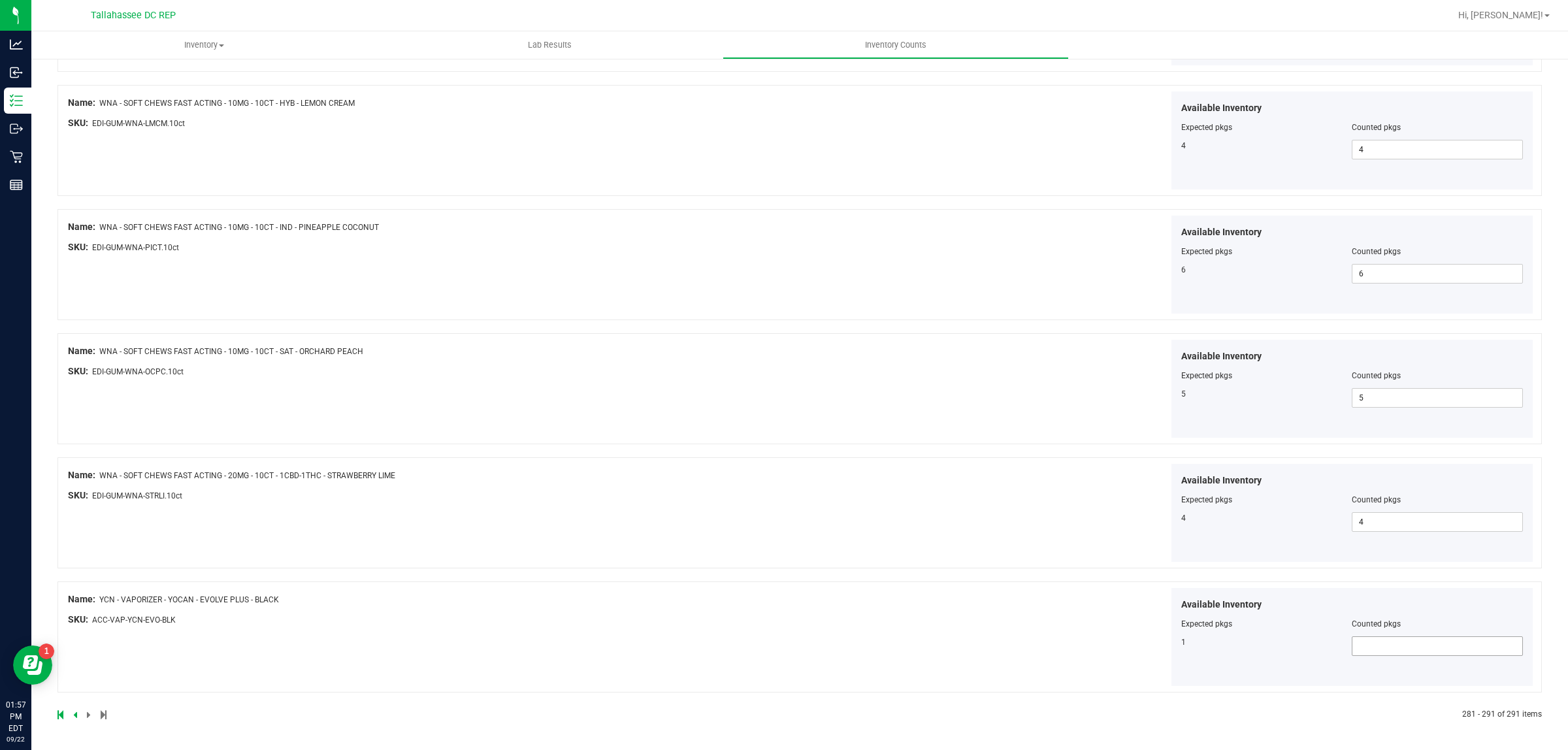
type input "4"
click at [1372, 652] on span at bounding box center [1437, 646] width 171 height 20
type input "1"
click at [893, 678] on div "Available Inventory Expected pkgs Counted pkgs 1 1 1" at bounding box center [1168, 637] width 733 height 99
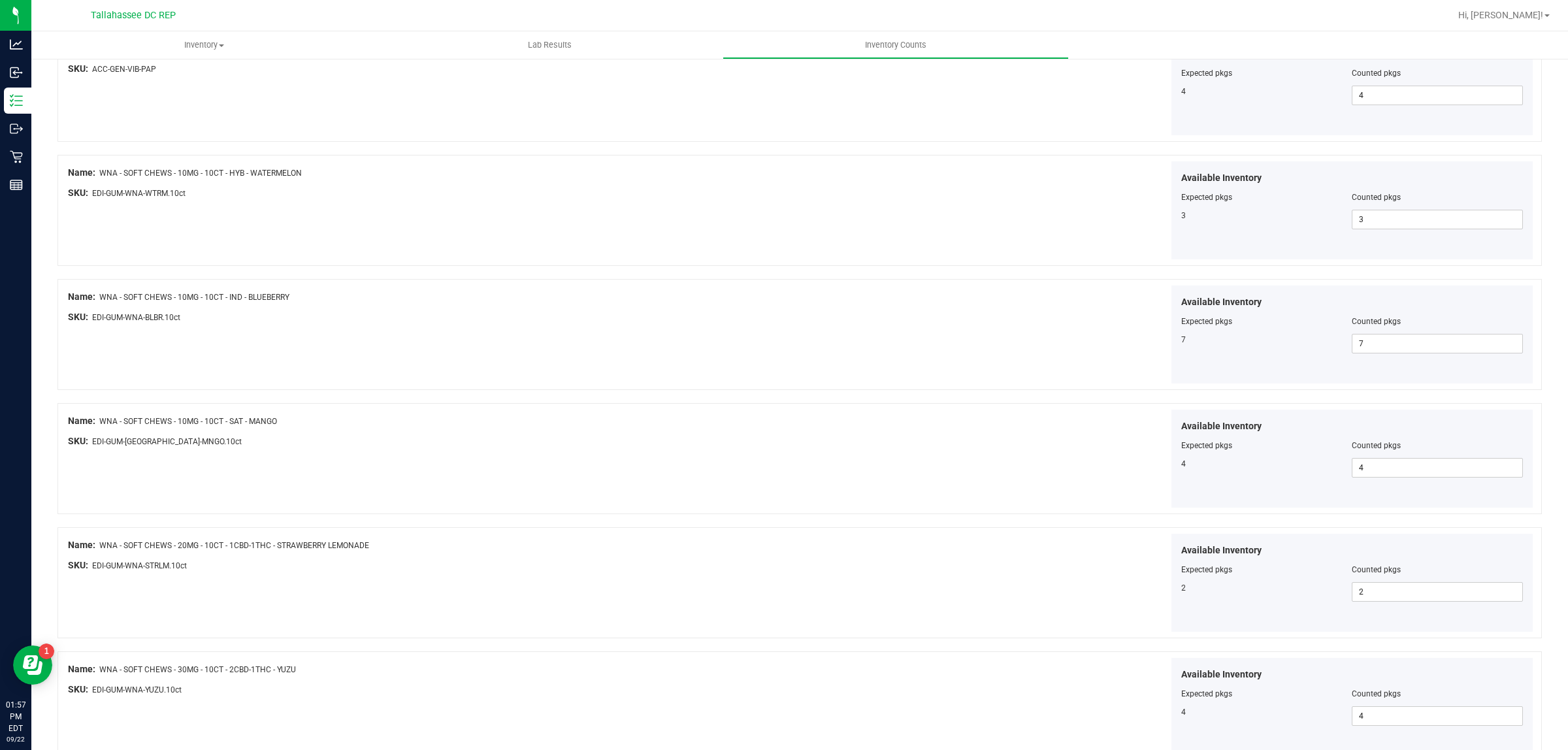
scroll to position [0, 0]
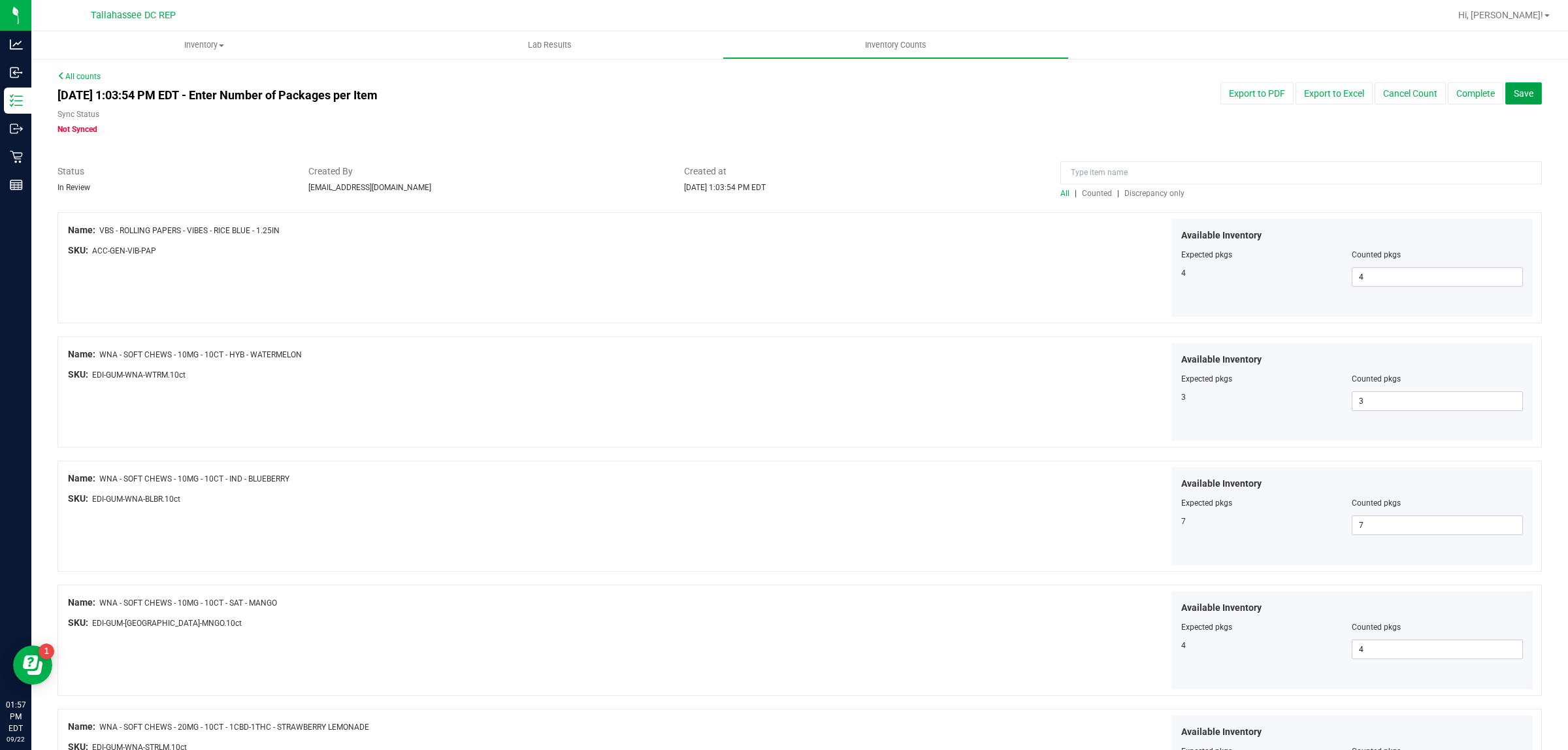
click at [1505, 101] on button "Save" at bounding box center [1522, 93] width 36 height 22
